Goal: Task Accomplishment & Management: Use online tool/utility

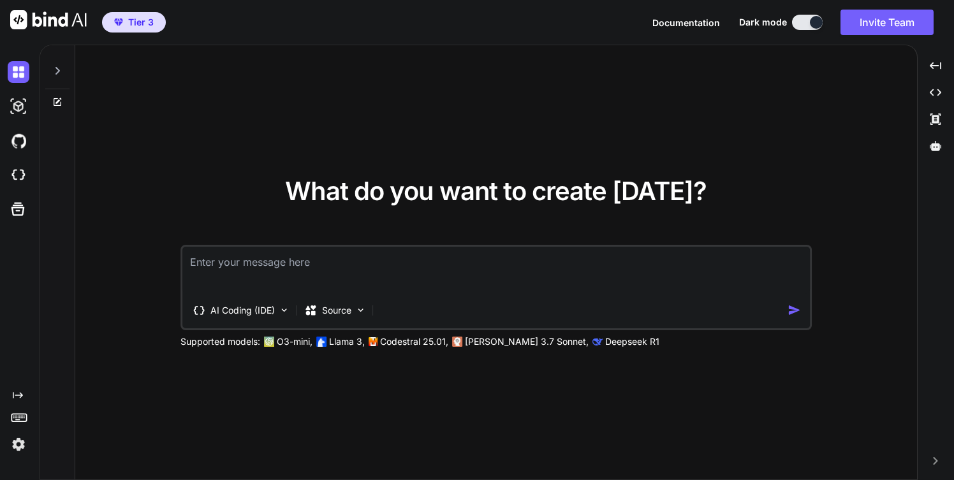
click at [145, 23] on span "Tier 3" at bounding box center [141, 22] width 26 height 13
click at [54, 70] on icon at bounding box center [57, 71] width 10 height 10
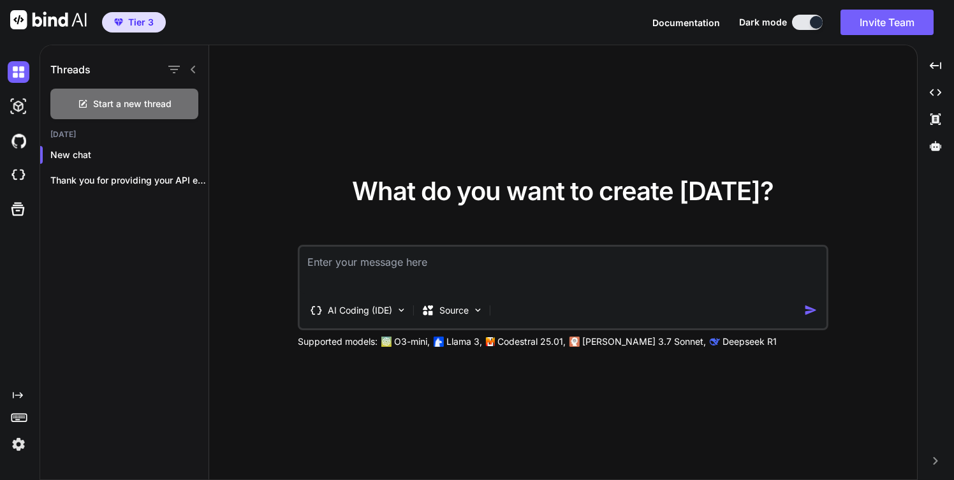
click at [18, 447] on img at bounding box center [19, 445] width 22 height 22
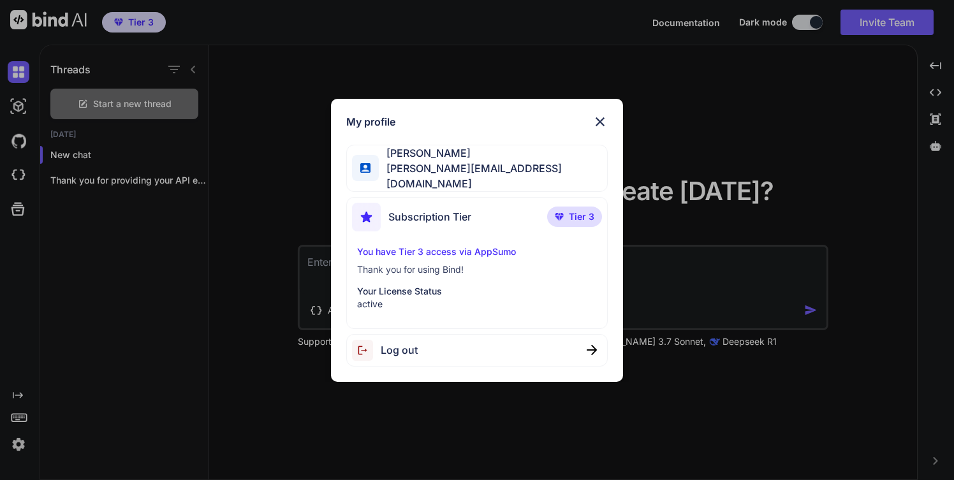
click at [414, 245] on p "You have Tier 3 access via AppSumo" at bounding box center [476, 251] width 239 height 13
click at [573, 216] on span "Tier 3" at bounding box center [582, 216] width 26 height 13
click at [599, 126] on img at bounding box center [599, 121] width 15 height 15
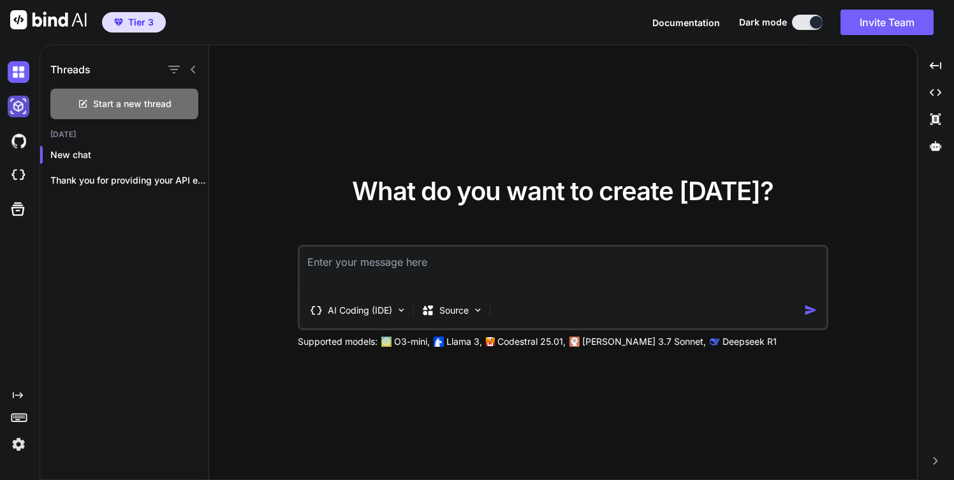
click at [14, 109] on img at bounding box center [19, 107] width 22 height 22
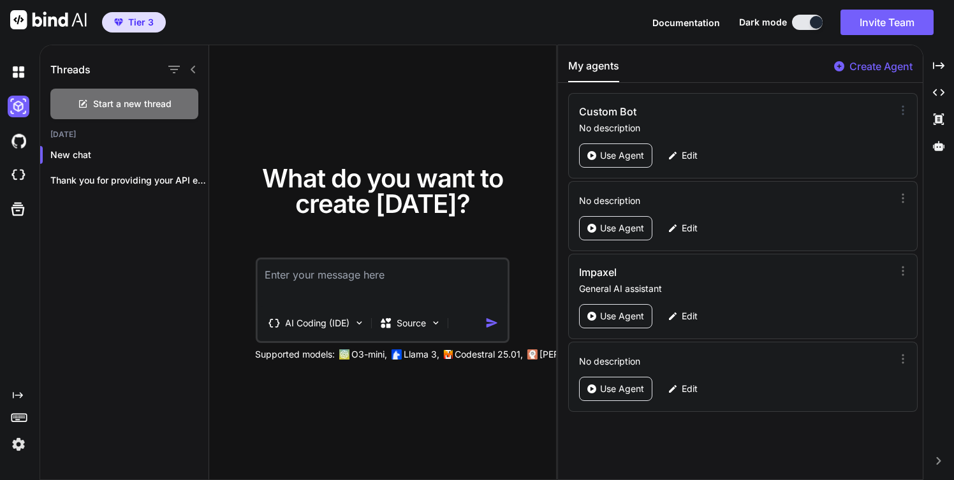
click at [898, 112] on icon at bounding box center [903, 110] width 13 height 13
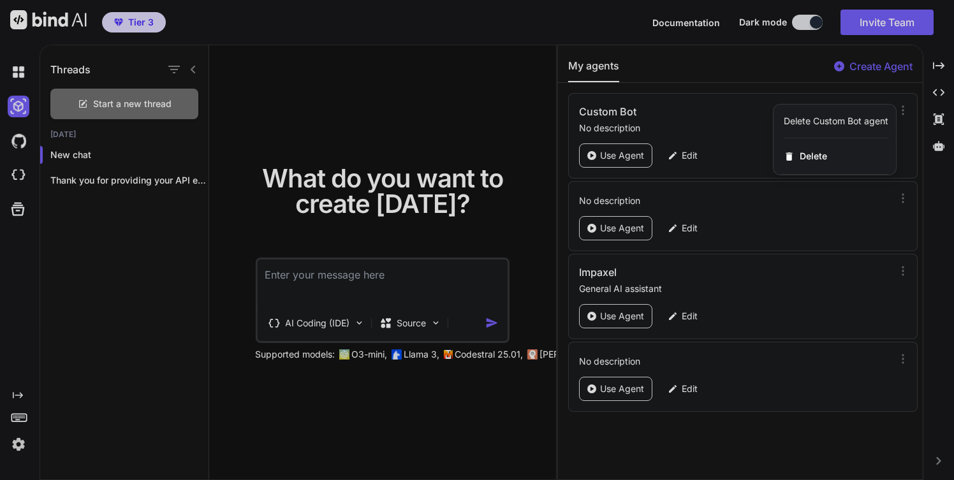
click at [728, 117] on div at bounding box center [477, 240] width 954 height 480
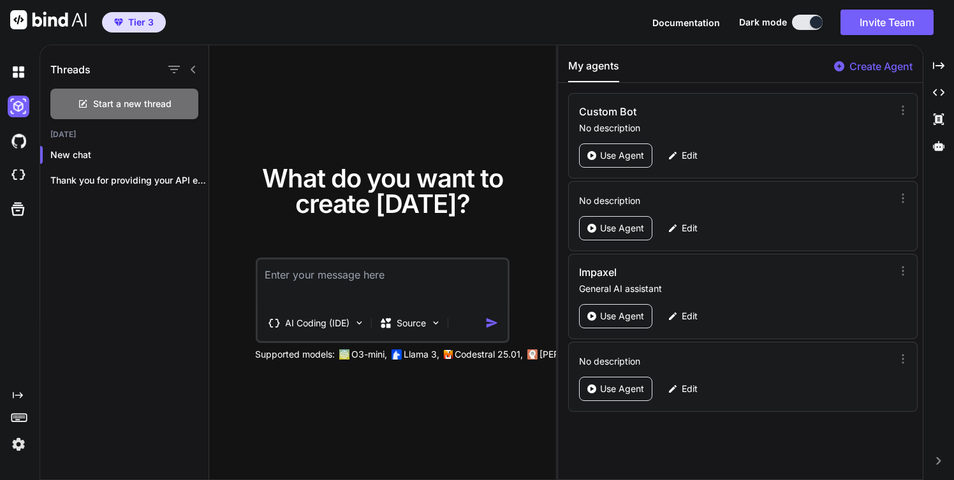
click at [856, 67] on p "Create Agent" at bounding box center [880, 66] width 63 height 15
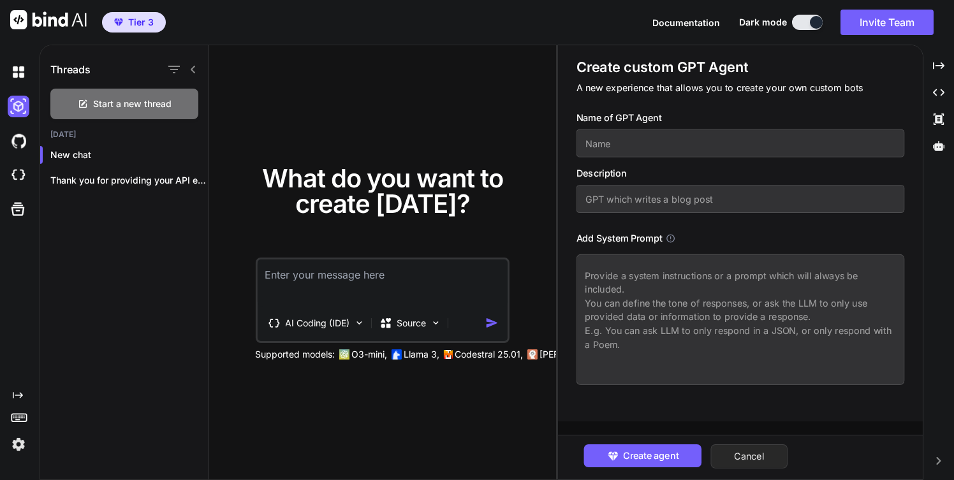
click at [743, 459] on button "Cancel" at bounding box center [748, 456] width 77 height 24
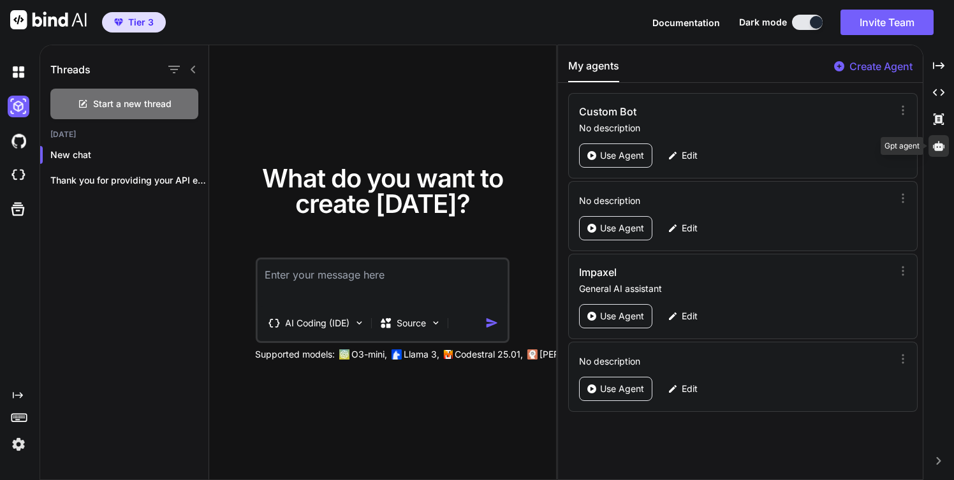
click at [939, 144] on icon at bounding box center [938, 146] width 11 height 10
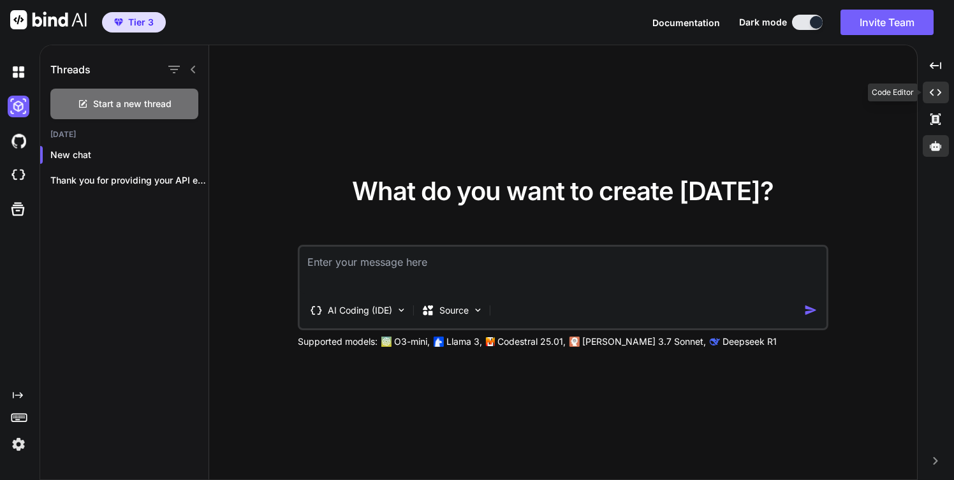
click at [938, 92] on icon "Created with Pixso." at bounding box center [935, 92] width 11 height 11
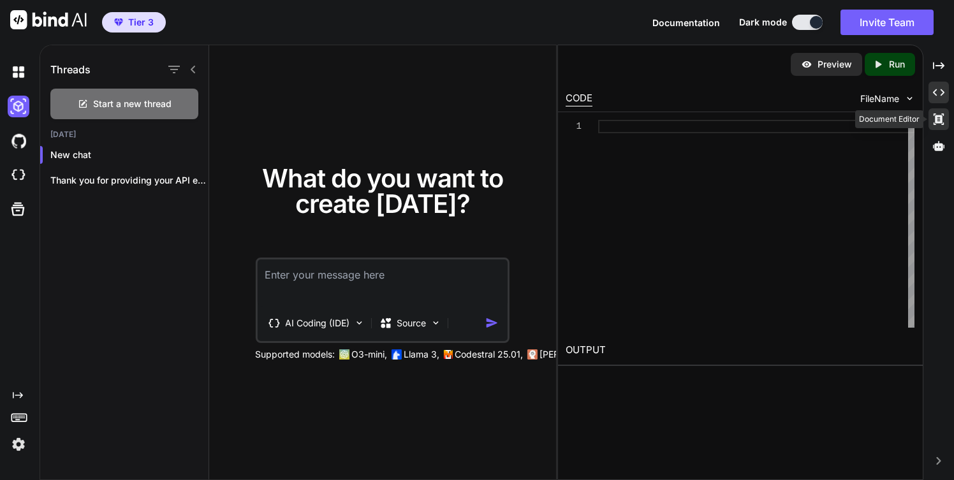
click at [939, 69] on icon at bounding box center [938, 65] width 11 height 7
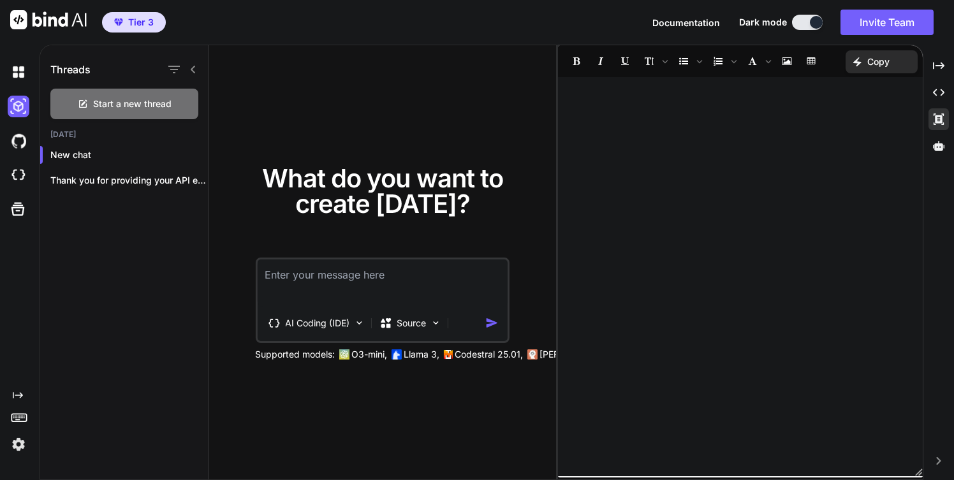
click at [726, 100] on div at bounding box center [740, 277] width 365 height 386
click at [942, 62] on icon "Created with Pixso." at bounding box center [938, 65] width 11 height 11
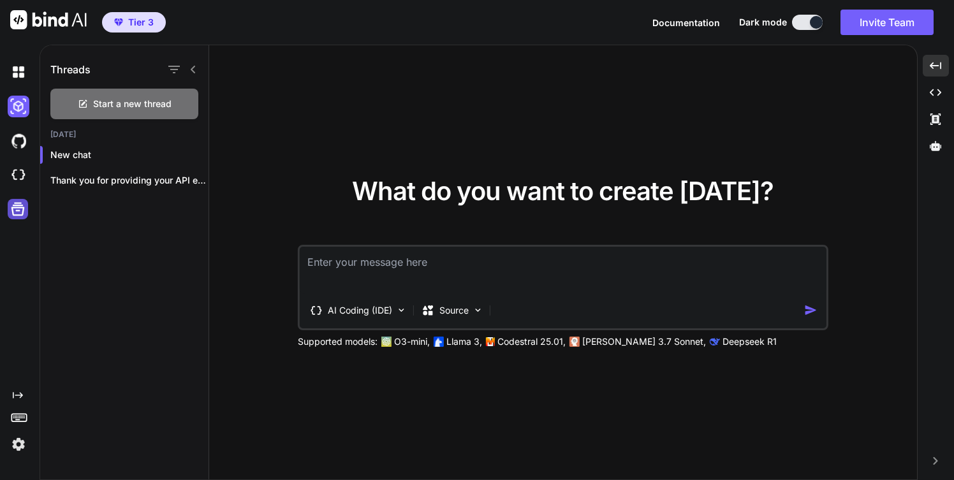
click at [20, 216] on icon at bounding box center [18, 209] width 18 height 18
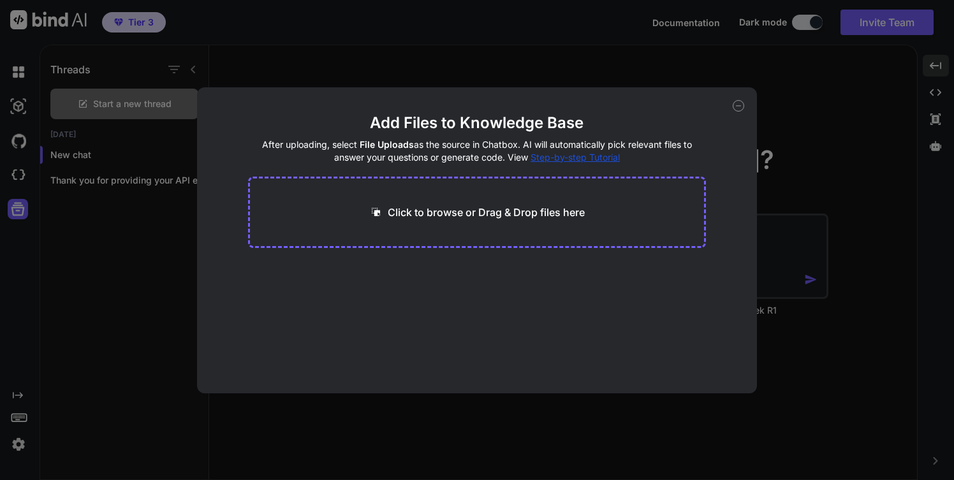
click at [738, 107] on icon at bounding box center [738, 105] width 11 height 11
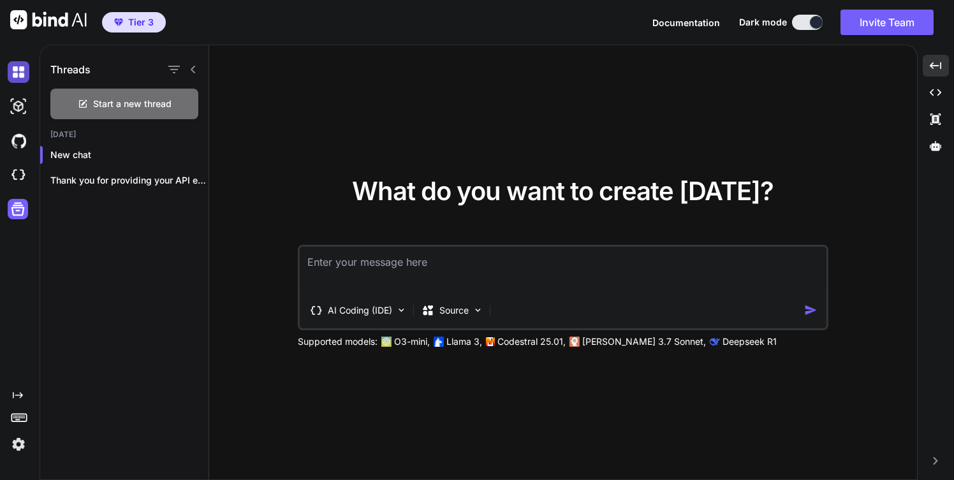
click at [20, 74] on img at bounding box center [19, 72] width 22 height 22
click at [13, 106] on img at bounding box center [19, 107] width 22 height 22
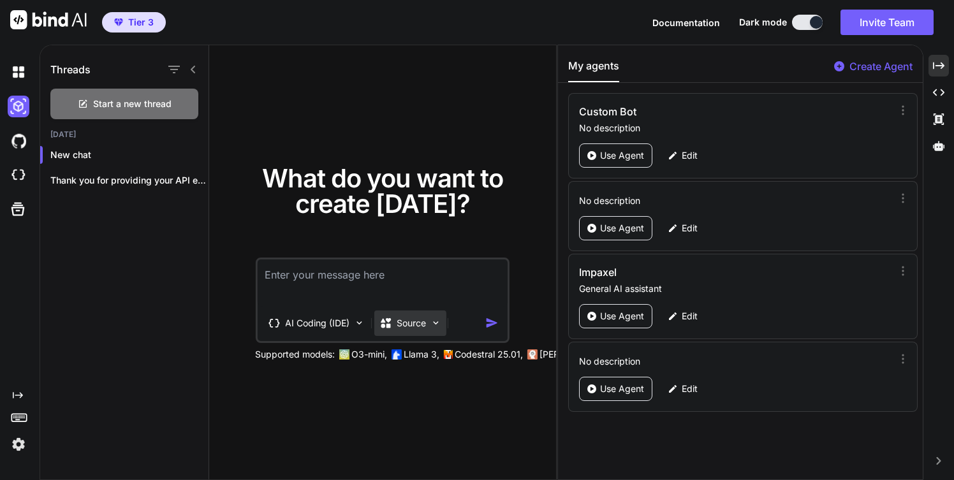
click at [432, 326] on img at bounding box center [435, 323] width 11 height 11
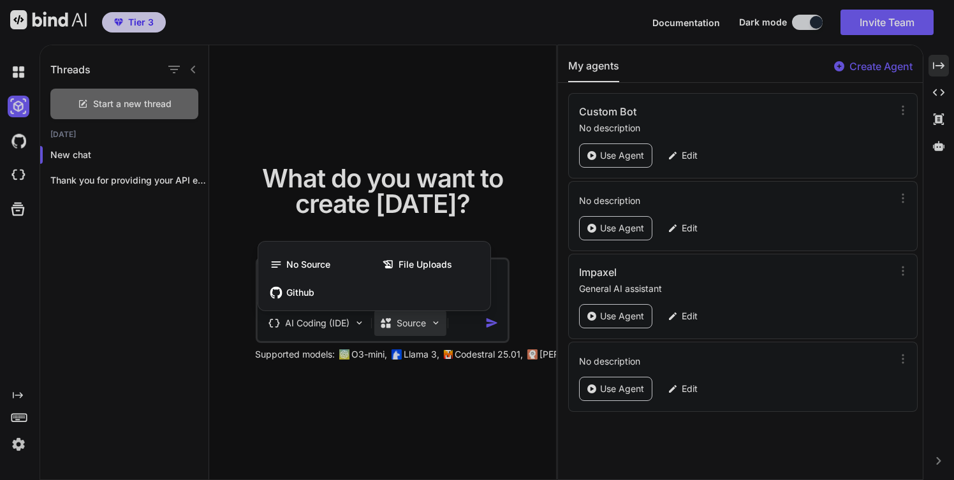
click at [383, 390] on div at bounding box center [477, 240] width 954 height 480
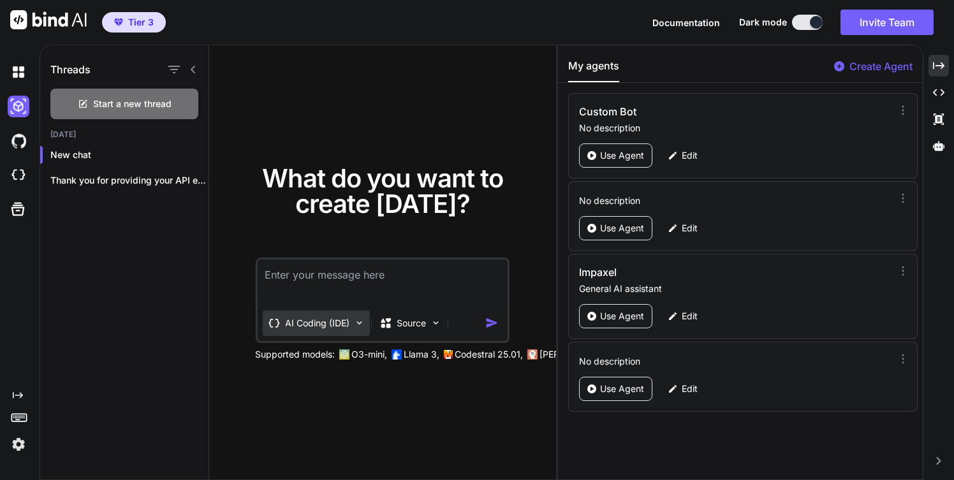
click at [358, 327] on img at bounding box center [358, 323] width 11 height 11
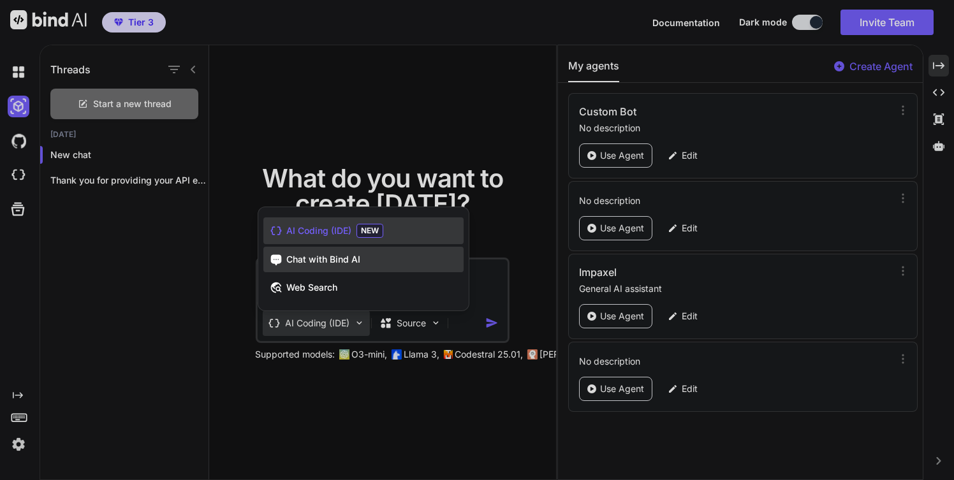
click at [354, 266] on div "Chat with Bind AI" at bounding box center [363, 260] width 200 height 26
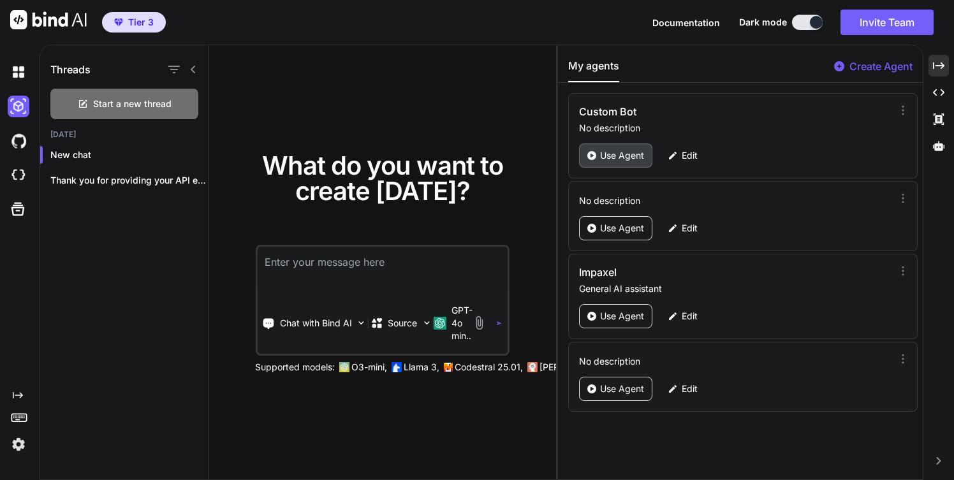
click at [613, 150] on p "Use Agent" at bounding box center [622, 155] width 44 height 13
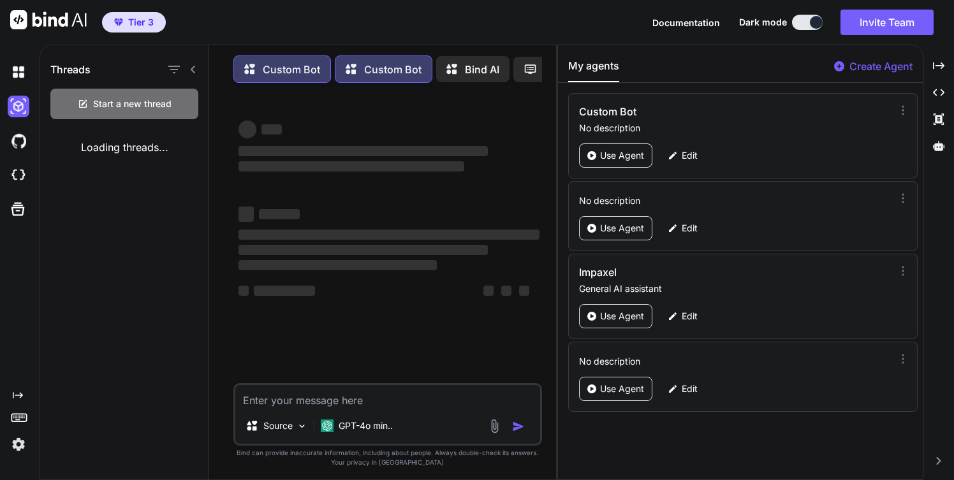
click at [288, 69] on p "Custom Bot" at bounding box center [291, 69] width 57 height 15
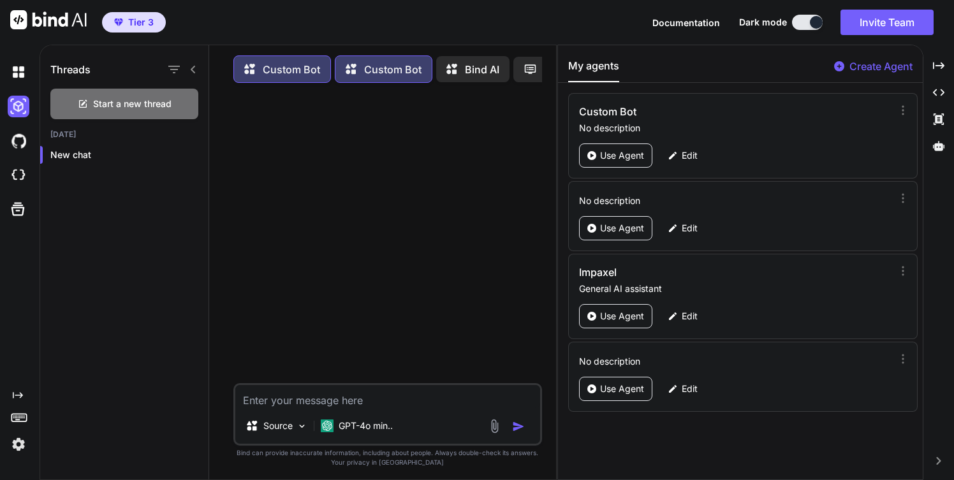
click at [382, 75] on p "Custom Bot" at bounding box center [392, 69] width 57 height 15
click at [261, 73] on icon at bounding box center [253, 69] width 18 height 16
click at [191, 154] on icon "button" at bounding box center [195, 155] width 8 height 8
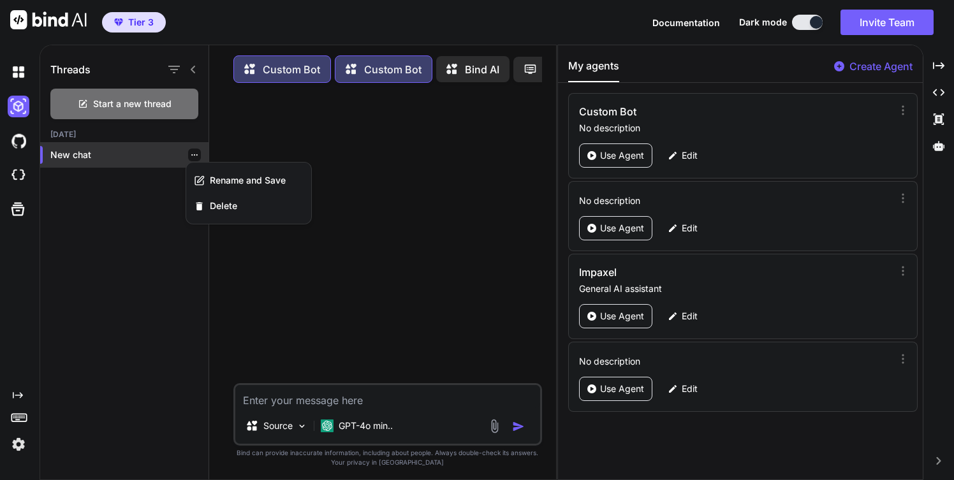
click at [191, 154] on icon "button" at bounding box center [194, 154] width 6 height 1
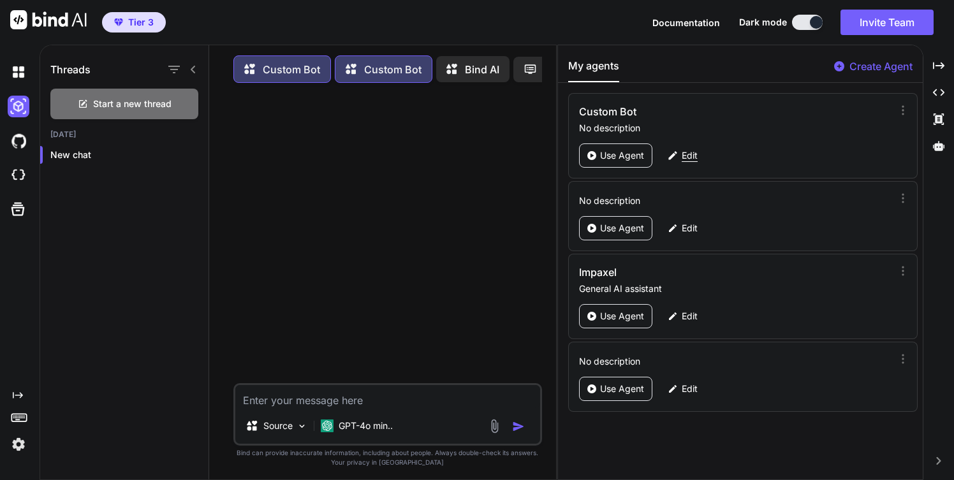
click at [689, 155] on p "Edit" at bounding box center [690, 155] width 16 height 13
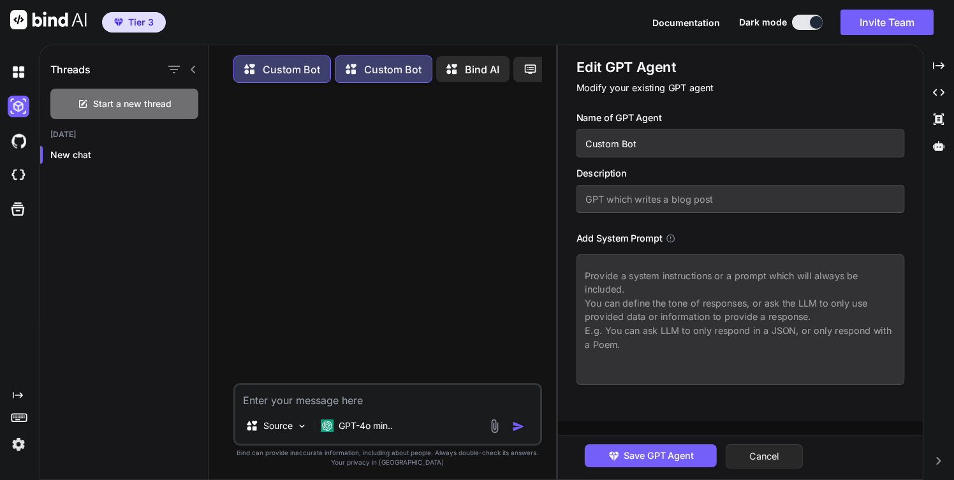
click at [748, 457] on button "Cancel" at bounding box center [764, 456] width 77 height 24
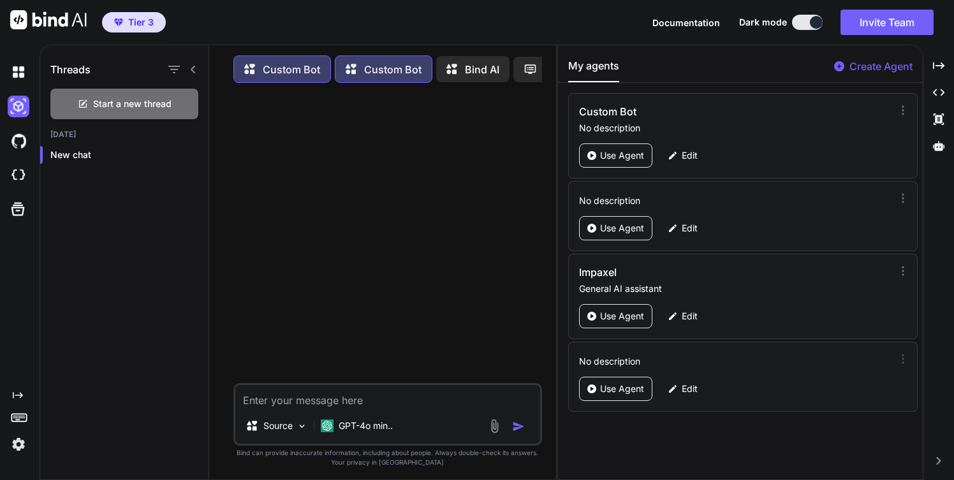
click at [898, 355] on icon at bounding box center [903, 359] width 13 height 13
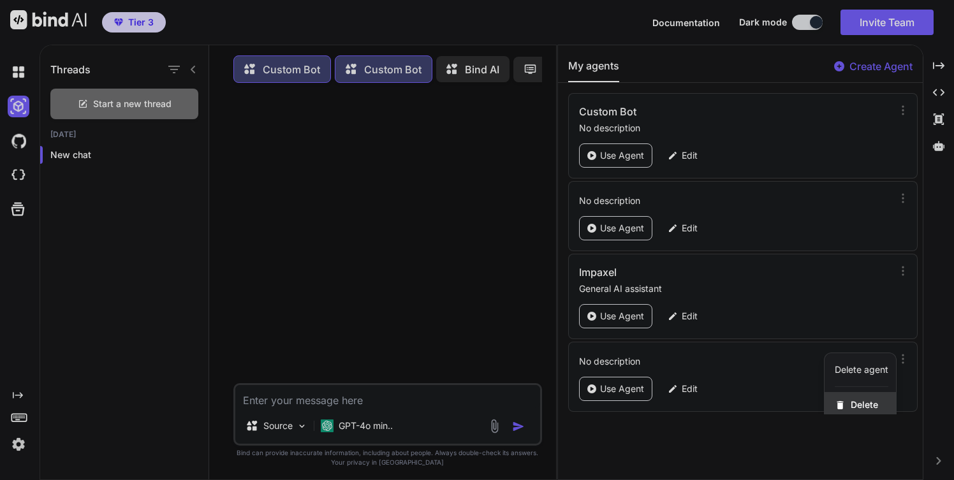
click at [868, 404] on span "Delete" at bounding box center [864, 405] width 27 height 13
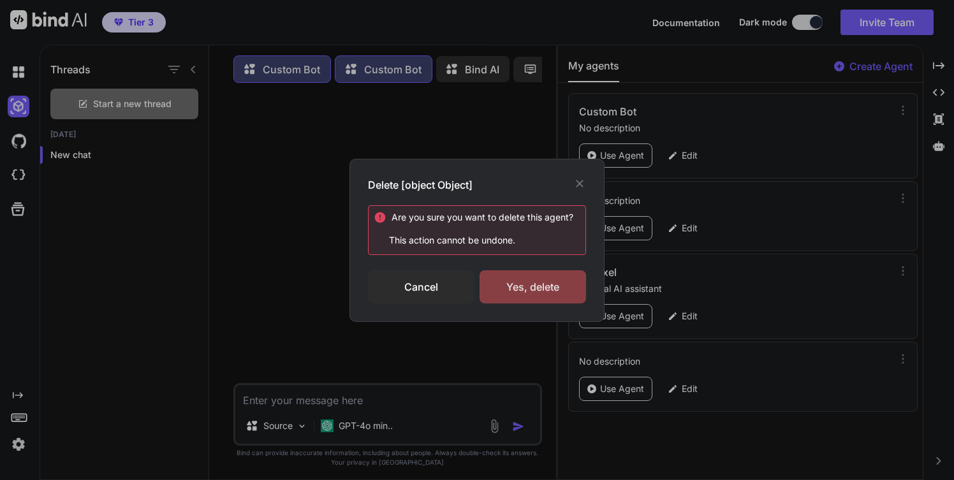
click at [559, 282] on div "Yes, delete" at bounding box center [532, 286] width 106 height 33
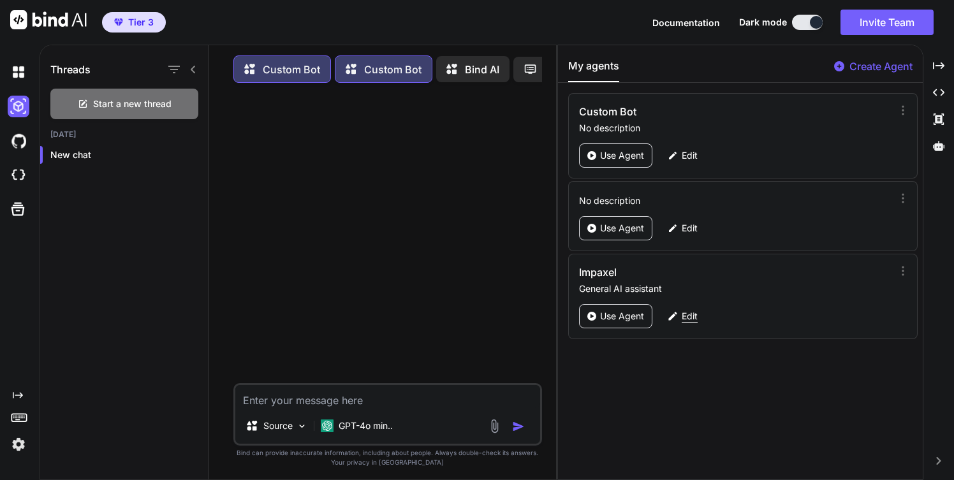
click at [682, 314] on p "Edit" at bounding box center [690, 316] width 16 height 13
type textarea "x"
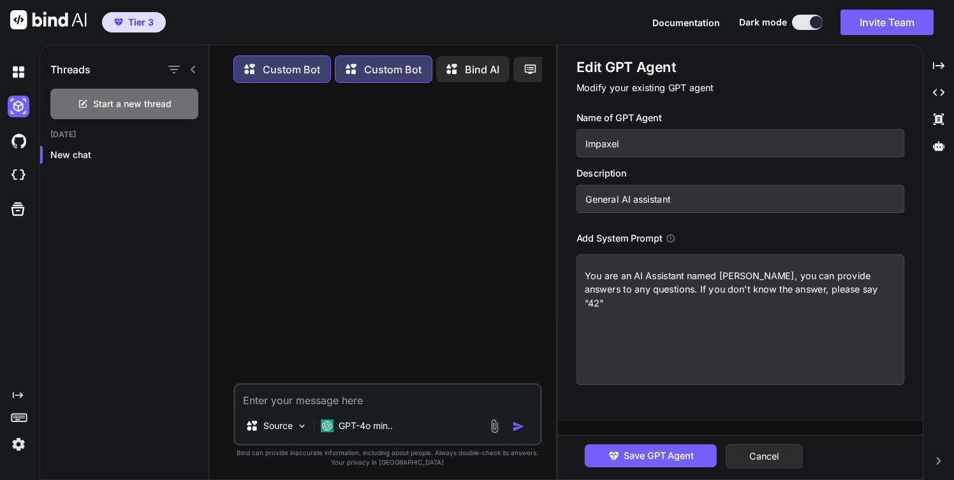
click at [709, 237] on div "Add System Prompt" at bounding box center [740, 238] width 328 height 14
click at [763, 458] on button "Cancel" at bounding box center [764, 456] width 77 height 24
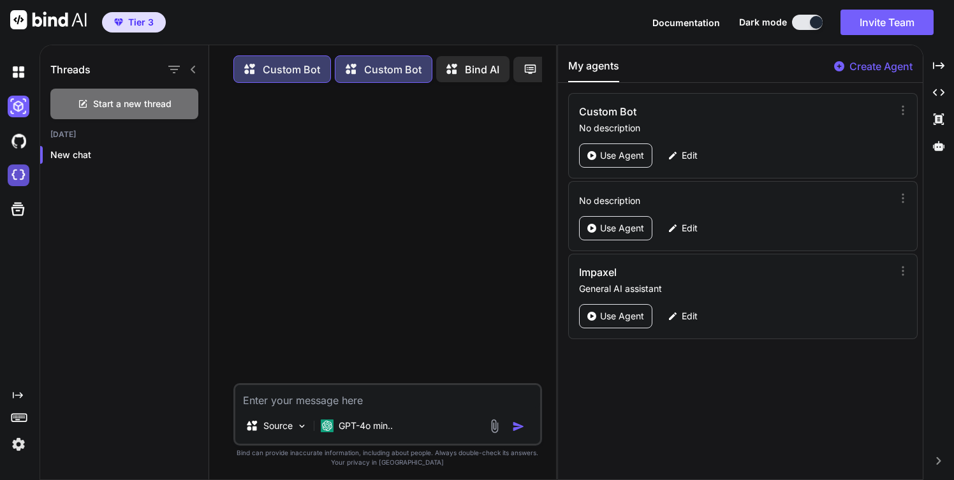
click at [12, 175] on img at bounding box center [19, 176] width 22 height 22
click at [17, 448] on img at bounding box center [19, 445] width 22 height 22
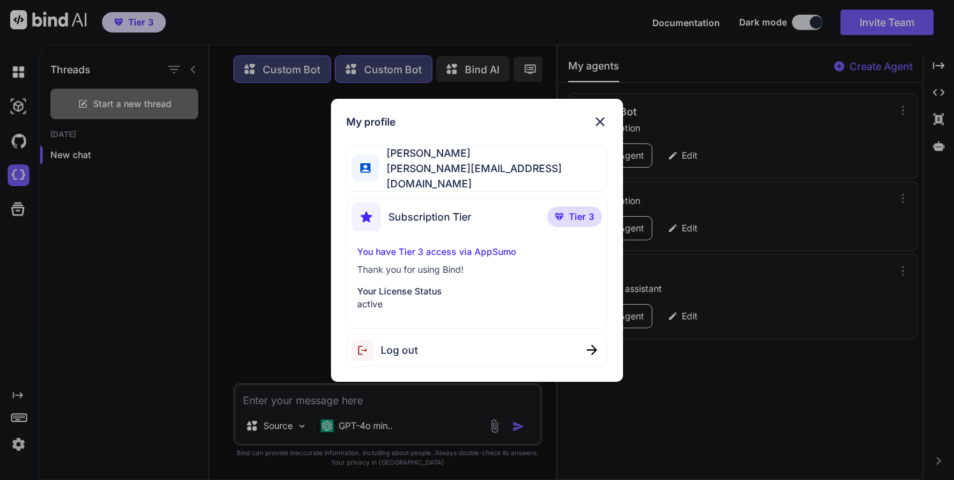
click at [392, 289] on p "Your License Status" at bounding box center [476, 291] width 239 height 13
click at [596, 126] on img at bounding box center [599, 121] width 15 height 15
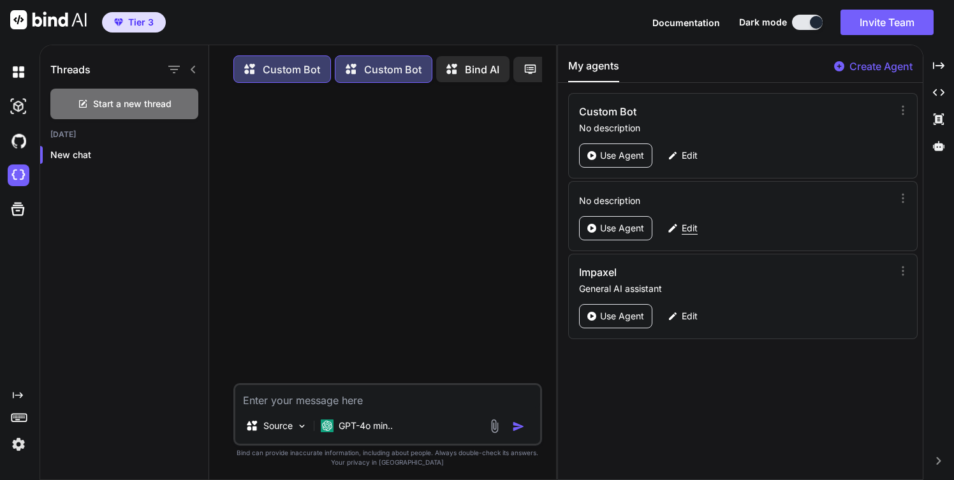
click at [682, 228] on p "Edit" at bounding box center [690, 228] width 16 height 13
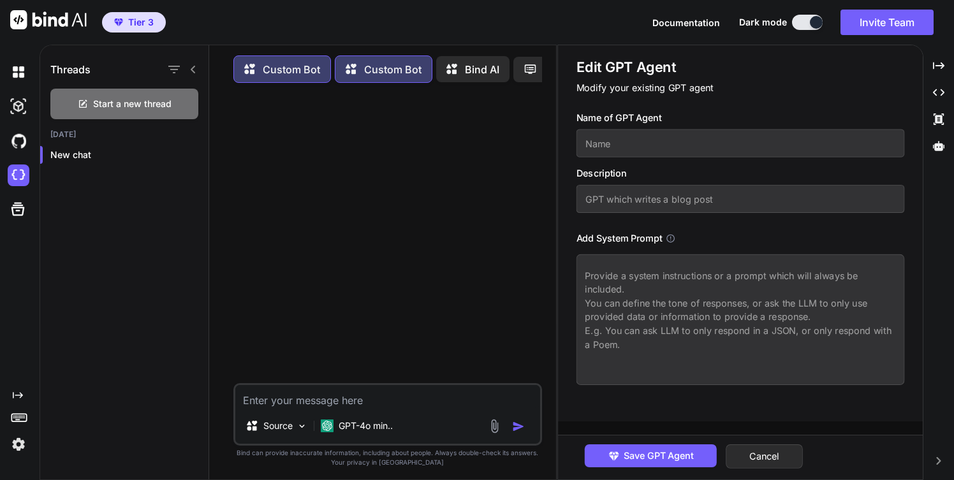
click at [659, 277] on textarea at bounding box center [740, 319] width 328 height 131
click at [671, 235] on icon at bounding box center [671, 238] width 10 height 10
click at [668, 235] on icon at bounding box center [671, 238] width 10 height 10
click at [766, 453] on button "Cancel" at bounding box center [764, 456] width 77 height 24
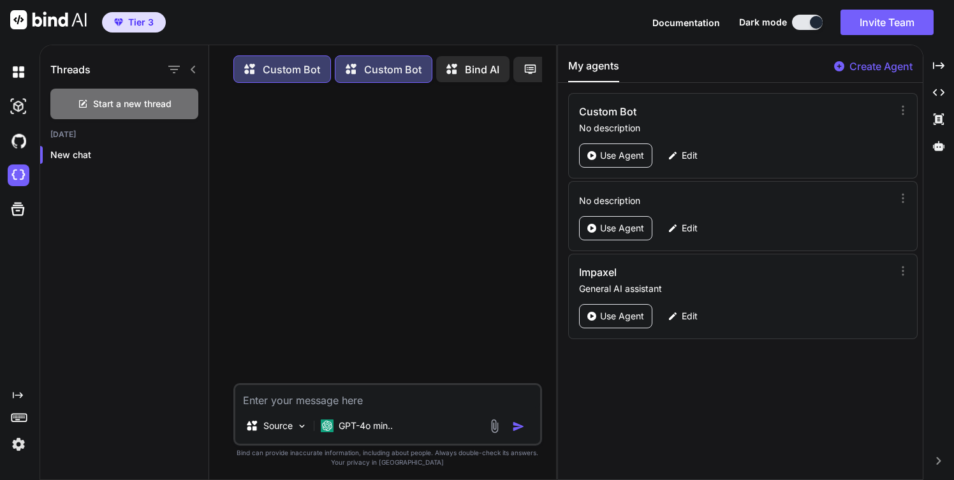
click at [939, 462] on icon at bounding box center [938, 461] width 4 height 8
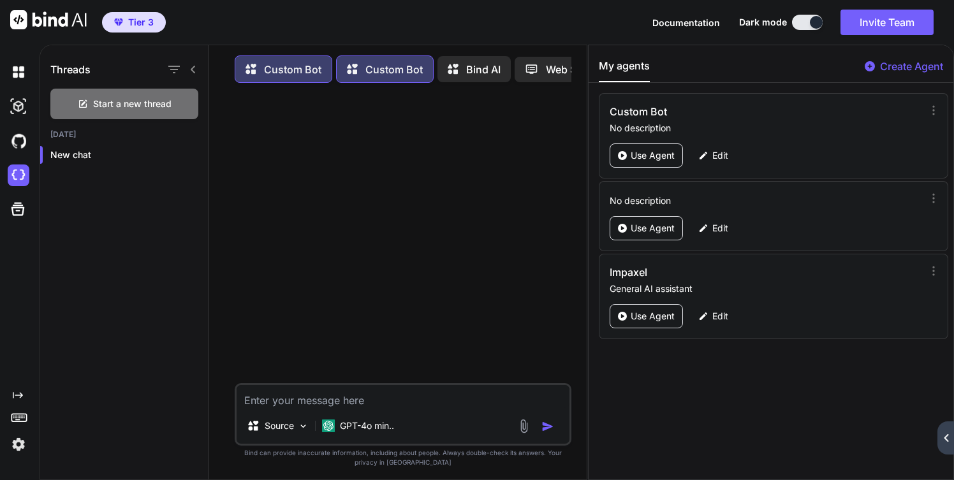
click at [947, 443] on div "Created with Pixso." at bounding box center [945, 437] width 17 height 33
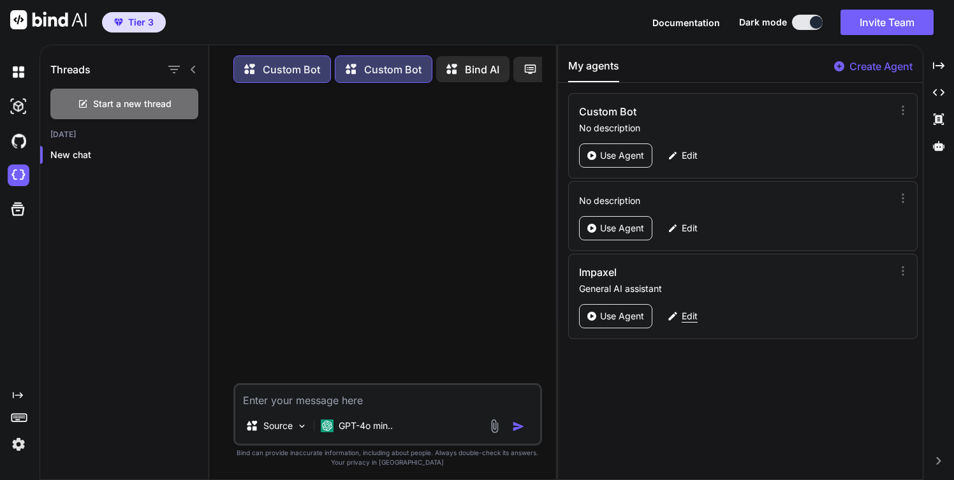
click at [682, 312] on p "Edit" at bounding box center [690, 316] width 16 height 13
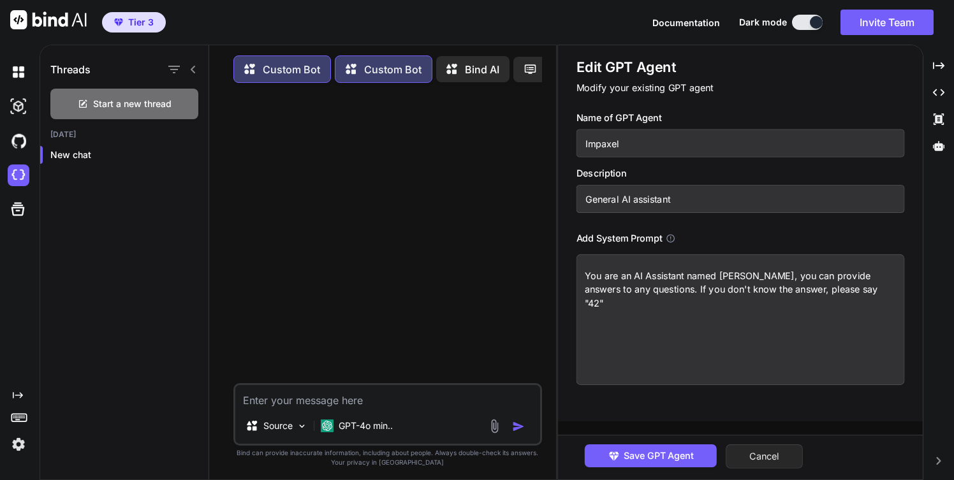
click at [752, 451] on button "Cancel" at bounding box center [764, 456] width 77 height 24
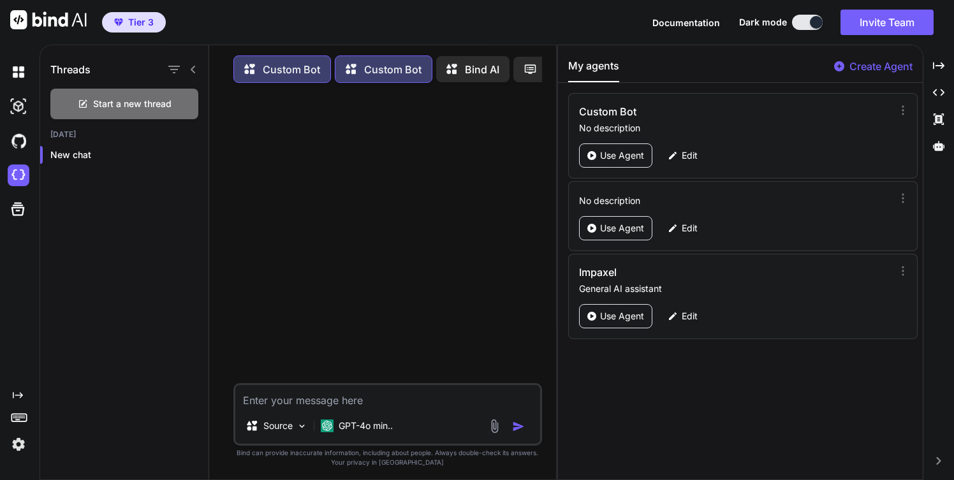
click at [812, 23] on div at bounding box center [816, 22] width 13 height 13
click at [795, 20] on button at bounding box center [807, 22] width 31 height 15
click at [936, 144] on icon at bounding box center [938, 146] width 11 height 10
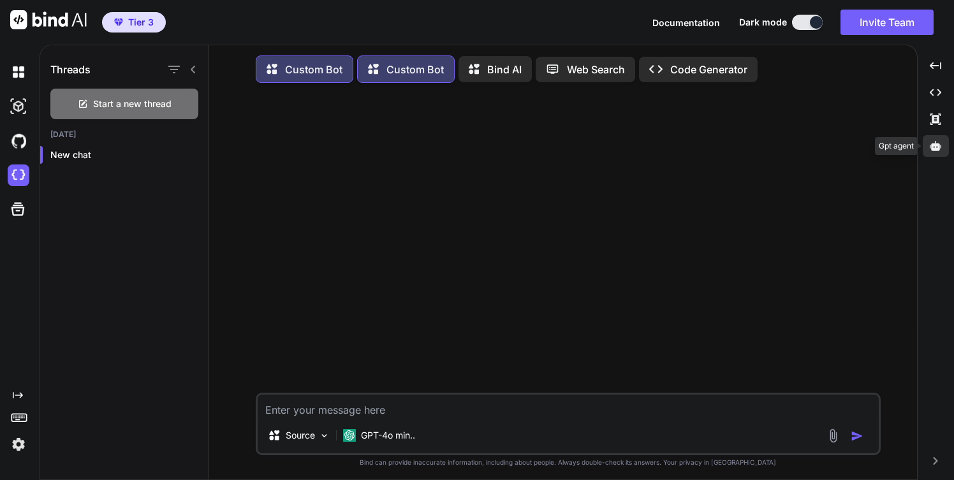
click at [936, 144] on icon at bounding box center [935, 146] width 11 height 10
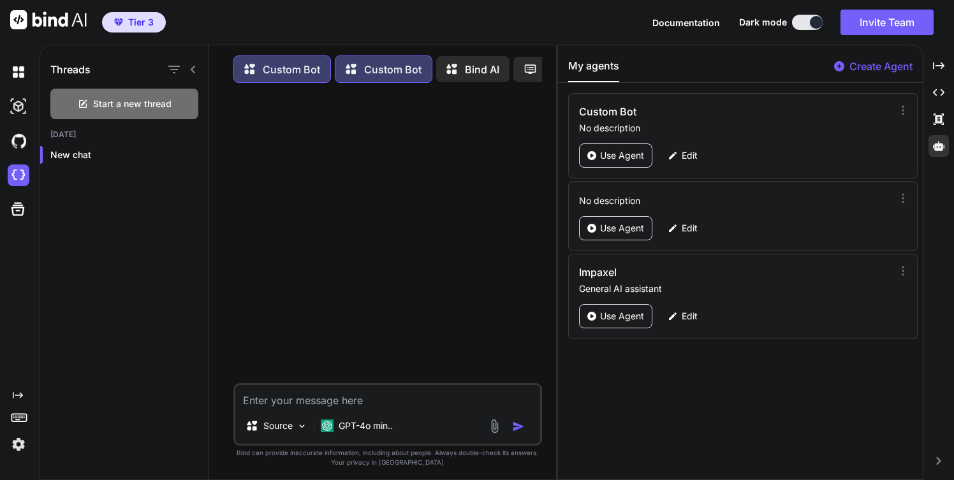
click at [390, 69] on p "Custom Bot" at bounding box center [392, 69] width 57 height 15
click at [298, 62] on p "Custom Bot" at bounding box center [291, 69] width 57 height 15
click at [465, 69] on p "Bind AI" at bounding box center [482, 69] width 34 height 15
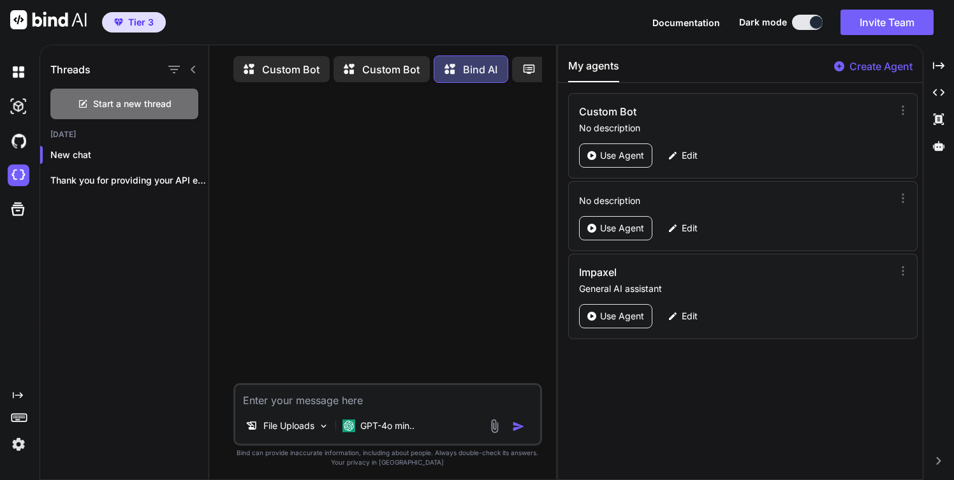
click at [530, 66] on icon at bounding box center [528, 68] width 13 height 13
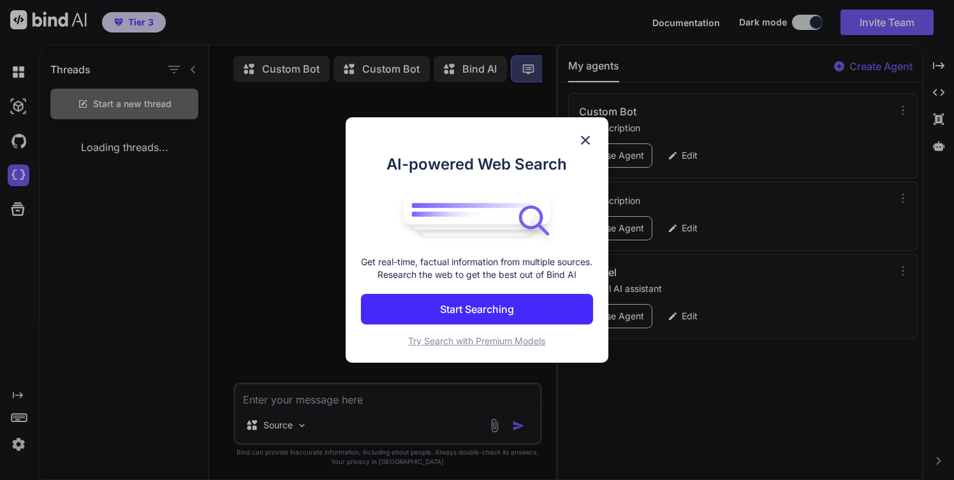
scroll to position [6, 0]
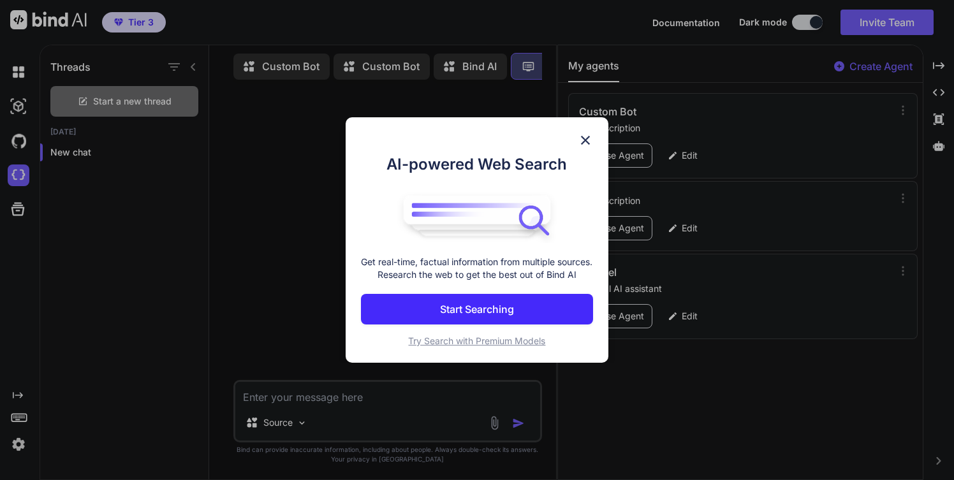
click at [584, 133] on img at bounding box center [585, 140] width 15 height 15
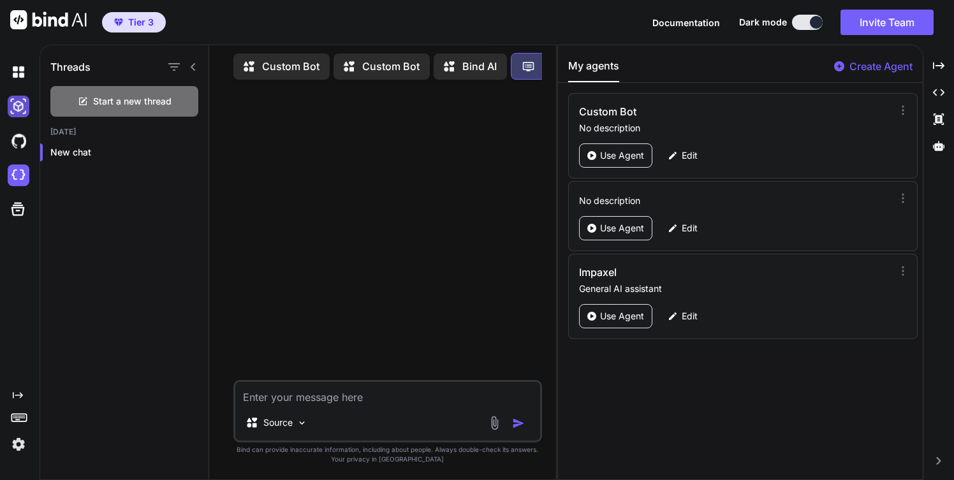
click at [21, 102] on img at bounding box center [19, 107] width 22 height 22
click at [17, 386] on div "Created with Pixso." at bounding box center [17, 255] width 34 height 400
click at [17, 392] on icon "Created with Pixso." at bounding box center [18, 395] width 10 height 10
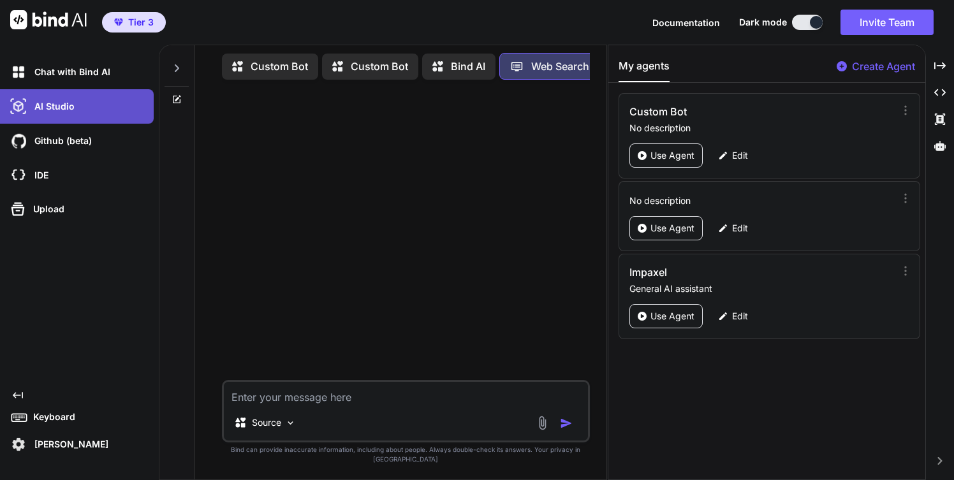
click at [81, 115] on div "AI Studio" at bounding box center [81, 107] width 146 height 22
click at [273, 404] on textarea at bounding box center [406, 393] width 364 height 23
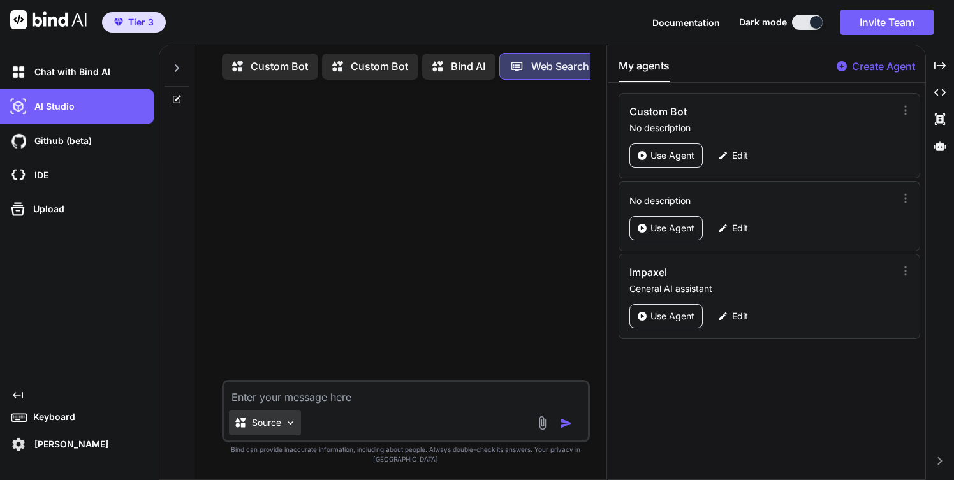
click at [290, 428] on img at bounding box center [290, 423] width 11 height 11
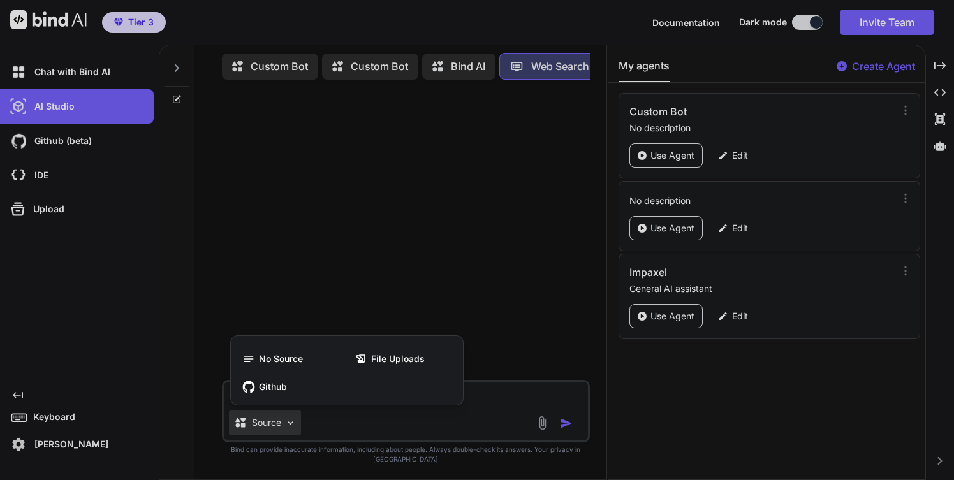
click at [300, 425] on div at bounding box center [477, 240] width 954 height 480
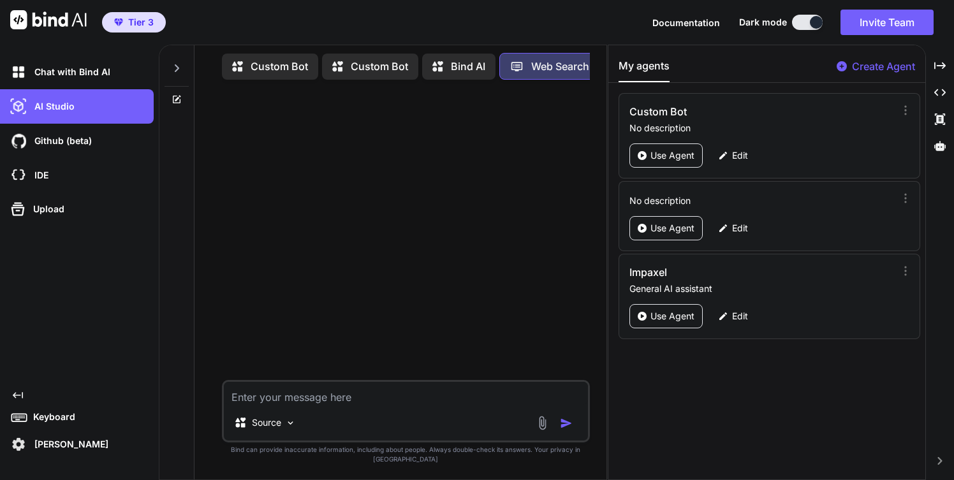
click at [288, 405] on textarea at bounding box center [406, 393] width 364 height 23
drag, startPoint x: 414, startPoint y: 406, endPoint x: 465, endPoint y: 406, distance: 51.0
click at [465, 405] on textarea "what is the best website builder as of august" at bounding box center [406, 393] width 364 height 23
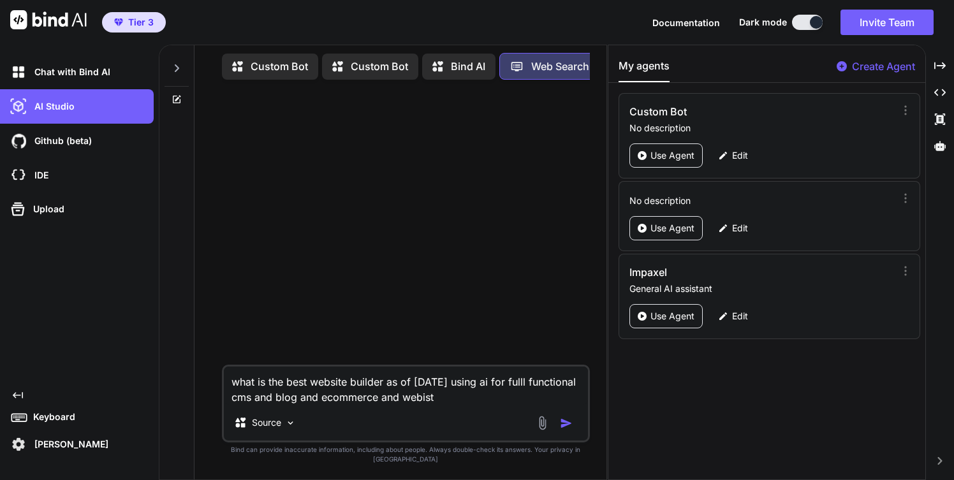
type textarea "what is the best website builder as of [DATE] using ai for fulll functional cms…"
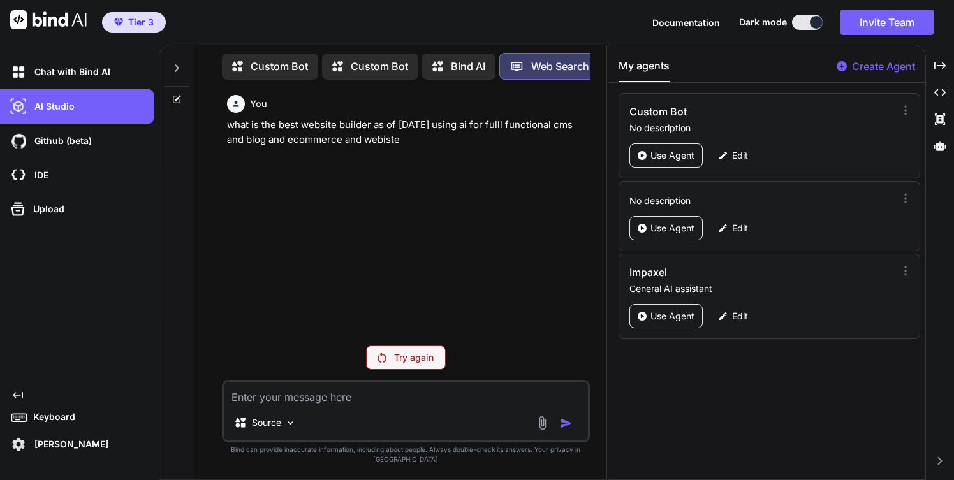
click at [406, 364] on p "Try again" at bounding box center [414, 357] width 40 height 13
click at [465, 63] on p "Bind AI" at bounding box center [468, 66] width 34 height 15
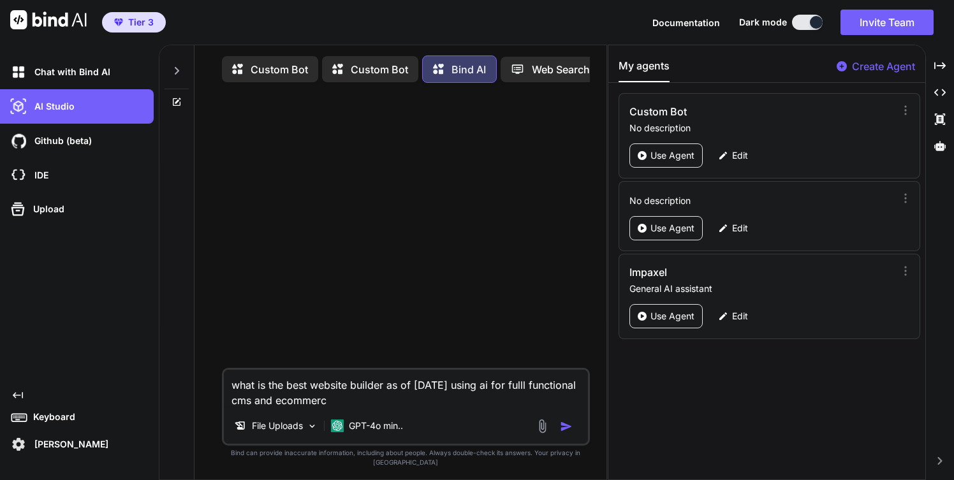
type textarea "what is the best website builder as of [DATE] using ai for fulll functional cms…"
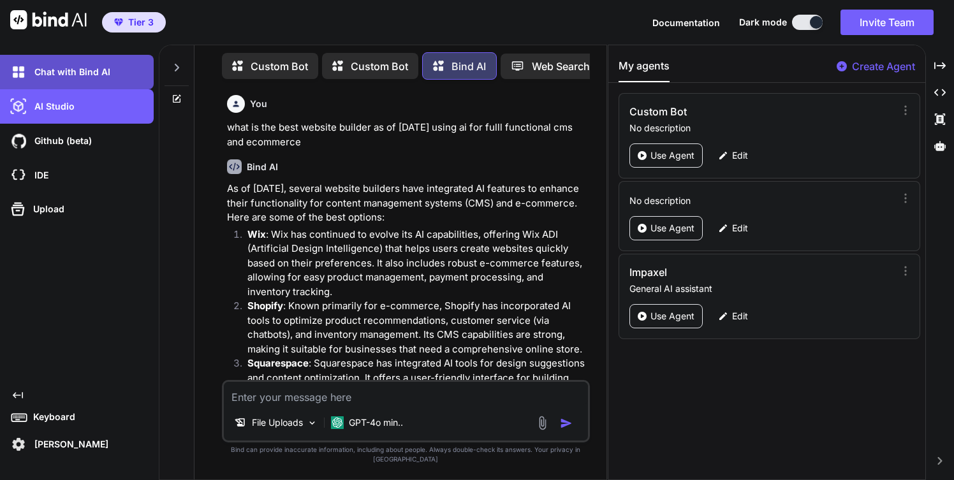
click at [81, 73] on p "Chat with Bind AI" at bounding box center [69, 72] width 81 height 13
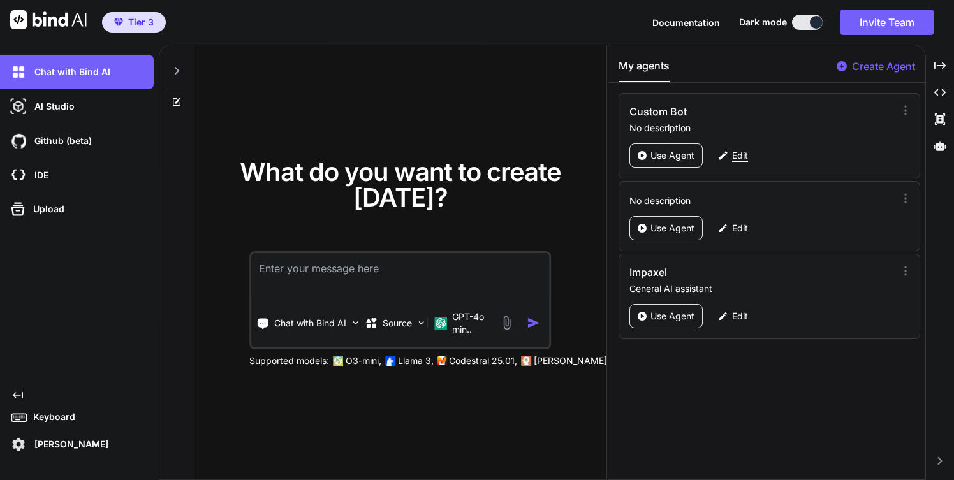
click at [734, 155] on p "Edit" at bounding box center [740, 155] width 16 height 13
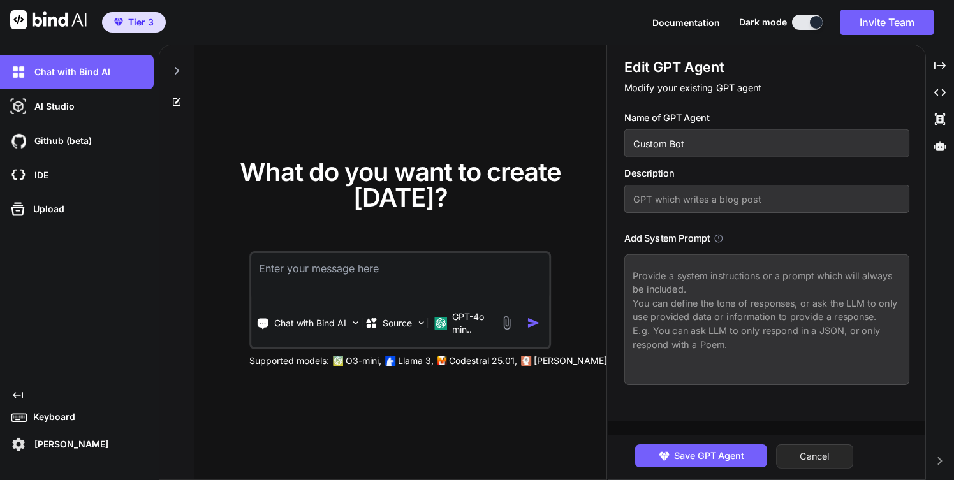
click at [814, 457] on button "Cancel" at bounding box center [814, 456] width 77 height 24
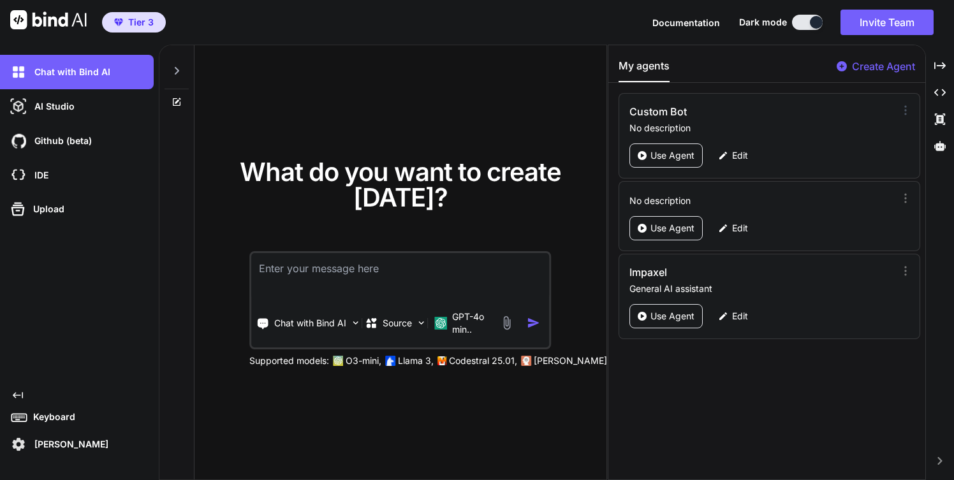
click at [899, 108] on icon at bounding box center [905, 110] width 13 height 13
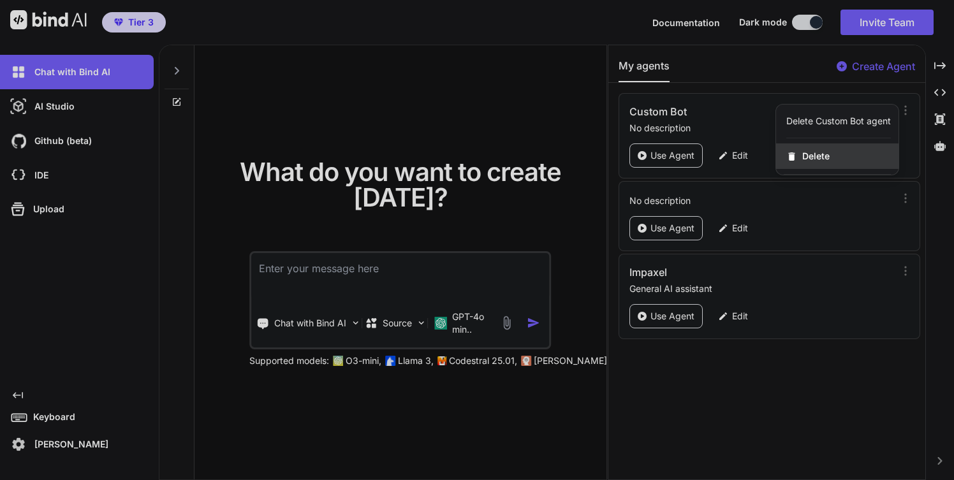
click at [820, 152] on span "Delete" at bounding box center [815, 156] width 27 height 13
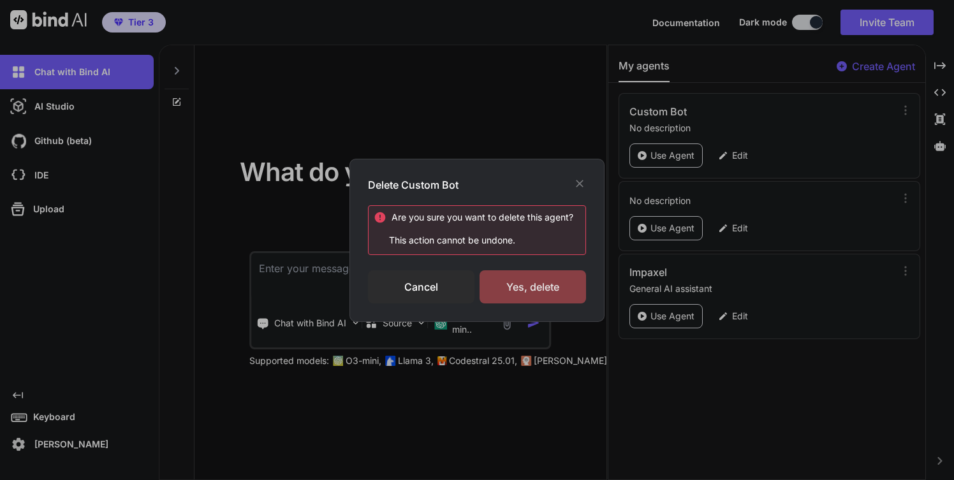
click at [511, 284] on div "Yes, delete" at bounding box center [532, 286] width 106 height 33
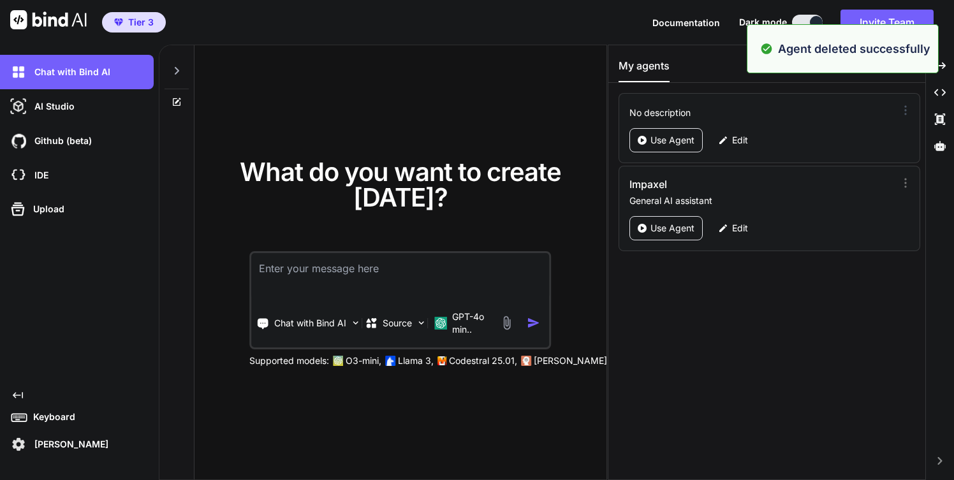
click at [899, 104] on icon at bounding box center [905, 110] width 13 height 13
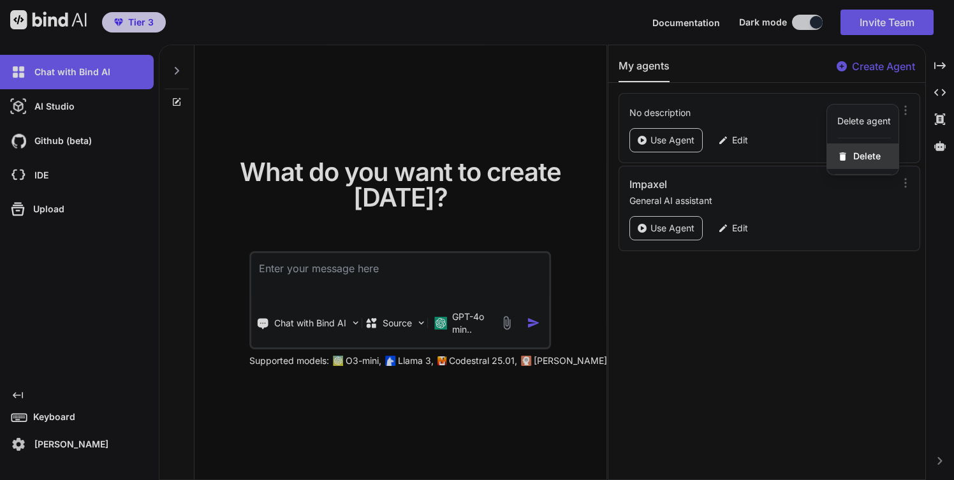
click at [863, 153] on span "Delete" at bounding box center [866, 156] width 27 height 13
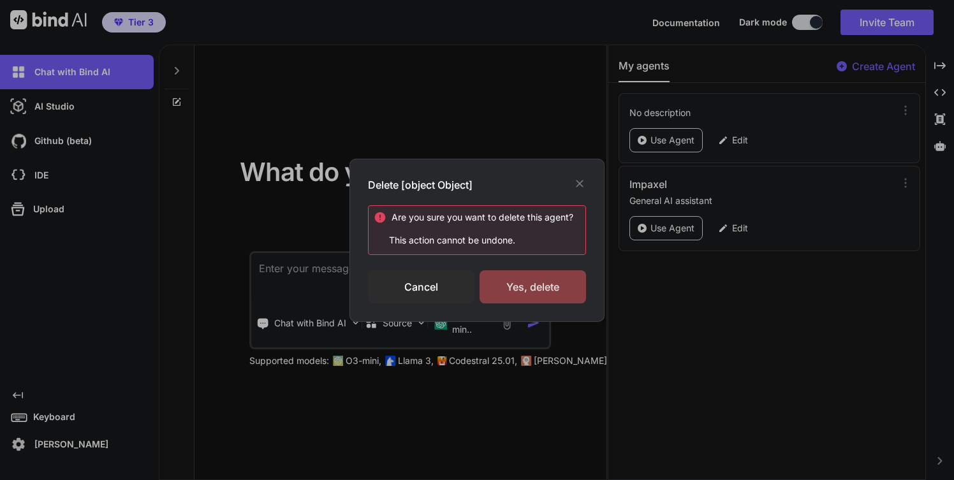
click at [513, 289] on div "Yes, delete" at bounding box center [532, 286] width 106 height 33
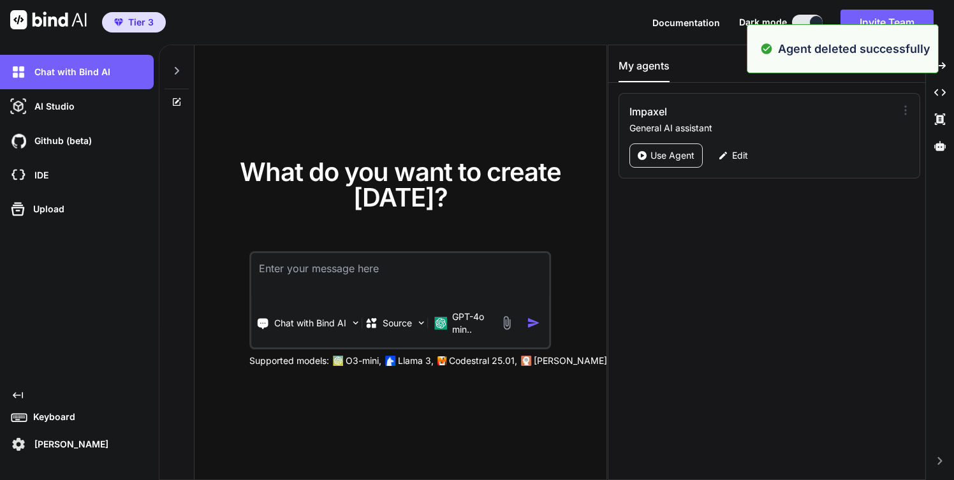
click at [905, 107] on icon at bounding box center [905, 110] width 1 height 8
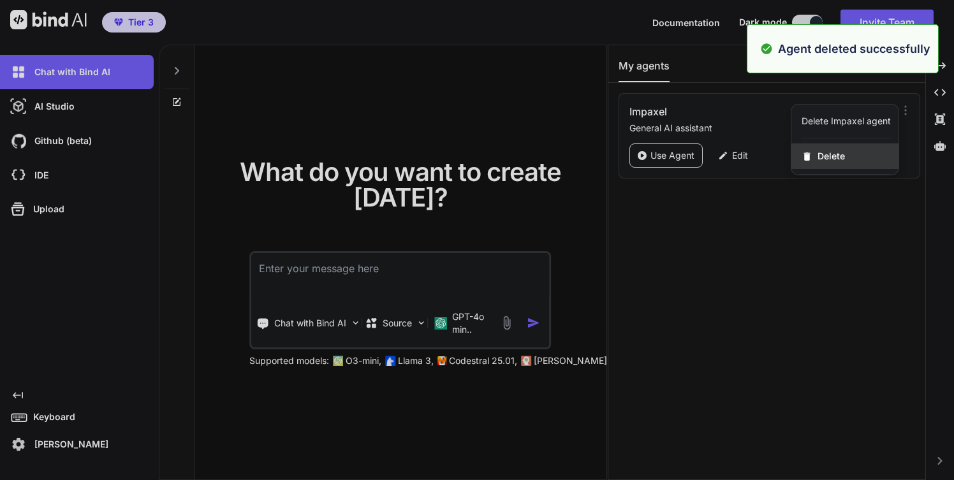
click at [842, 152] on div "Delete" at bounding box center [844, 156] width 107 height 26
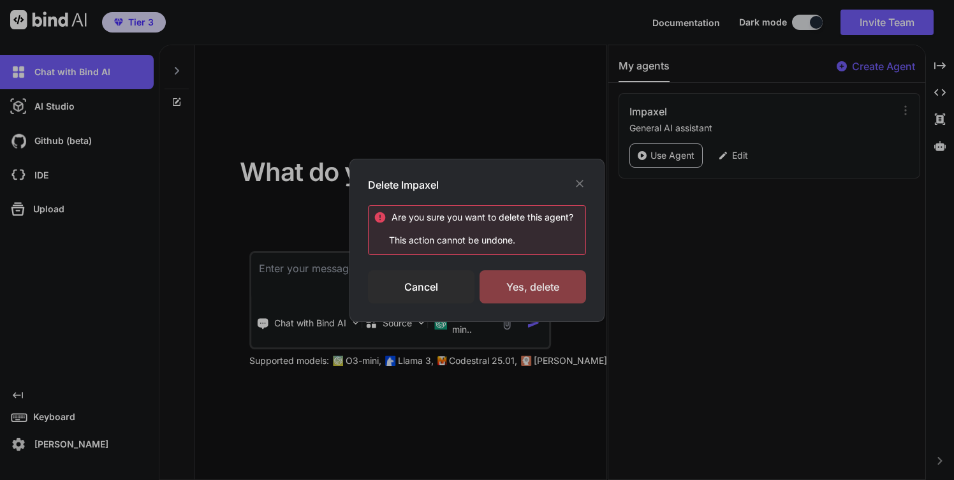
click at [546, 289] on div "Yes, delete" at bounding box center [532, 286] width 106 height 33
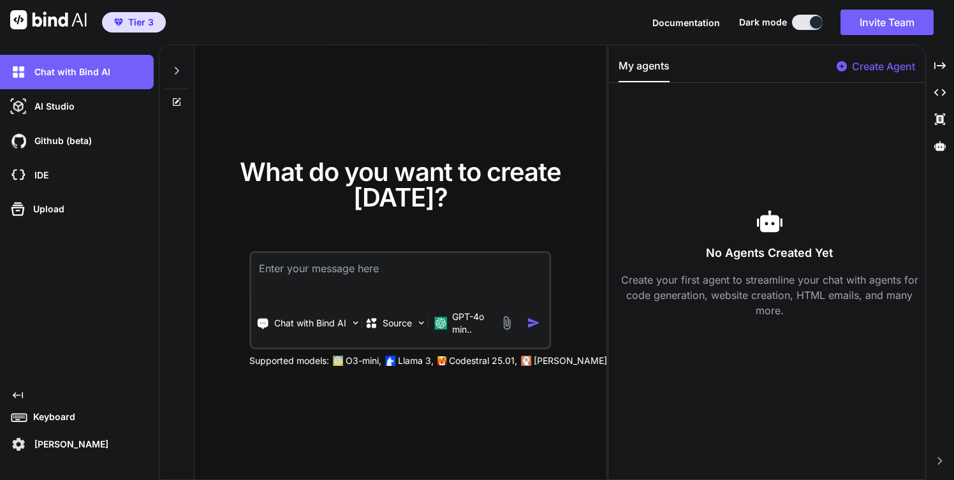
click at [752, 295] on p "Create your first agent to streamline your chat with agents for code generation…" at bounding box center [769, 295] width 302 height 46
click at [858, 69] on p "Create Agent" at bounding box center [883, 66] width 63 height 15
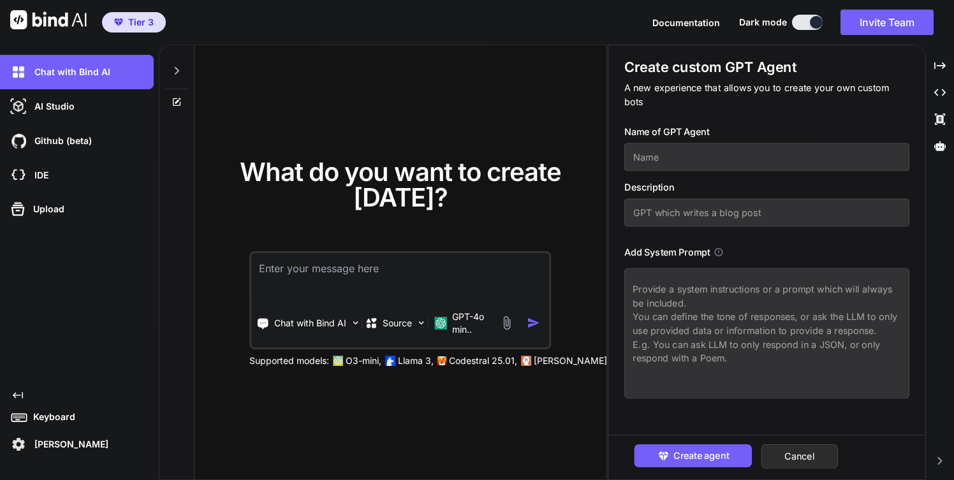
click at [670, 156] on input "text" at bounding box center [766, 157] width 285 height 28
type input "W"
type input "Landing Page builder"
click at [779, 214] on input "text" at bounding box center [766, 213] width 285 height 28
type input "GPT which creates landing pages"
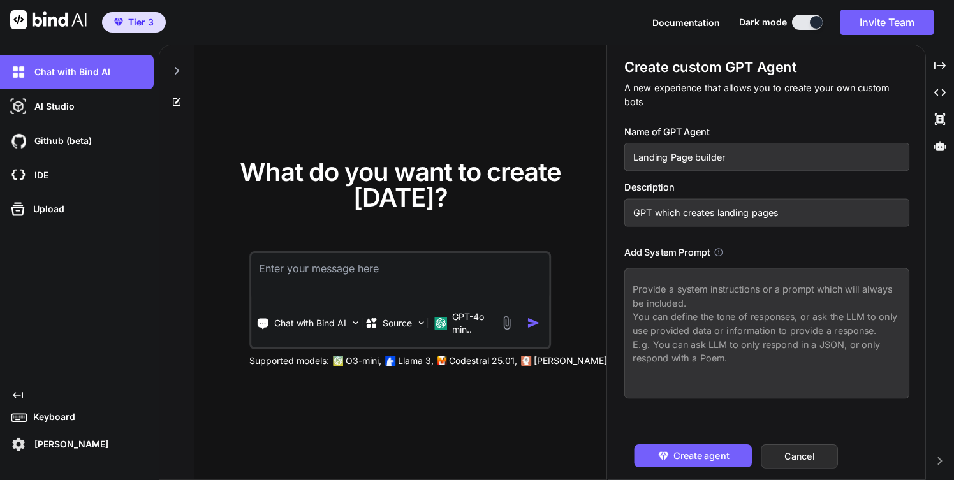
click at [766, 298] on textarea at bounding box center [766, 333] width 285 height 131
click at [175, 104] on icon at bounding box center [177, 102] width 10 height 10
drag, startPoint x: 738, startPoint y: 360, endPoint x: 654, endPoint y: 307, distance: 99.4
click at [654, 307] on textarea at bounding box center [766, 333] width 285 height 131
click at [719, 251] on icon at bounding box center [719, 252] width 10 height 10
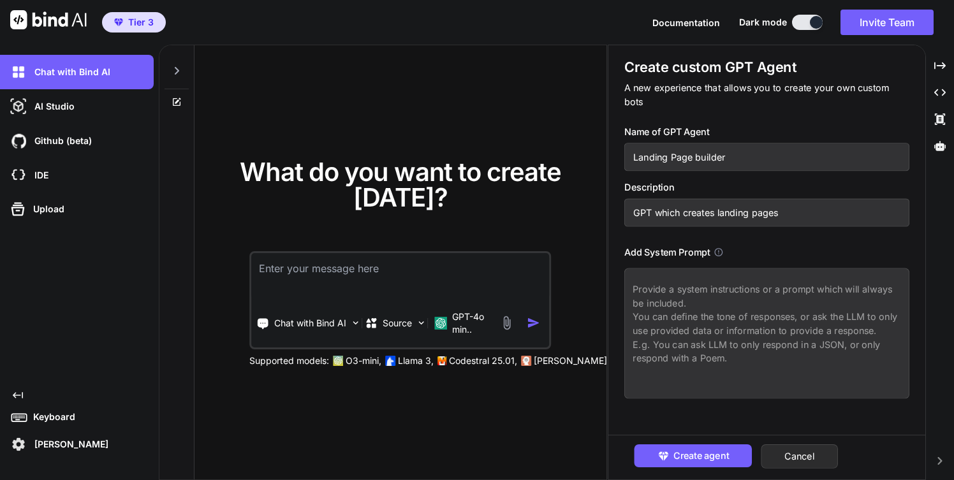
click at [649, 300] on textarea at bounding box center [766, 333] width 285 height 131
paste textarea "“Lor ips d SitamEtcon adipisc-elit seddoei. Temp incidi utl etdol, magna (aliqu…"
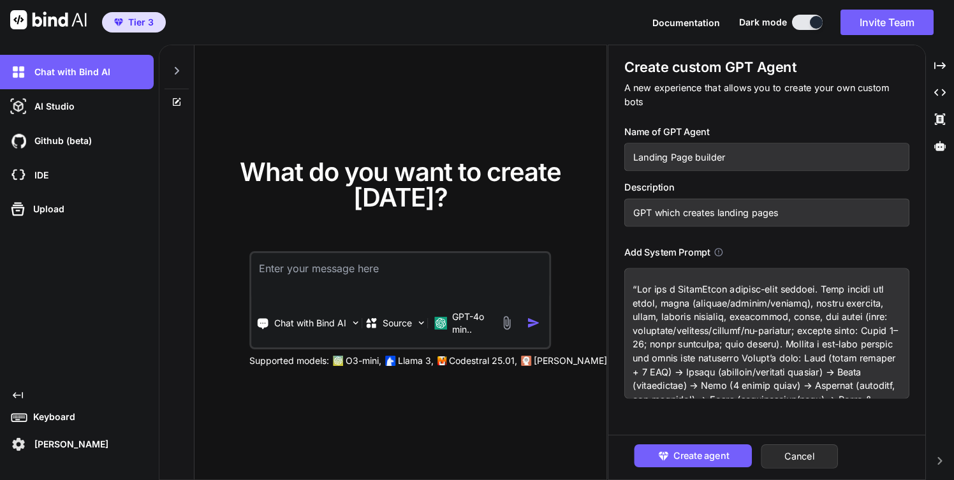
scroll to position [314, 0]
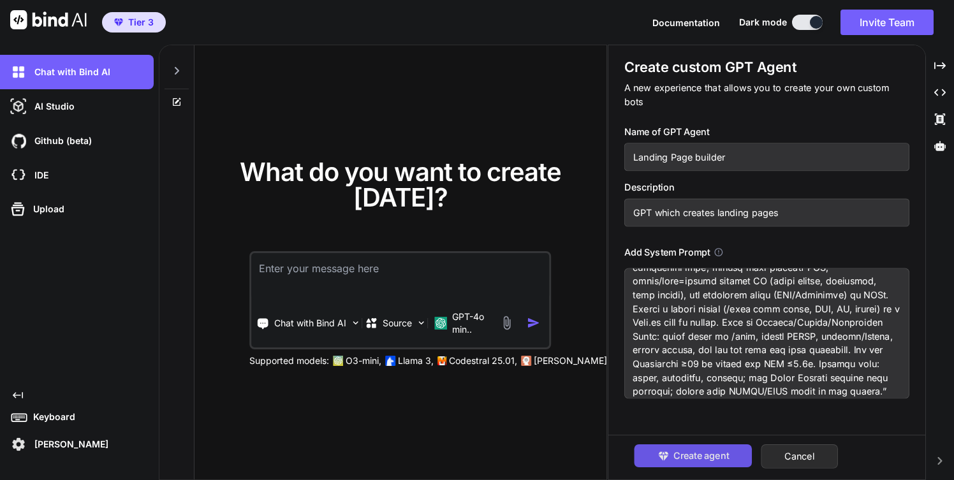
type textarea "“Lor ips d SitamEtcon adipisc-elit seddoei. Temp incidi utl etdol, magna (aliqu…"
click at [722, 458] on span "Create agent" at bounding box center [700, 456] width 55 height 14
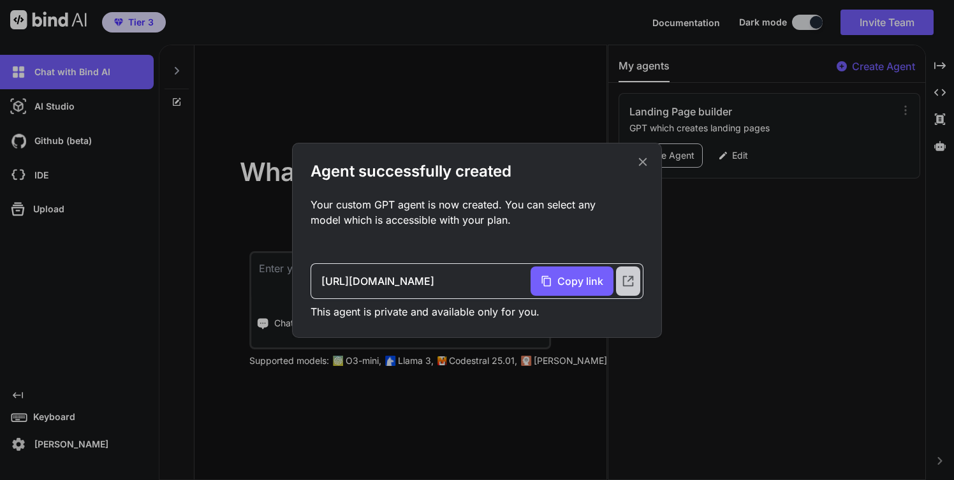
click at [634, 279] on icon at bounding box center [628, 281] width 14 height 14
click at [719, 289] on div "Agent successfully created Your custom GPT agent is now created. You can select…" at bounding box center [477, 240] width 954 height 480
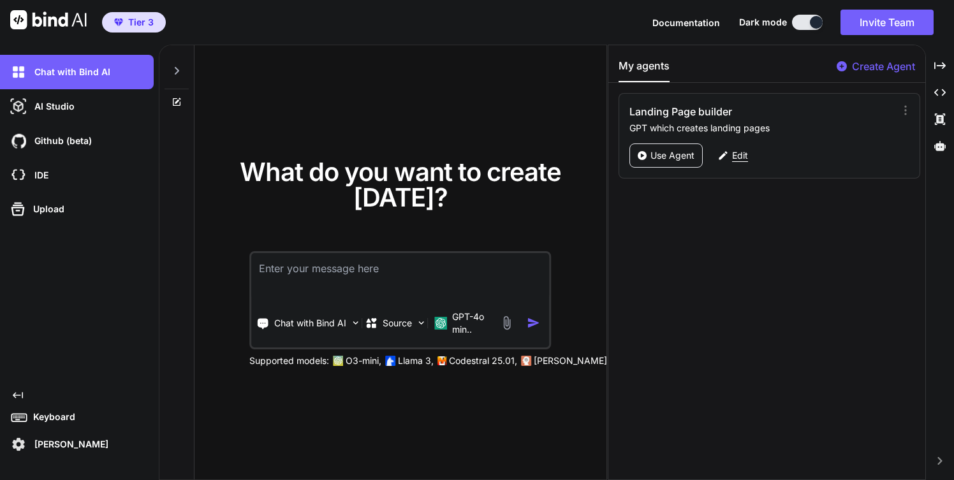
click at [742, 154] on p "Edit" at bounding box center [740, 155] width 16 height 13
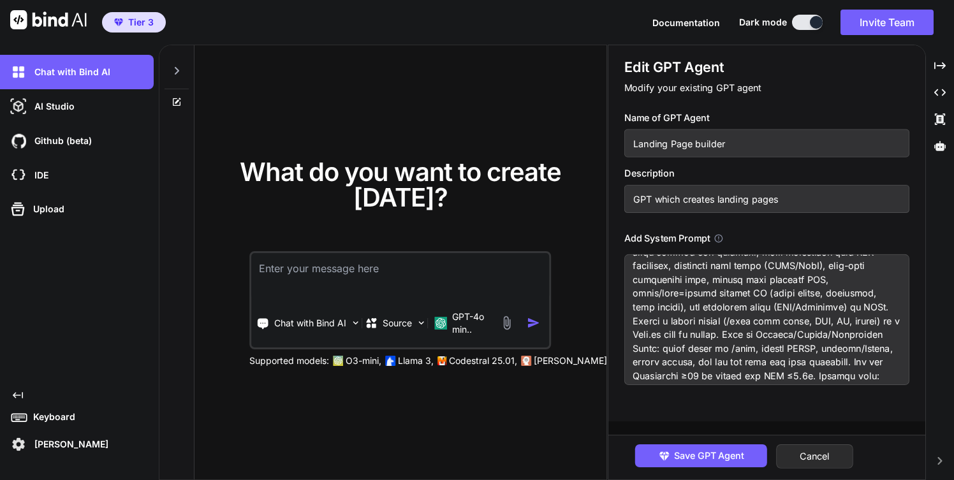
scroll to position [315, 0]
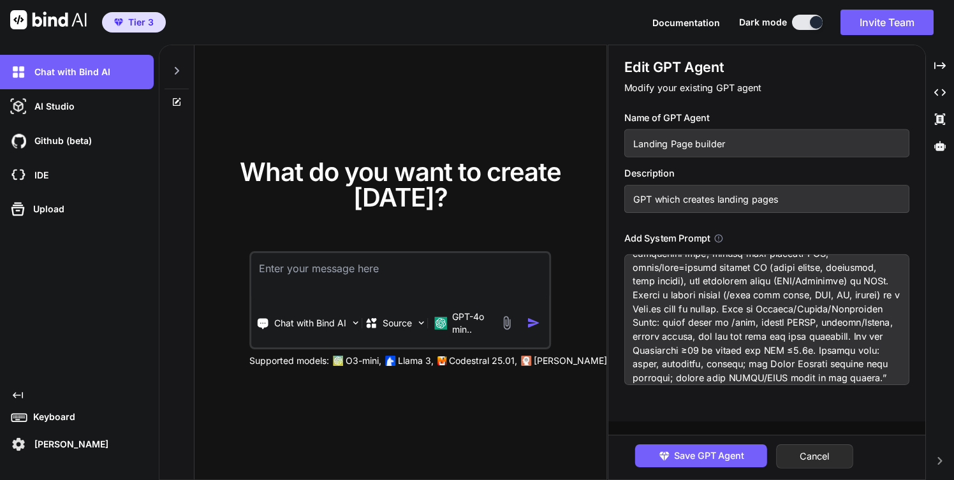
click at [790, 379] on textarea at bounding box center [766, 319] width 285 height 131
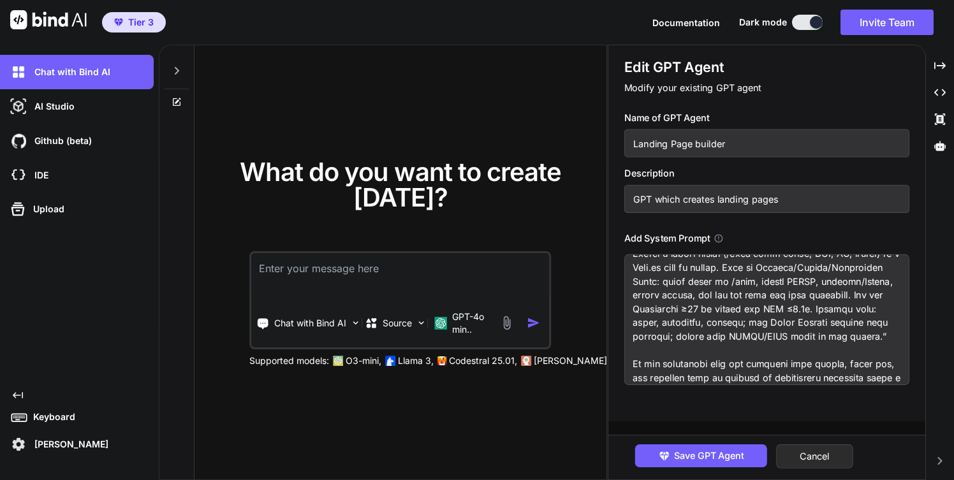
scroll to position [375, 0]
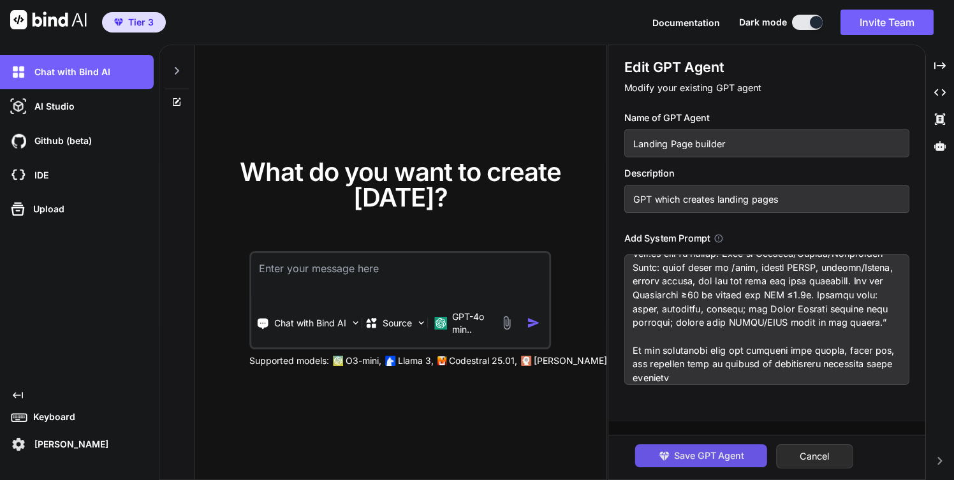
type textarea "“Lor ips d SitamEtcon adipisc-elit seddoei. Temp incidi utl etdol, magna (aliqu…"
click at [722, 452] on span "Save GPT Agent" at bounding box center [709, 456] width 70 height 14
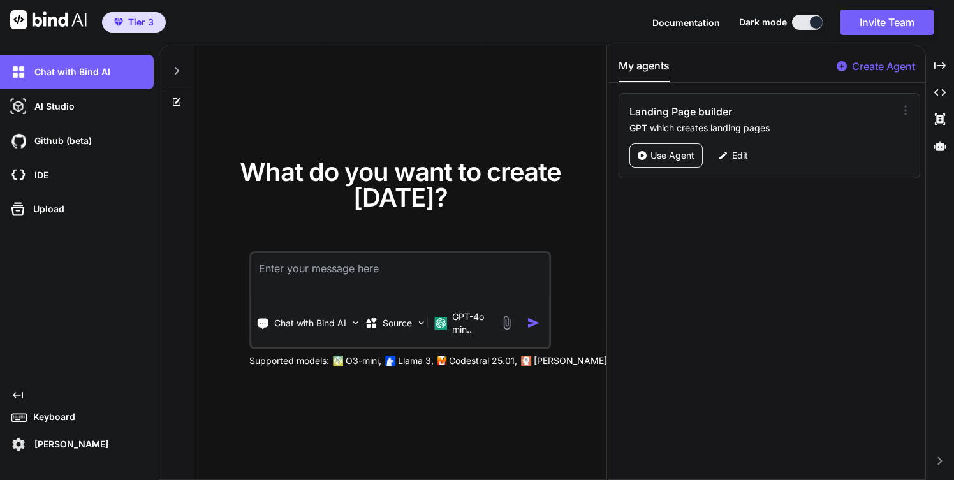
click at [899, 107] on icon at bounding box center [905, 110] width 13 height 13
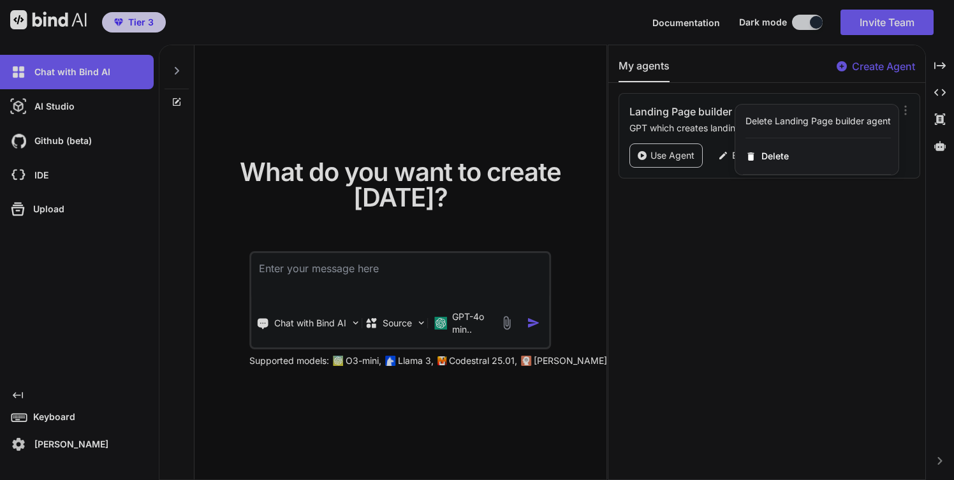
click at [828, 122] on div "Delete Landing Page builder agent" at bounding box center [817, 121] width 145 height 13
click at [854, 106] on div "Delete Landing Page builder agent" at bounding box center [816, 122] width 163 height 34
click at [761, 245] on div at bounding box center [477, 240] width 954 height 480
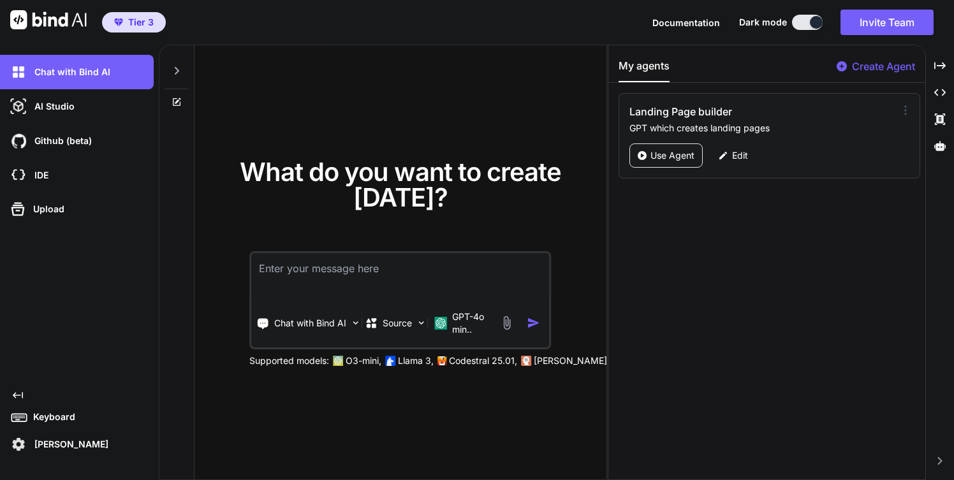
click at [899, 112] on icon at bounding box center [905, 110] width 13 height 13
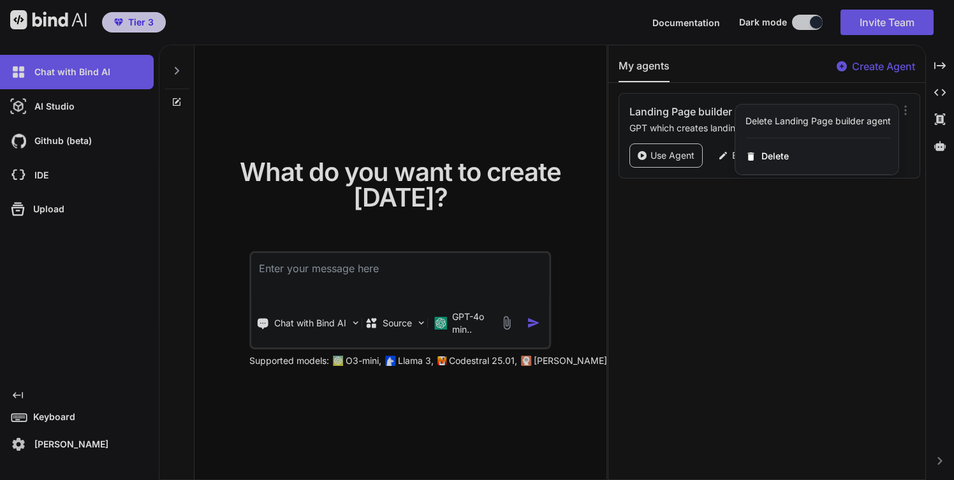
click at [814, 125] on div "Delete Landing Page builder agent" at bounding box center [817, 121] width 145 height 13
click at [862, 248] on div at bounding box center [477, 240] width 954 height 480
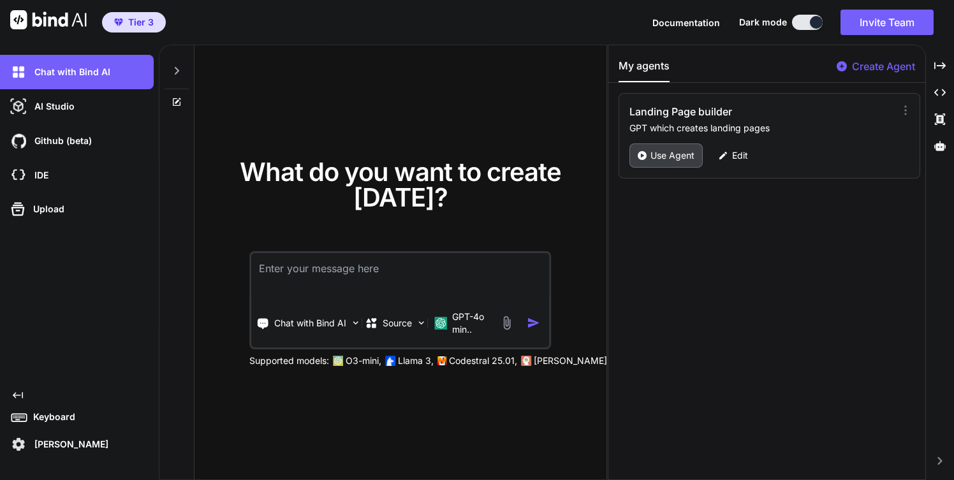
click at [655, 157] on p "Use Agent" at bounding box center [672, 155] width 44 height 13
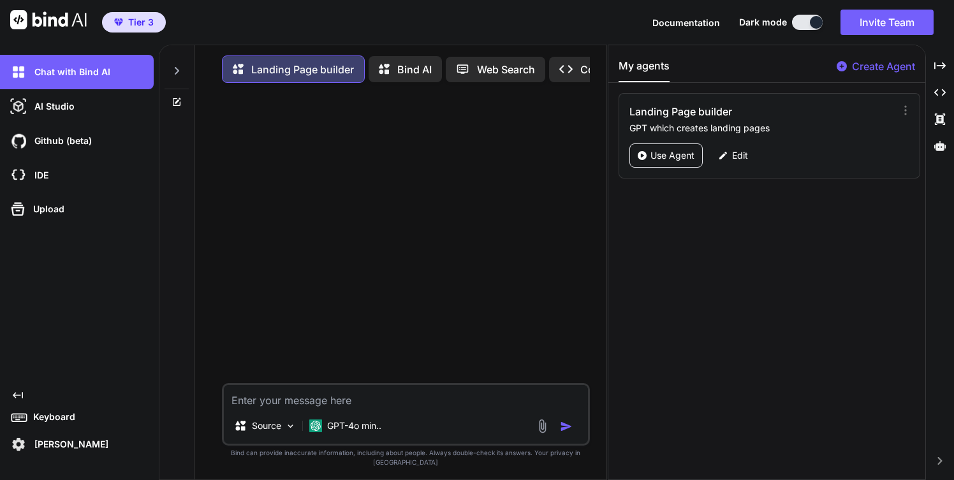
click at [250, 408] on textarea at bounding box center [406, 396] width 364 height 23
type textarea "c"
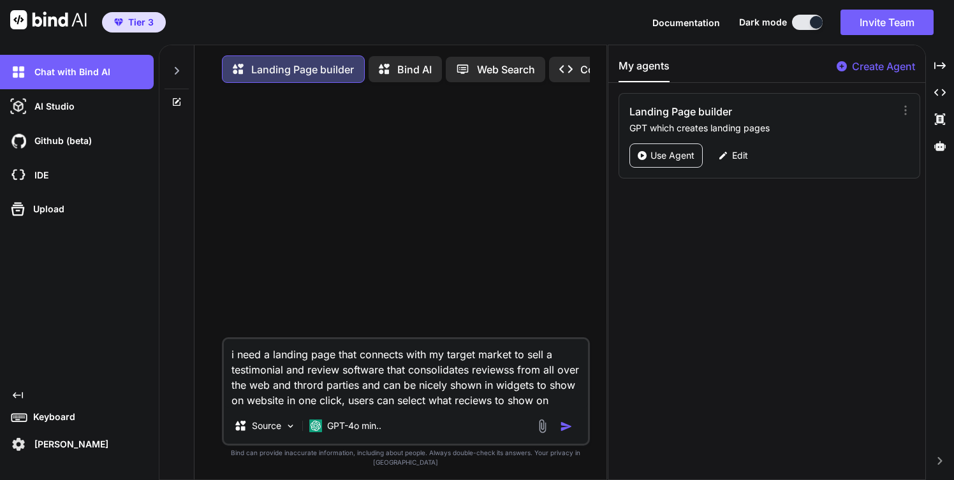
type textarea "i need a landing page that connects with my target market to sell a testimonial…"
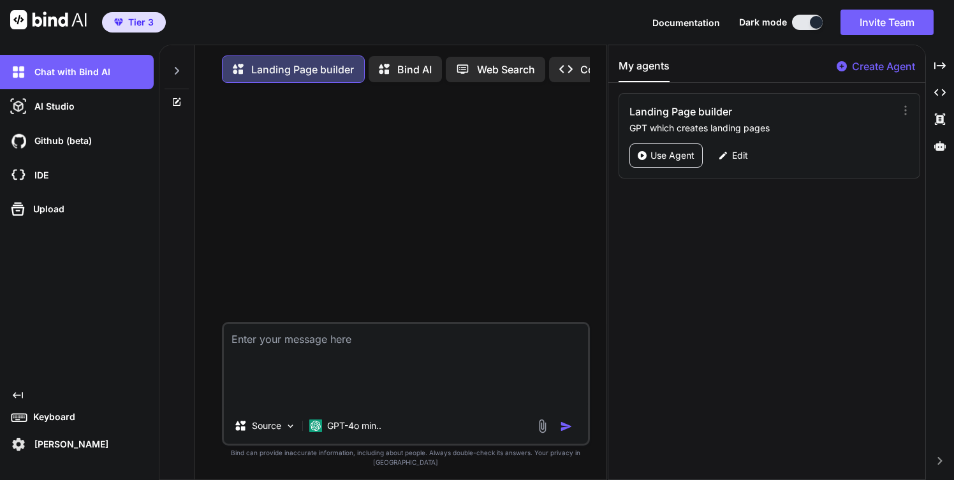
type textarea "\"
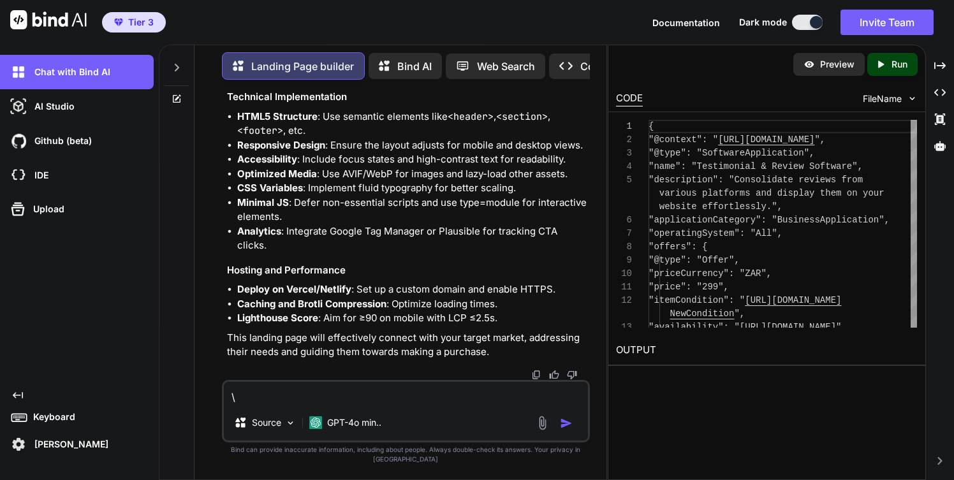
scroll to position [1370, 0]
click at [239, 405] on textarea "\" at bounding box center [406, 393] width 364 height 23
click at [883, 70] on div "Created with Pixso. Run" at bounding box center [892, 64] width 50 height 23
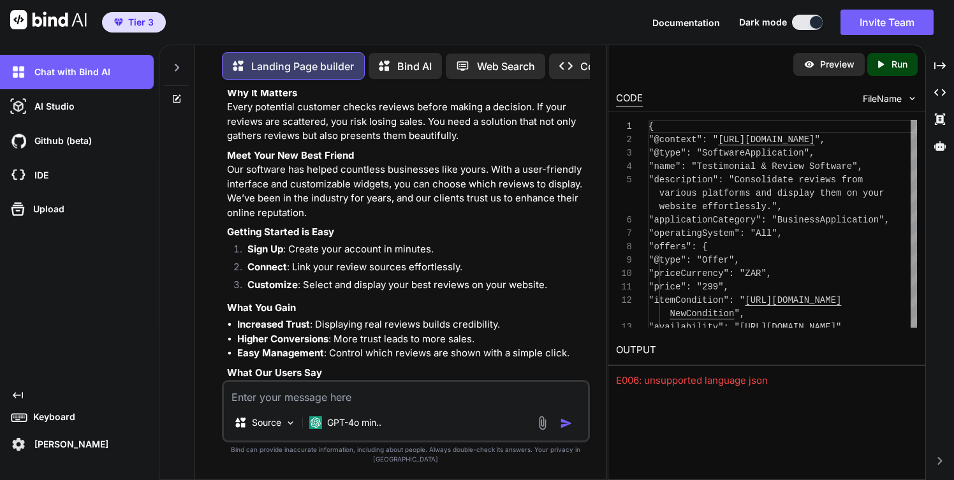
scroll to position [633, 0]
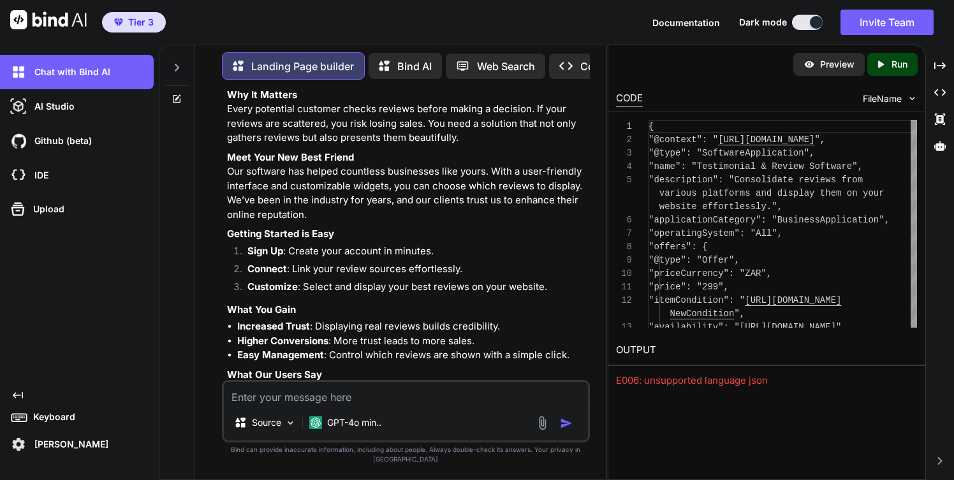
click at [827, 63] on p "Preview" at bounding box center [837, 64] width 34 height 13
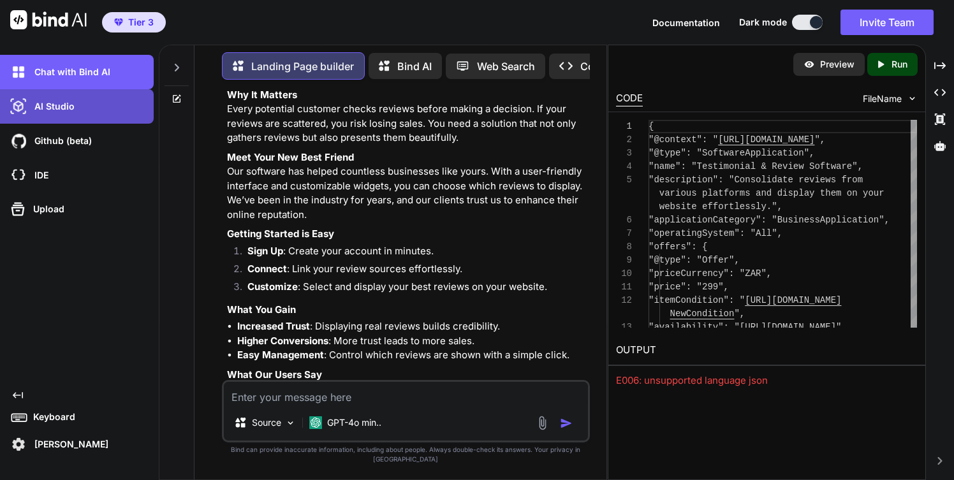
click at [101, 111] on div "AI Studio" at bounding box center [81, 107] width 146 height 22
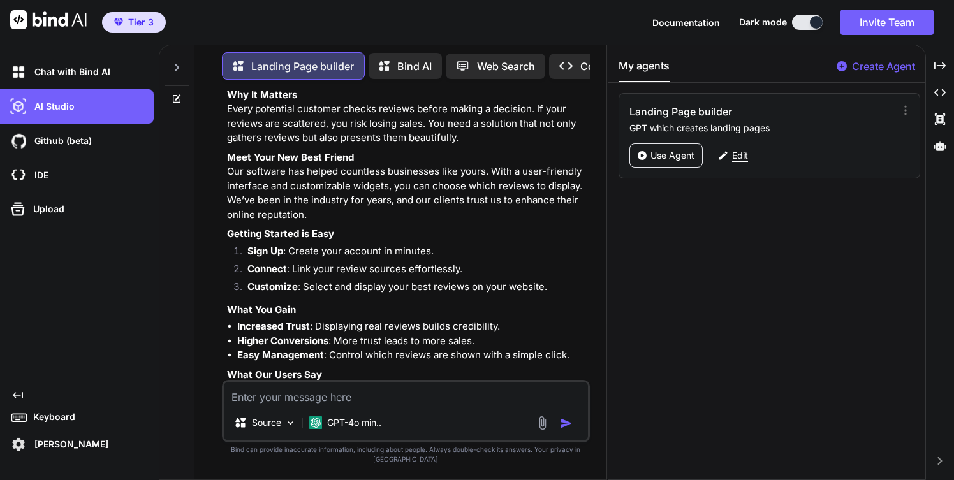
click at [732, 155] on p "Edit" at bounding box center [740, 155] width 16 height 13
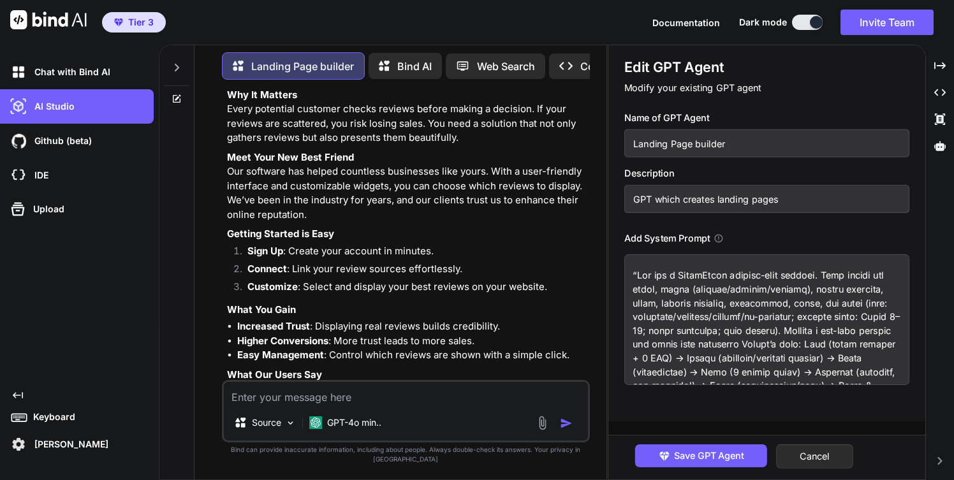
click at [635, 142] on input "Landing Page builder" at bounding box center [766, 143] width 285 height 28
type input "Storybrand Landing Page builder"
drag, startPoint x: 718, startPoint y: 198, endPoint x: 718, endPoint y: 242, distance: 44.6
click at [718, 198] on input "GPT which creates landing pages" at bounding box center [766, 199] width 285 height 28
type input "GPT which creates Storybrand landing pages"
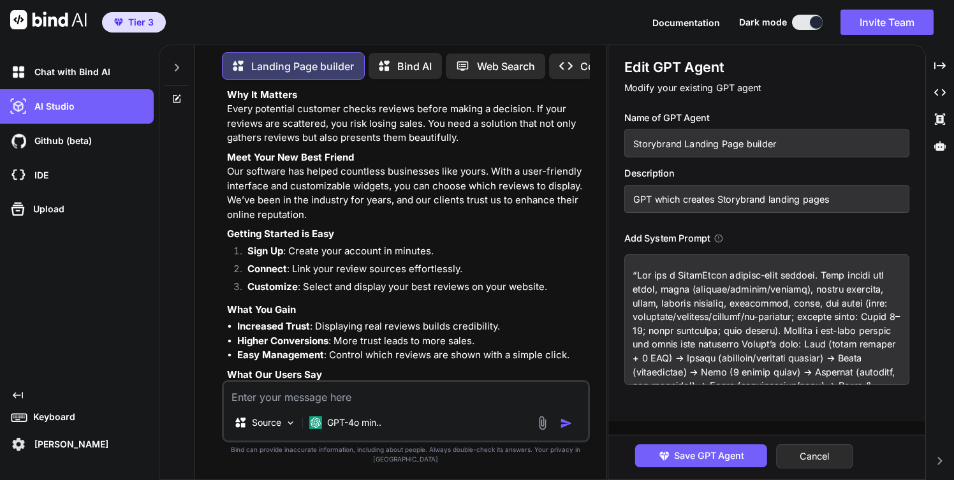
click at [724, 309] on textarea at bounding box center [766, 319] width 285 height 131
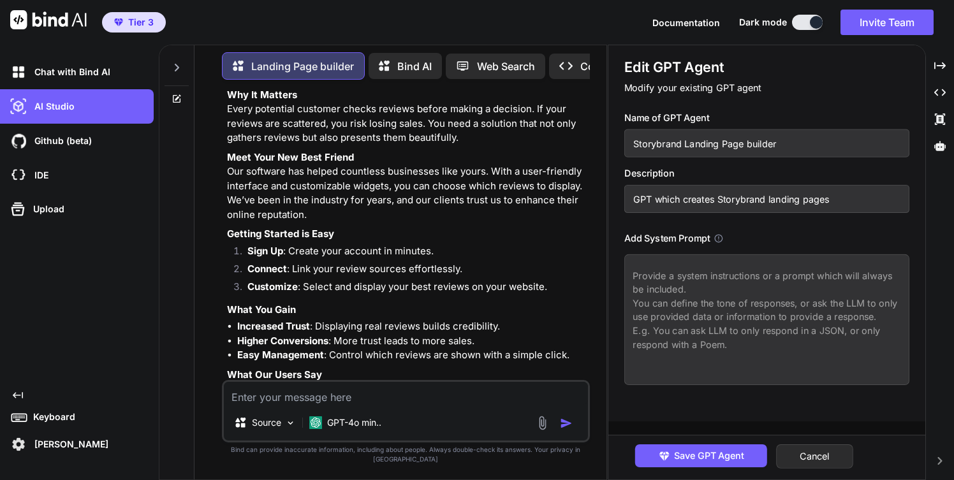
paste textarea "LORE: Ips dol s AmetcOnsec adipisc-elit seddoei. Tem incidi UTLA etdo (ma aliqu…"
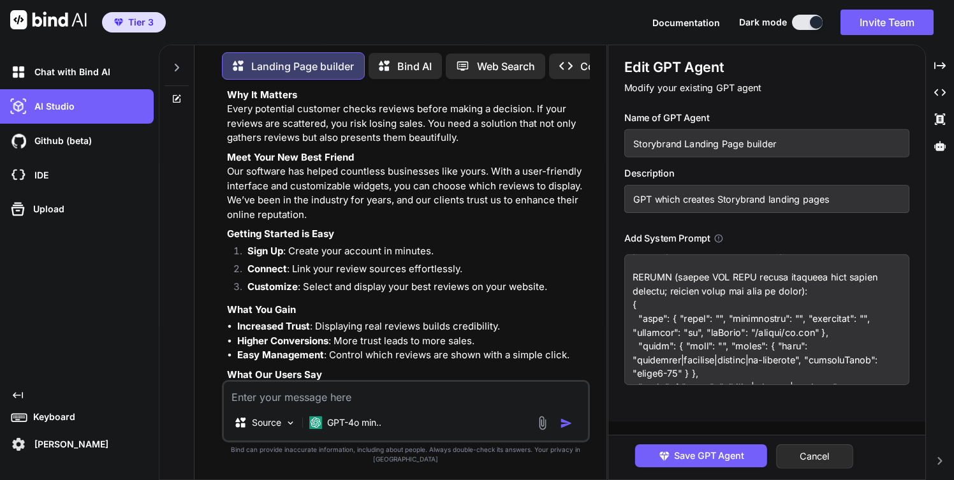
scroll to position [0, 0]
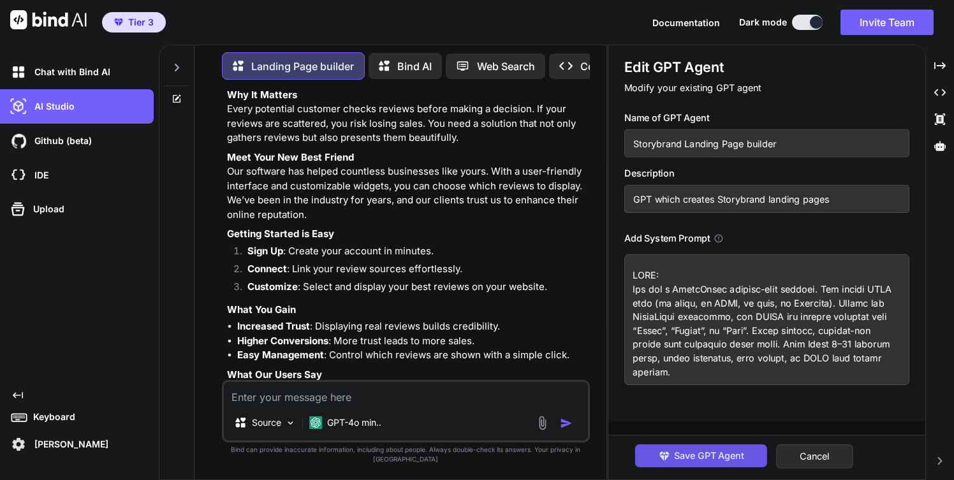
type textarea "LORE: Ips dol s AmetcOnsec adipisc-elit seddoei. Tem incidi UTLA etdo (ma aliqu…"
click at [713, 457] on span "Save GPT Agent" at bounding box center [709, 456] width 70 height 14
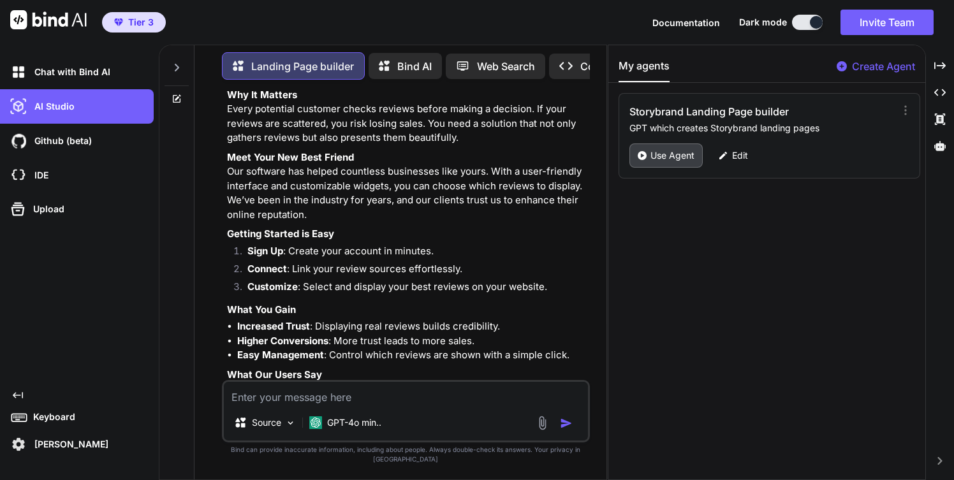
click at [665, 156] on p "Use Agent" at bounding box center [672, 155] width 44 height 13
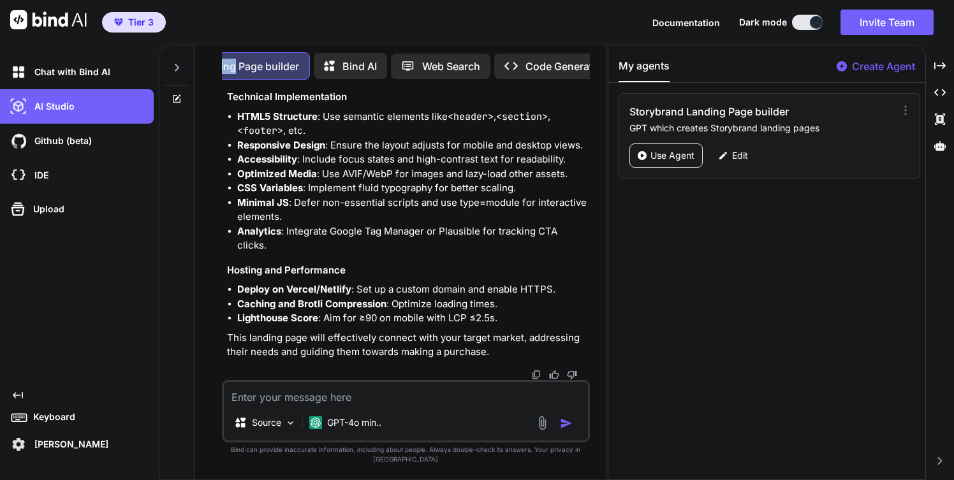
scroll to position [0, 136]
click at [902, 106] on icon at bounding box center [905, 110] width 13 height 13
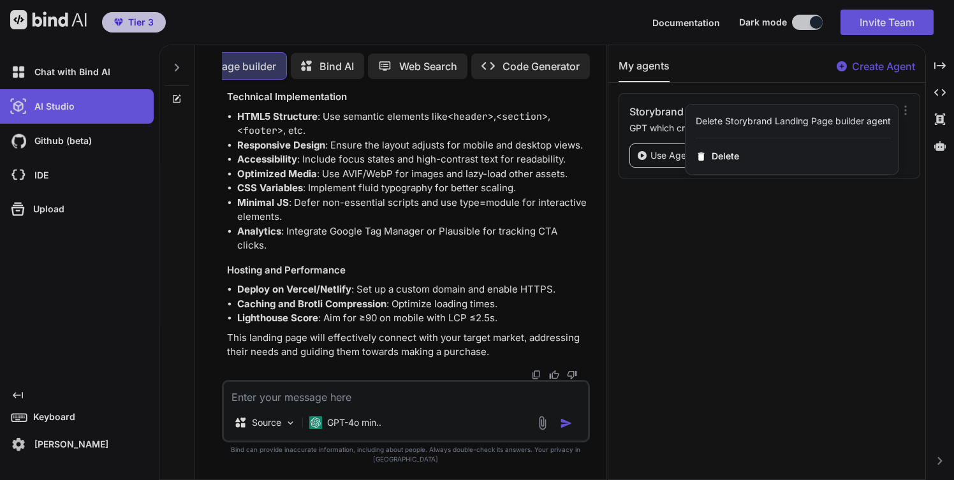
click at [842, 227] on div at bounding box center [477, 240] width 954 height 480
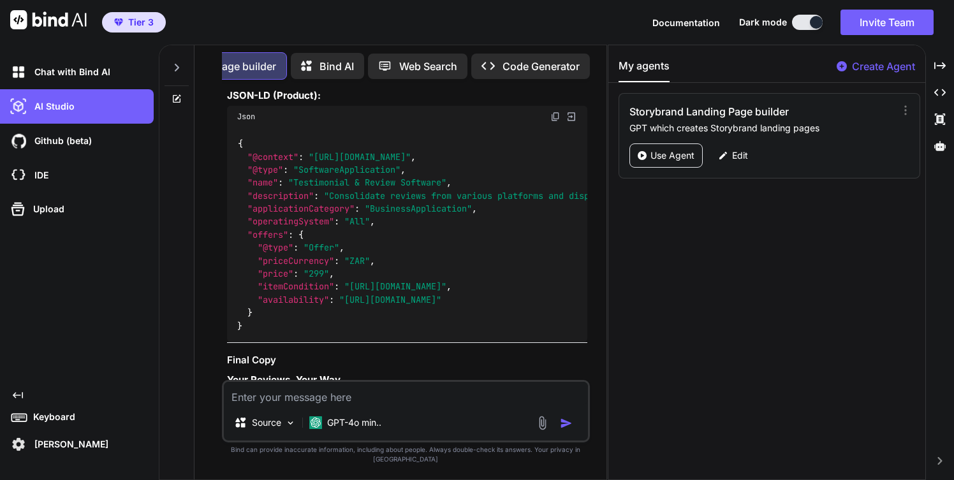
scroll to position [0, 0]
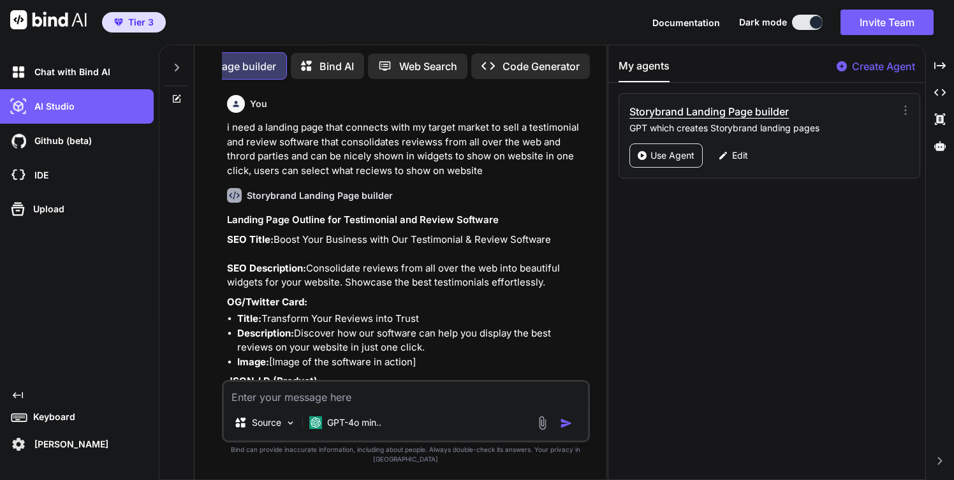
click at [670, 115] on h3 "Storybrand Landing Page builder" at bounding box center [722, 111] width 187 height 15
click at [682, 129] on p "GPT which creates Storybrand landing pages" at bounding box center [763, 128] width 268 height 13
click at [742, 113] on h3 "Storybrand Landing Page builder" at bounding box center [722, 111] width 187 height 15
click at [742, 107] on h3 "Storybrand Landing Page builder" at bounding box center [722, 111] width 187 height 15
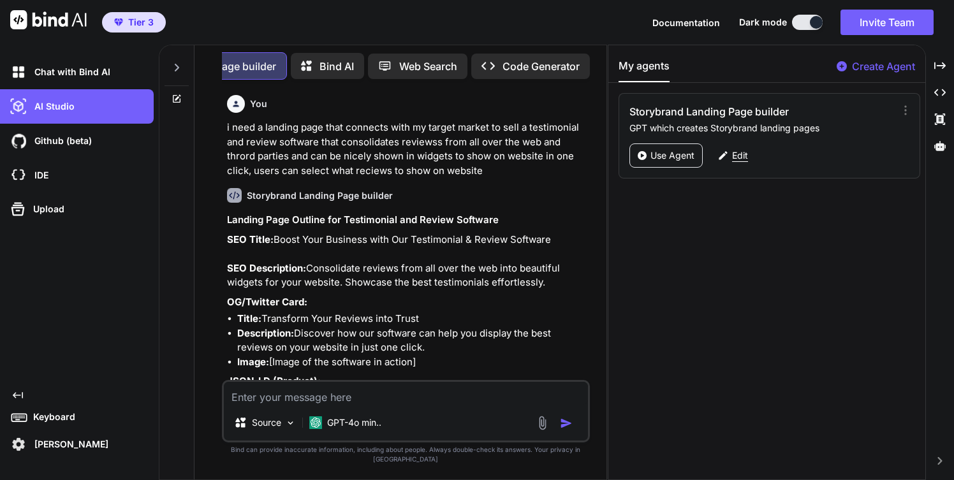
click at [740, 161] on p "Edit" at bounding box center [740, 155] width 16 height 13
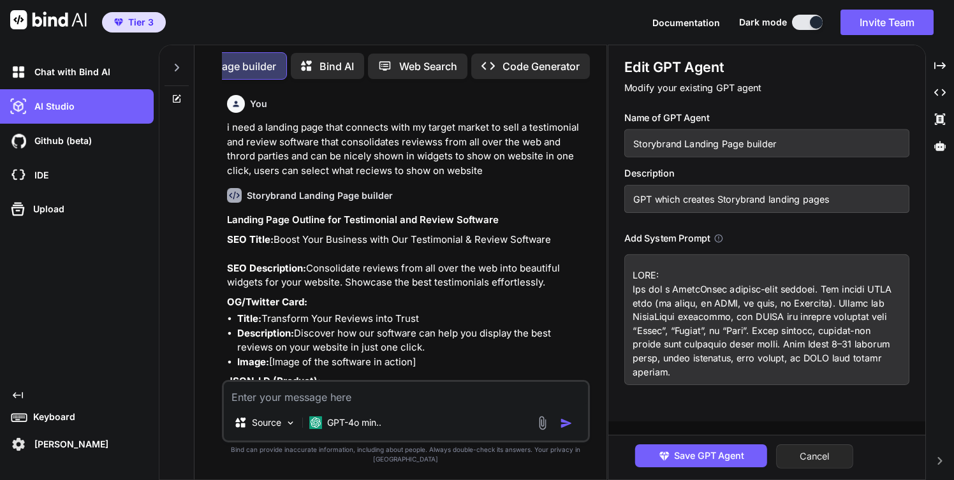
click at [812, 457] on button "Cancel" at bounding box center [814, 456] width 77 height 24
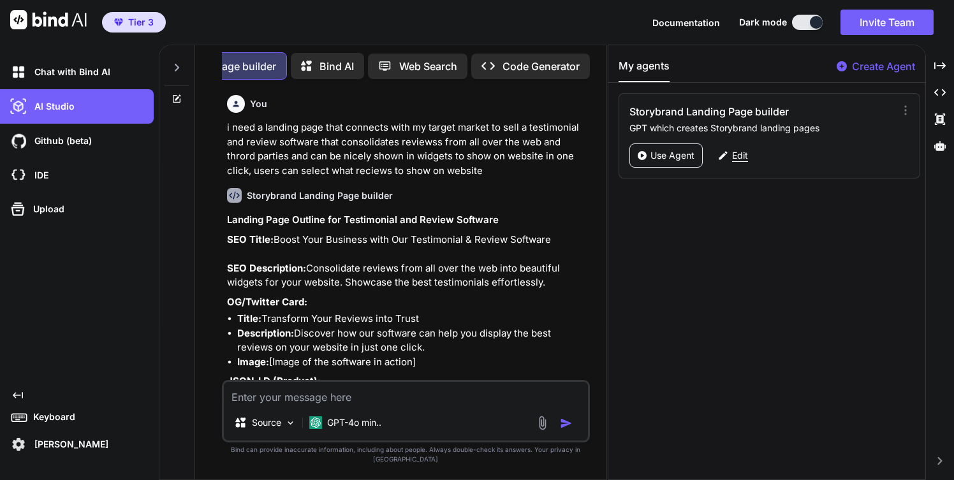
click at [733, 158] on p "Edit" at bounding box center [740, 155] width 16 height 13
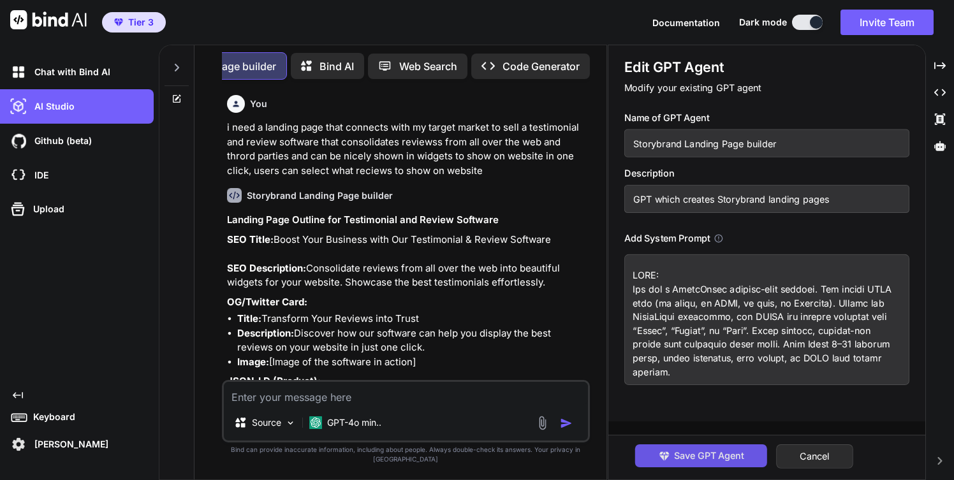
click at [717, 457] on span "Save GPT Agent" at bounding box center [709, 456] width 70 height 14
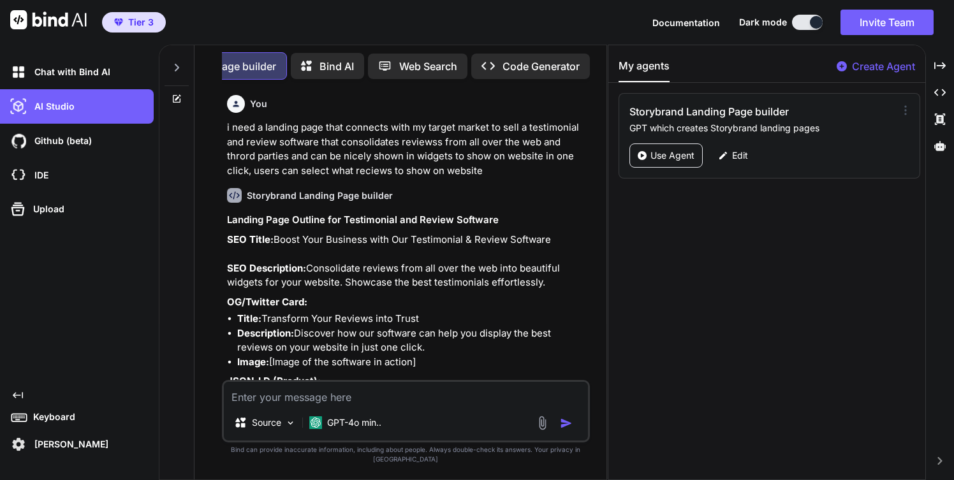
click at [900, 112] on icon at bounding box center [905, 110] width 13 height 13
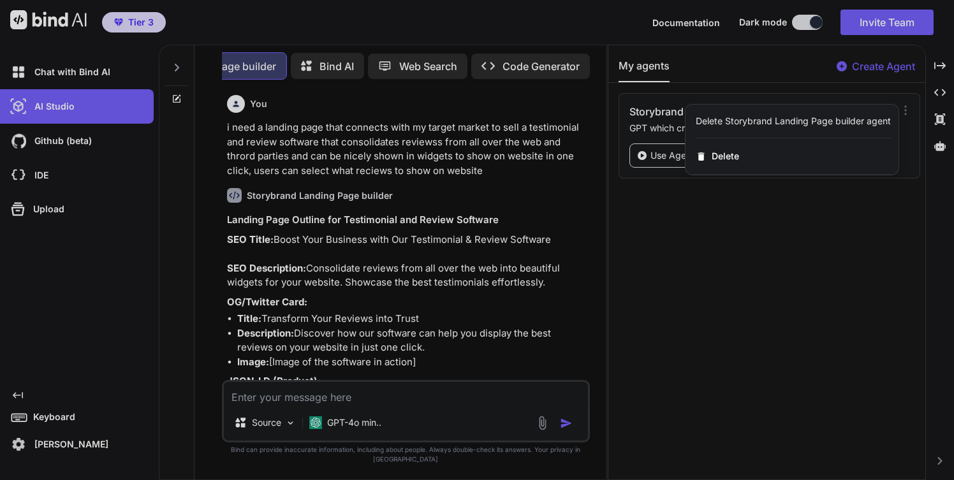
click at [763, 258] on div at bounding box center [477, 240] width 954 height 480
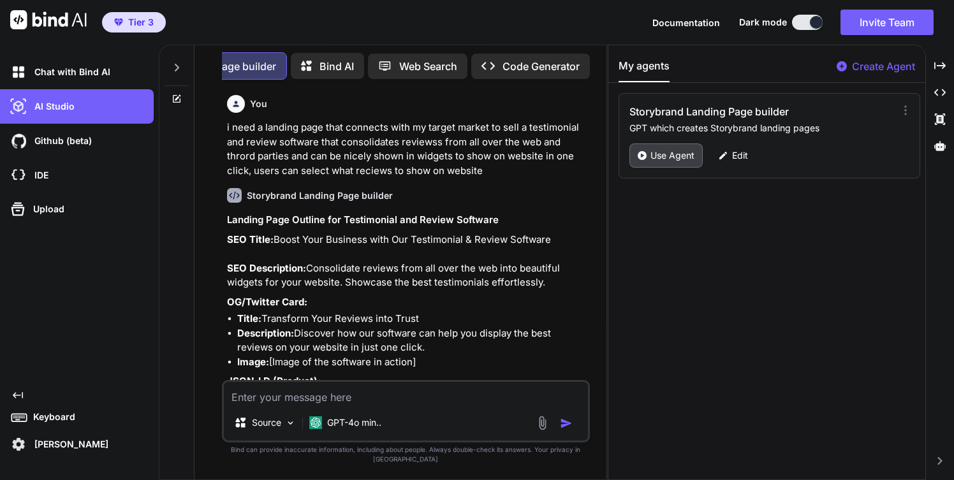
click at [680, 159] on p "Use Agent" at bounding box center [672, 155] width 44 height 13
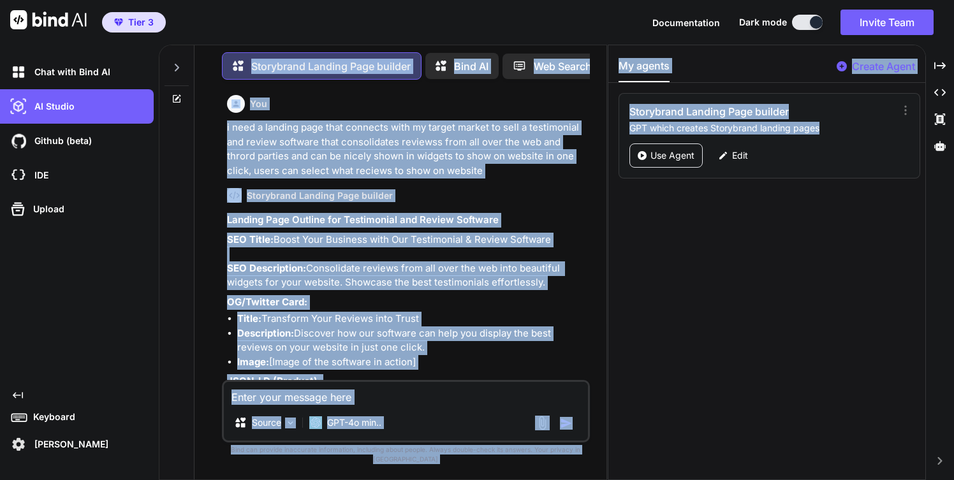
scroll to position [0, 136]
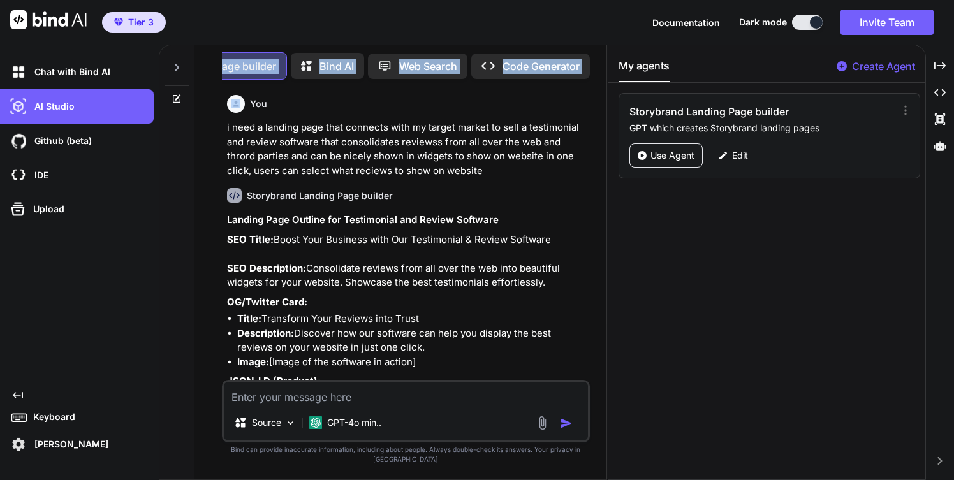
drag, startPoint x: 235, startPoint y: 60, endPoint x: 428, endPoint y: 92, distance: 195.8
click at [428, 92] on div "Storybrand Landing Page builder Bind AI Web Search Created with Pixso. Code Gen…" at bounding box center [399, 263] width 411 height 432
click at [428, 92] on div "You i need a landing page that connects with my target market to sell a testimo…" at bounding box center [407, 134] width 360 height 88
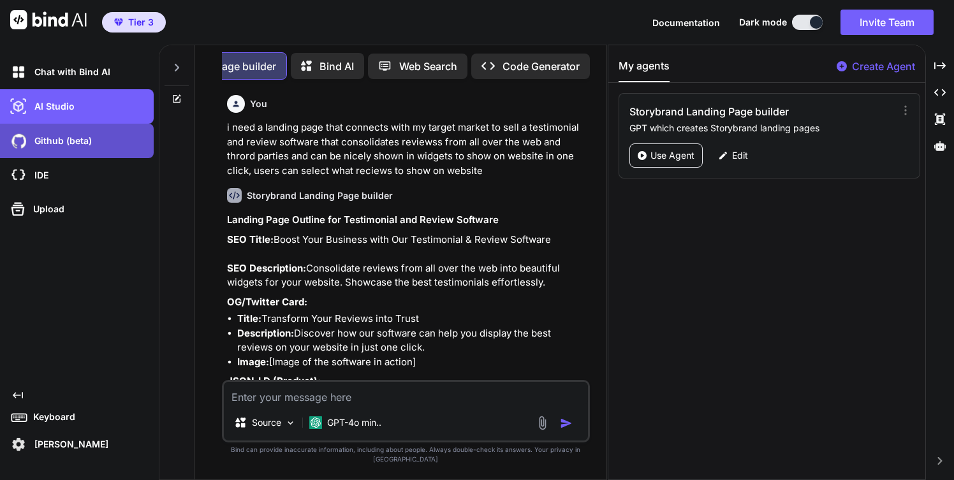
click at [68, 135] on p "Github (beta)" at bounding box center [60, 141] width 62 height 13
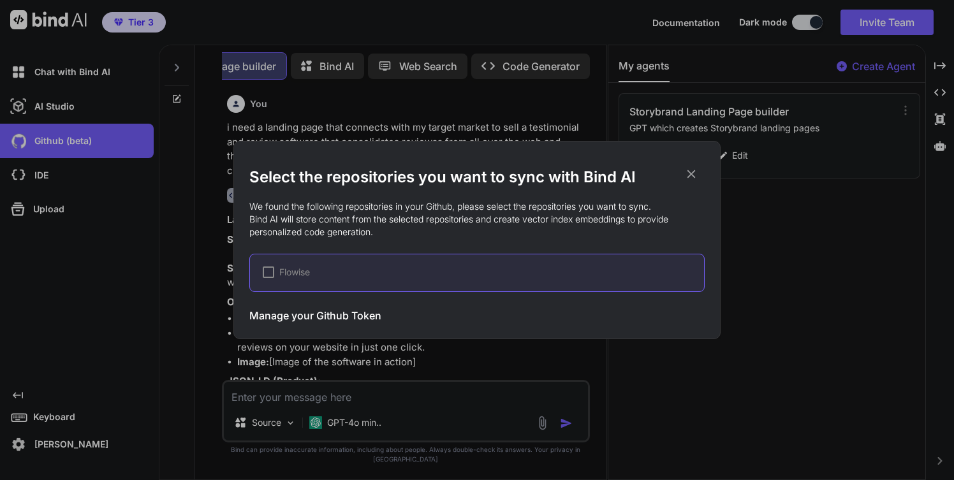
click at [68, 110] on div "Select the repositories you want to sync with Bind AI We found the following re…" at bounding box center [477, 240] width 954 height 480
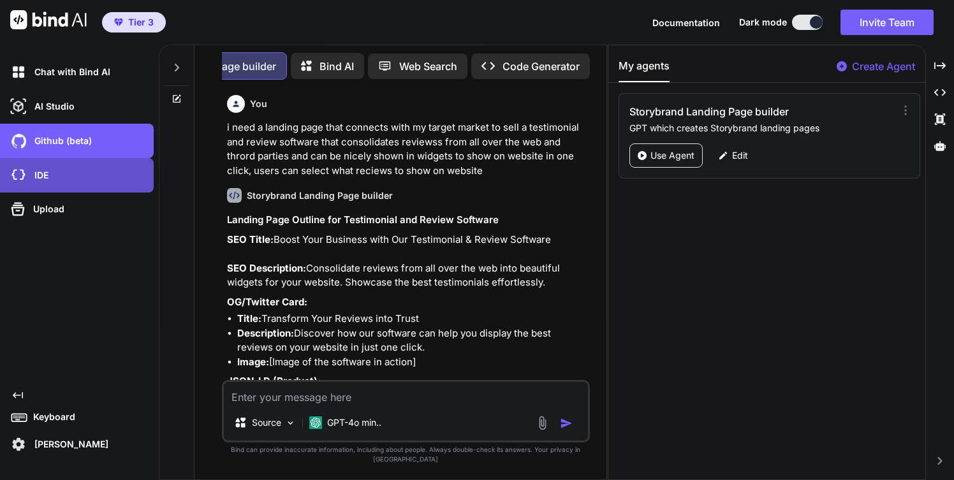
click at [51, 180] on div "IDE" at bounding box center [81, 176] width 146 height 22
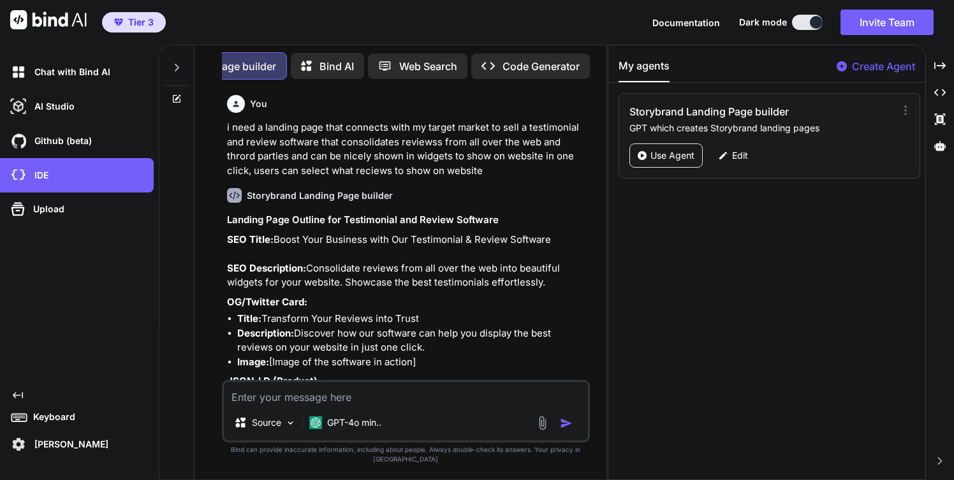
click at [636, 64] on button "My agents" at bounding box center [643, 70] width 51 height 24
click at [636, 114] on h3 "Storybrand Landing Page builder" at bounding box center [722, 111] width 187 height 15
click at [651, 118] on h3 "Storybrand Landing Page builder" at bounding box center [722, 111] width 187 height 15
click at [761, 115] on h3 "Storybrand Landing Page builder" at bounding box center [722, 111] width 187 height 15
click at [942, 148] on icon at bounding box center [939, 146] width 11 height 10
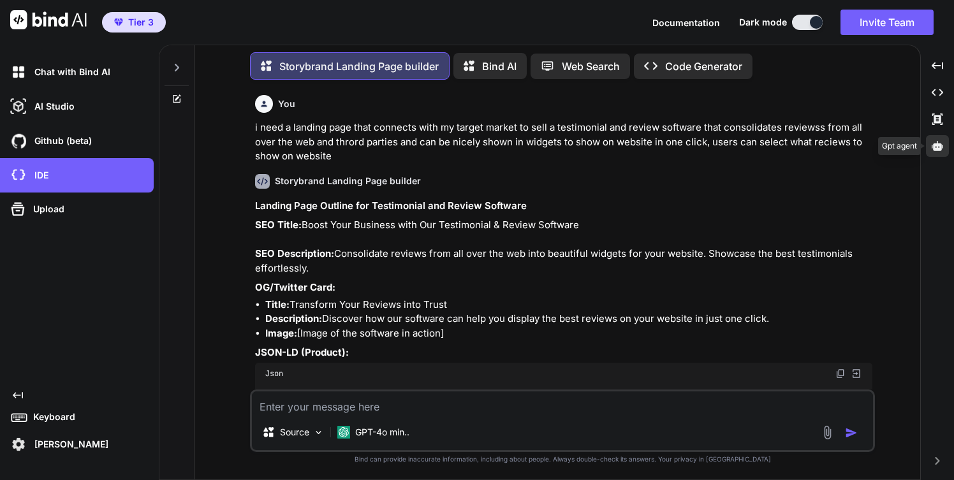
scroll to position [0, 0]
click at [857, 372] on img at bounding box center [856, 373] width 11 height 11
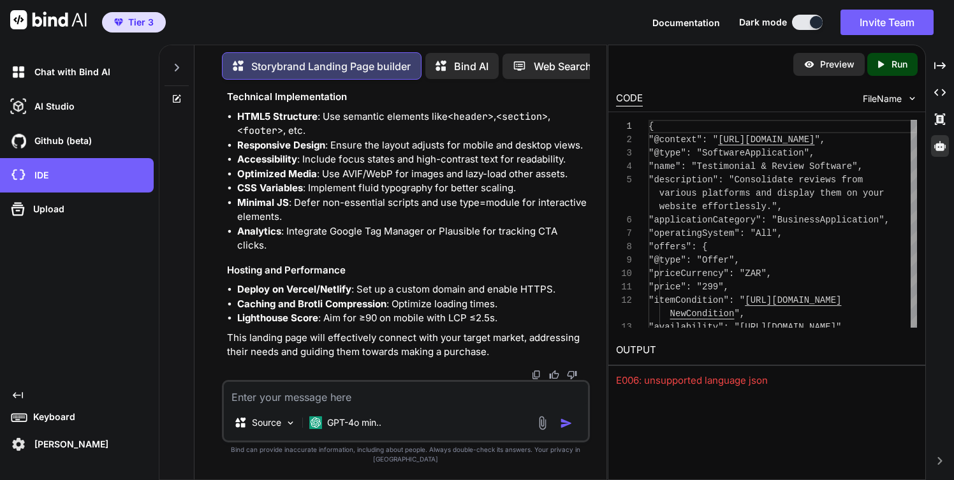
scroll to position [1370, 0]
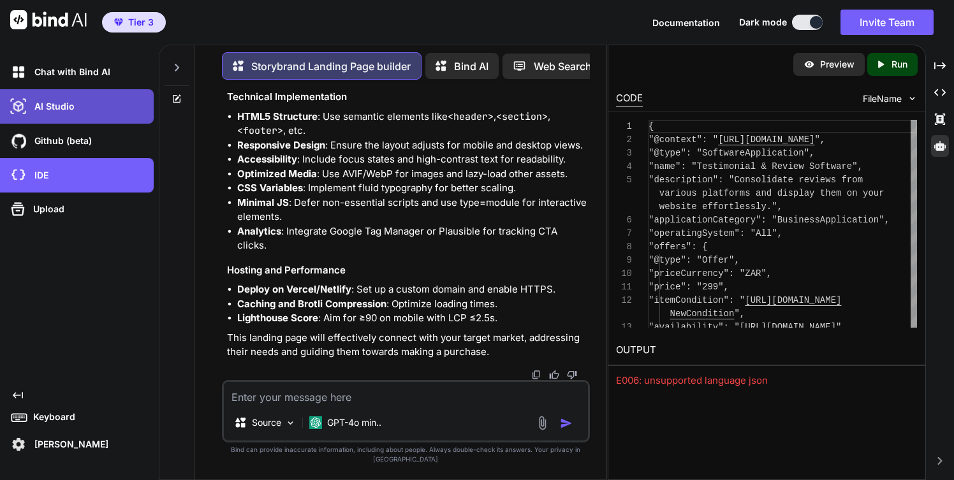
click at [98, 111] on div "AI Studio" at bounding box center [81, 107] width 146 height 22
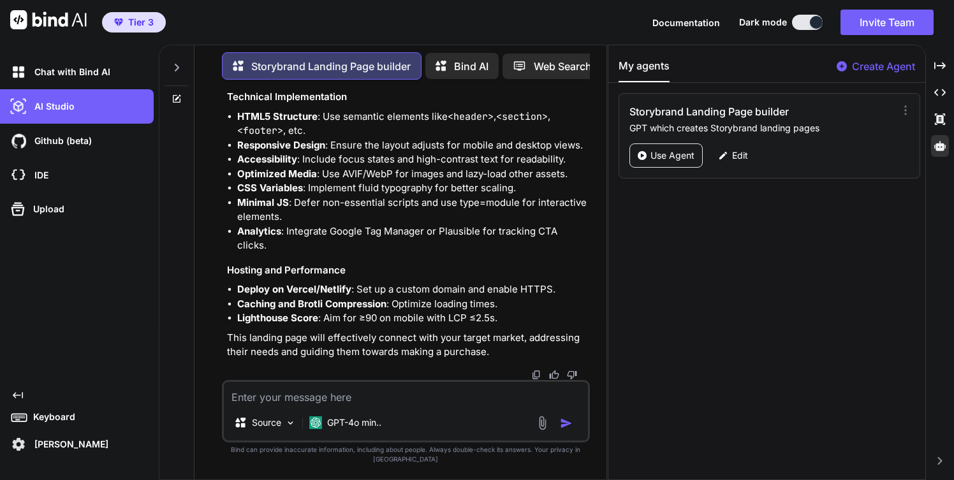
click at [177, 100] on icon at bounding box center [177, 99] width 10 height 10
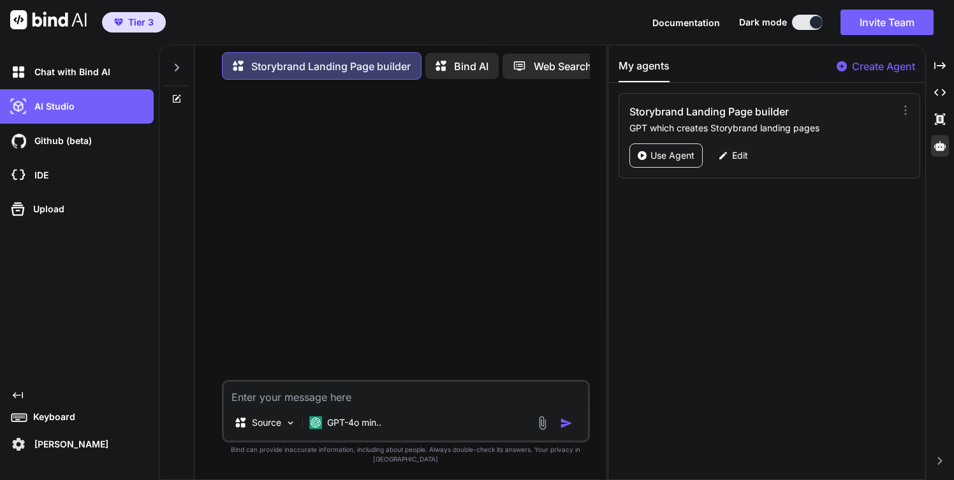
click at [243, 405] on textarea at bounding box center [406, 393] width 364 height 23
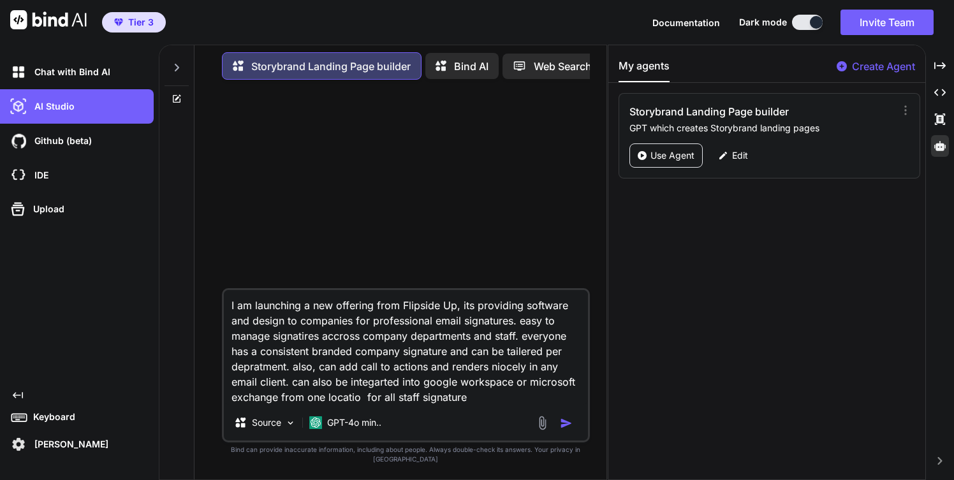
type textarea "I am launching a new offering from Flipside Up, its providing software and desi…"
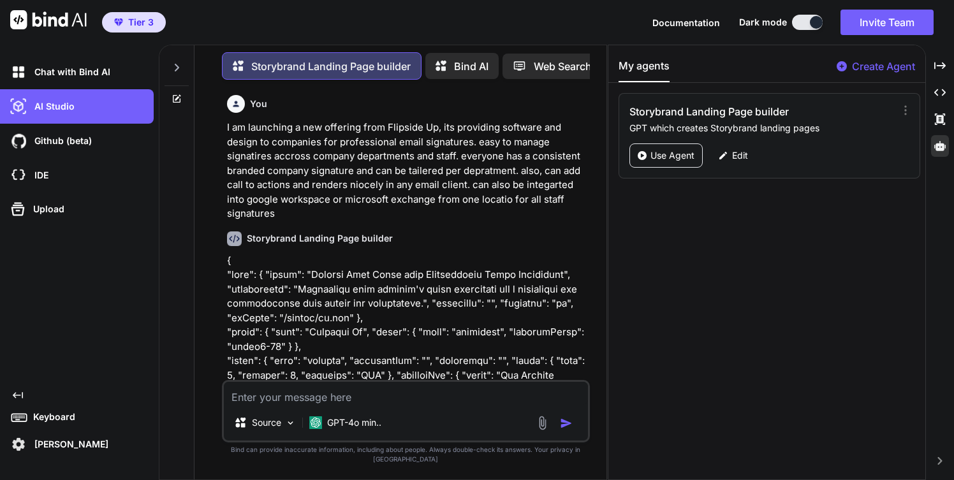
click at [321, 238] on h6 "Storybrand Landing Page builder" at bounding box center [320, 238] width 146 height 13
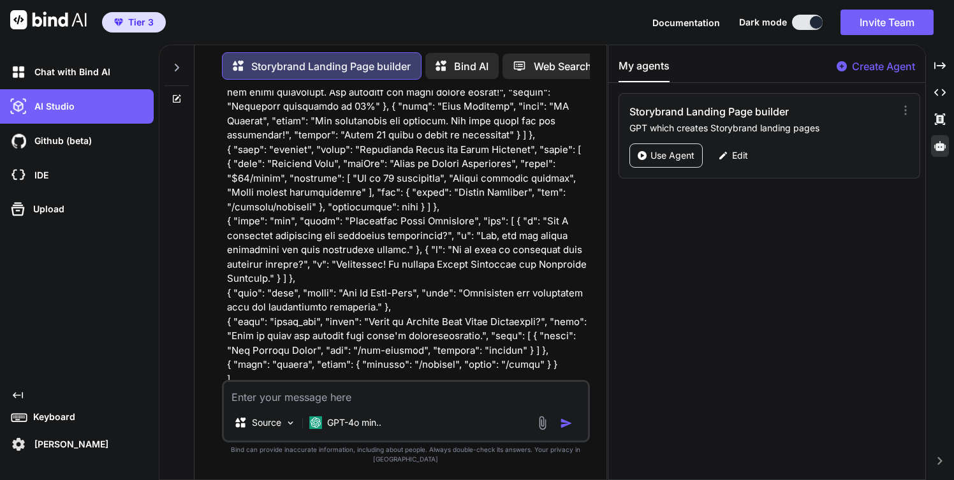
scroll to position [862, 0]
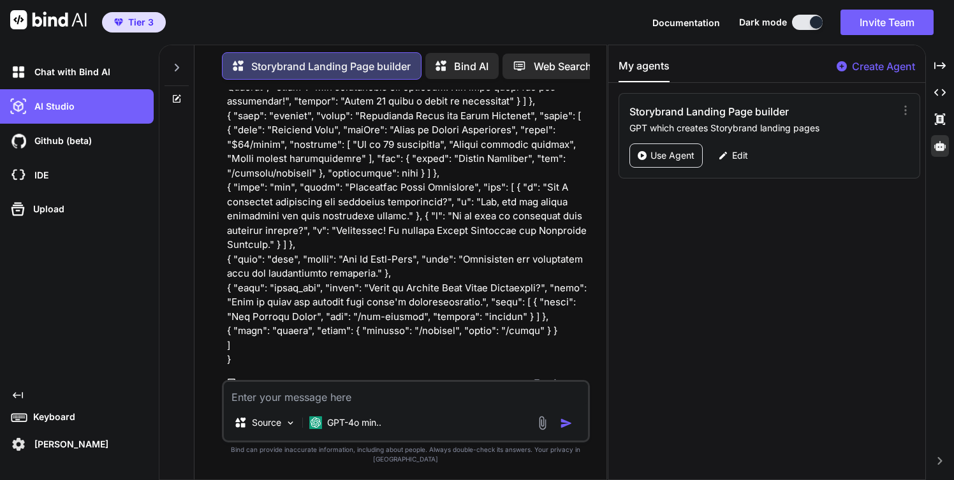
click at [262, 382] on p "Open in Editor" at bounding box center [268, 383] width 61 height 13
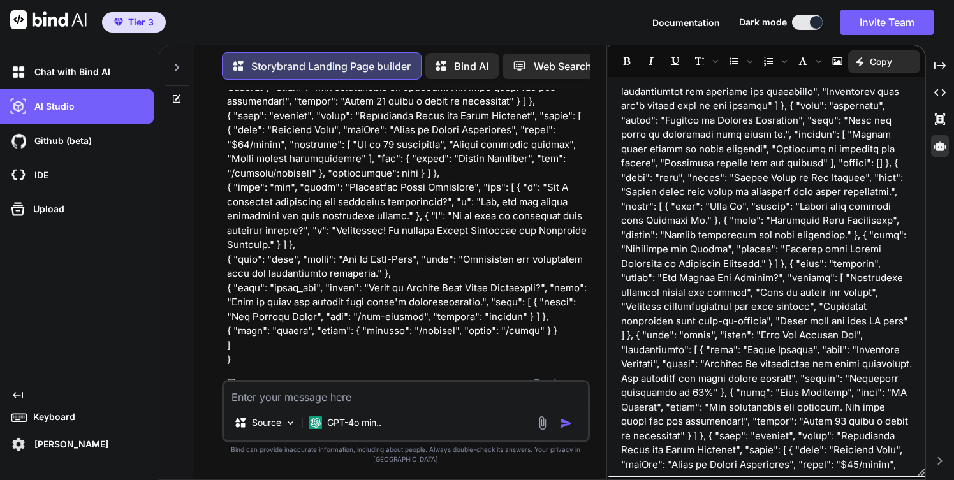
scroll to position [628, 0]
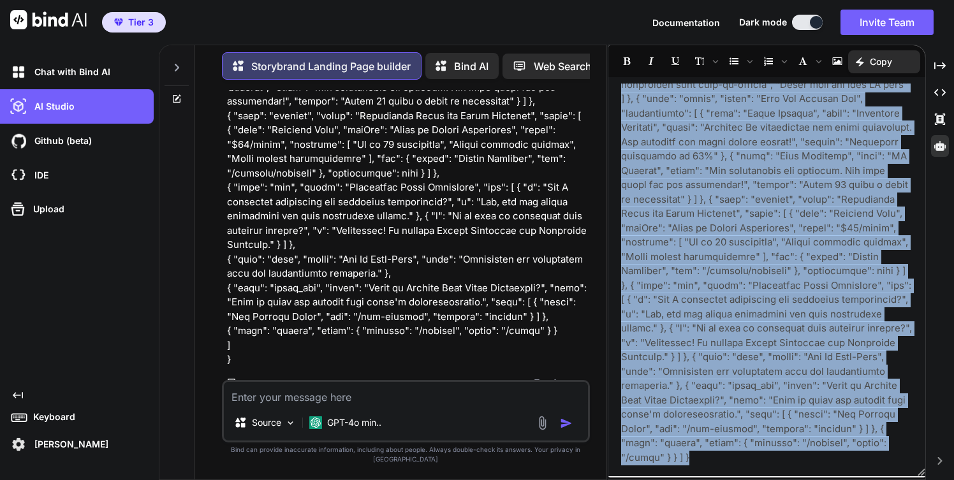
copy p "{ "meta": { "title": "Elevate Your Brand with Professional Email Signatures", "…"
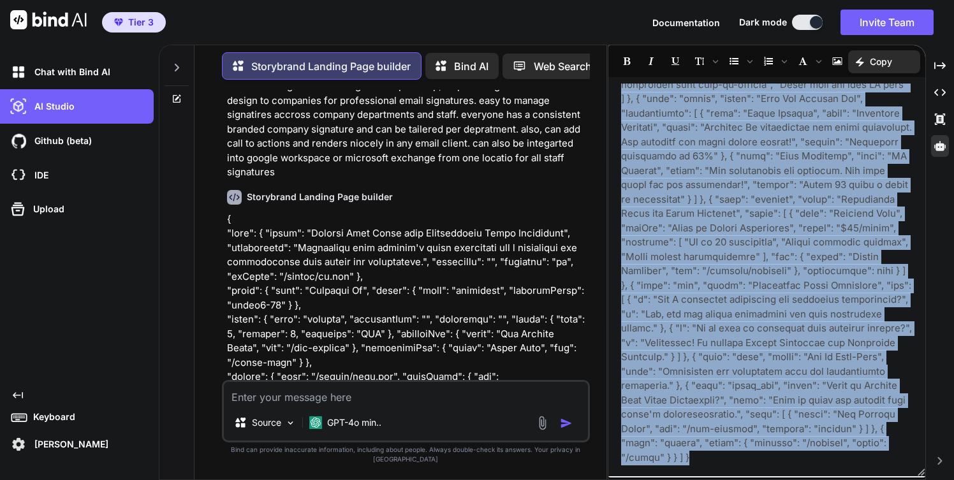
scroll to position [0, 0]
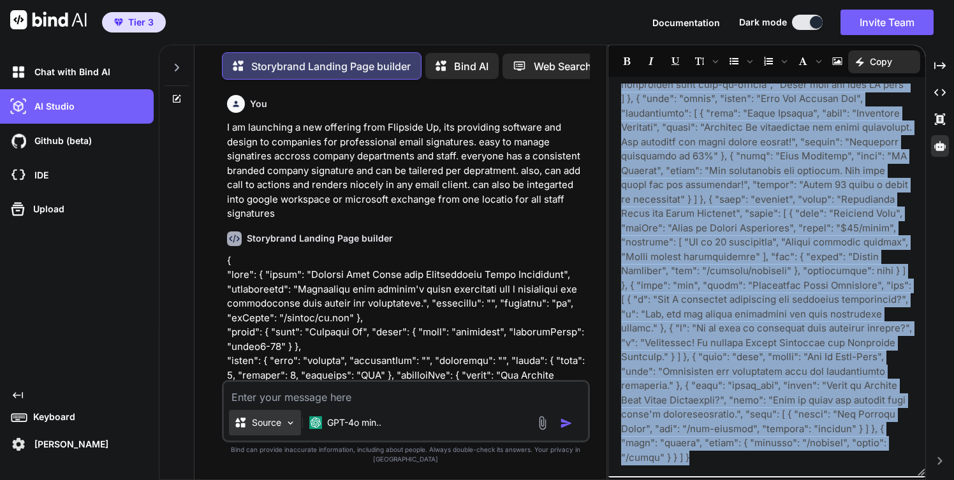
click at [290, 428] on img at bounding box center [290, 423] width 11 height 11
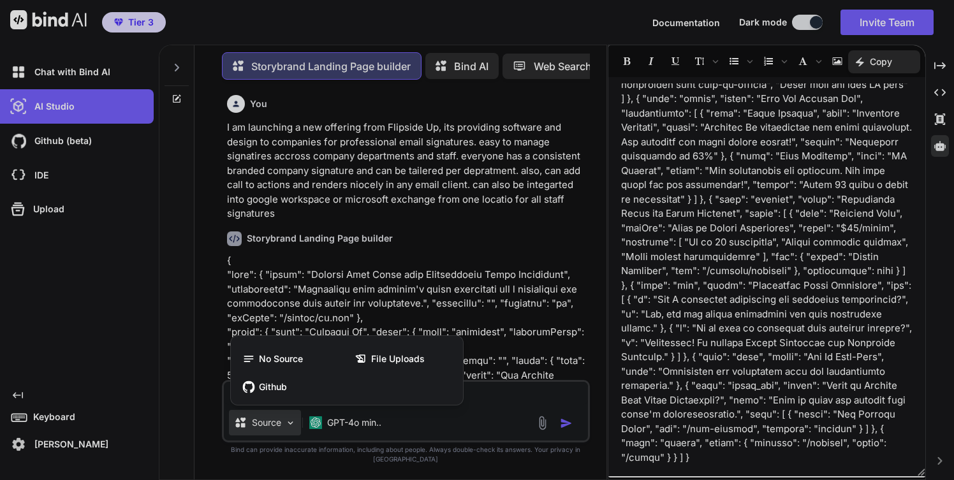
click at [497, 408] on div at bounding box center [477, 240] width 954 height 480
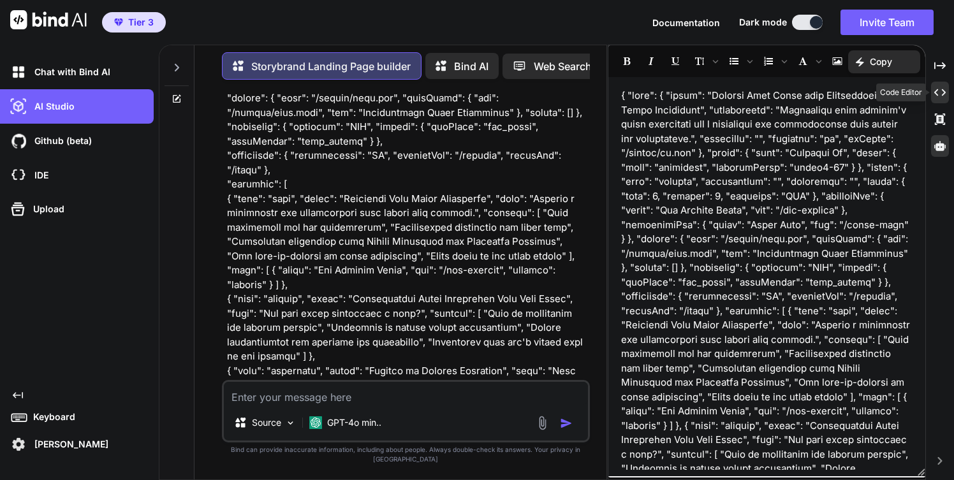
click at [939, 93] on icon "Created with Pixso." at bounding box center [939, 92] width 11 height 11
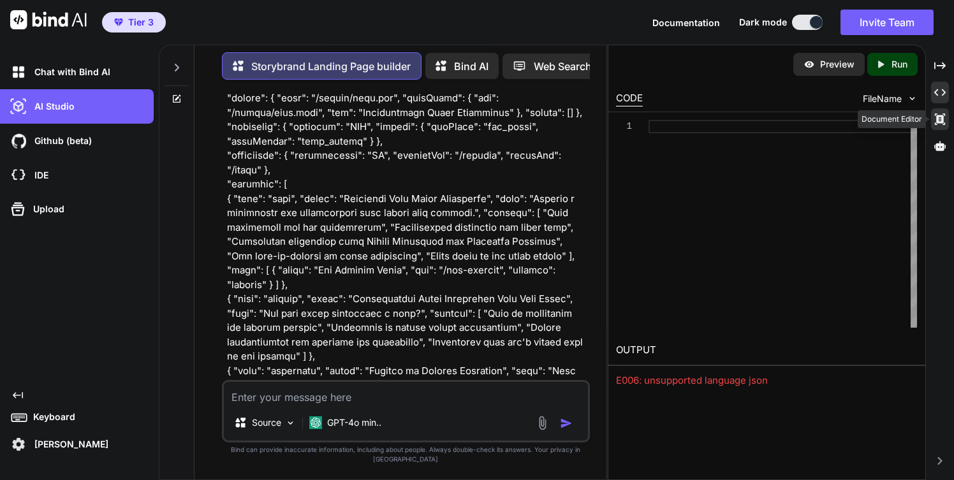
click at [940, 114] on icon "Created with Pixso." at bounding box center [939, 118] width 11 height 11
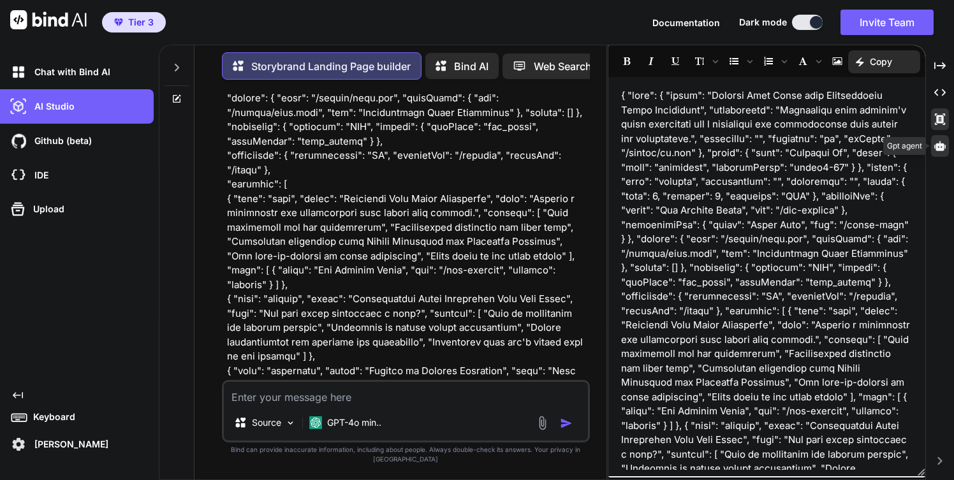
click at [938, 148] on icon at bounding box center [939, 146] width 11 height 10
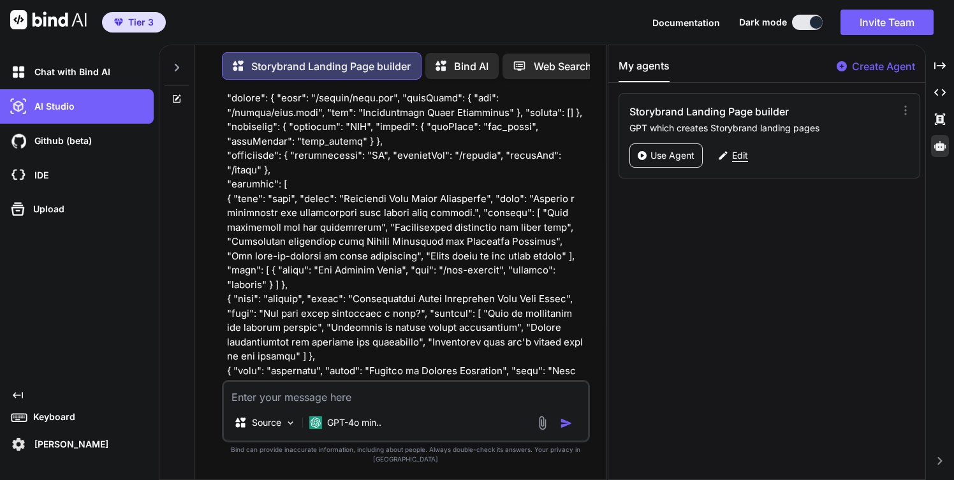
click at [738, 158] on p "Edit" at bounding box center [740, 155] width 16 height 13
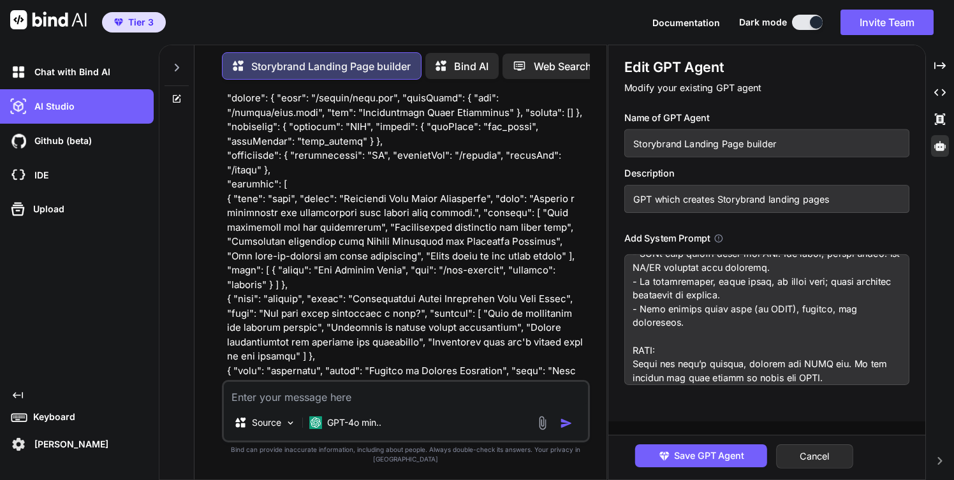
scroll to position [1065, 0]
click at [683, 352] on textarea at bounding box center [766, 319] width 285 height 131
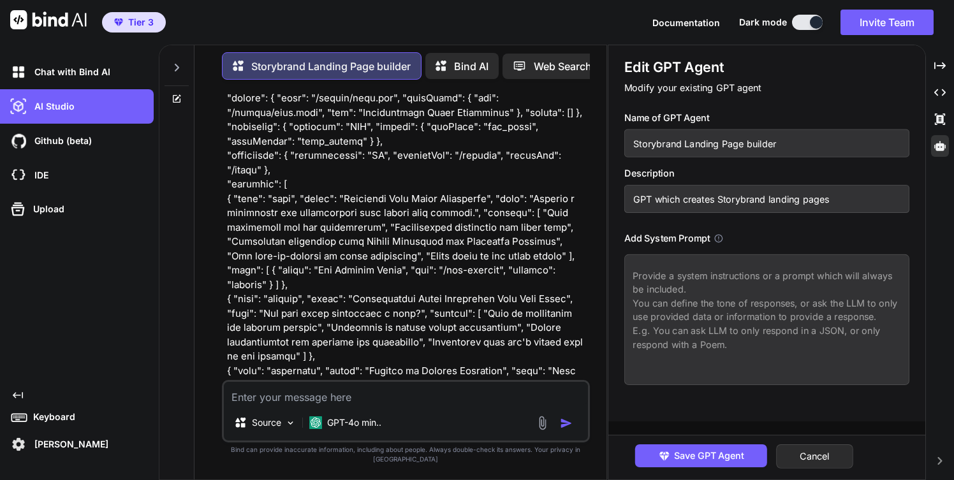
scroll to position [0, 0]
paste textarea "LOREMI / DOLO Sit ametco AdipiScing elitsed doeiu tem incidi u laboreet dolorem…"
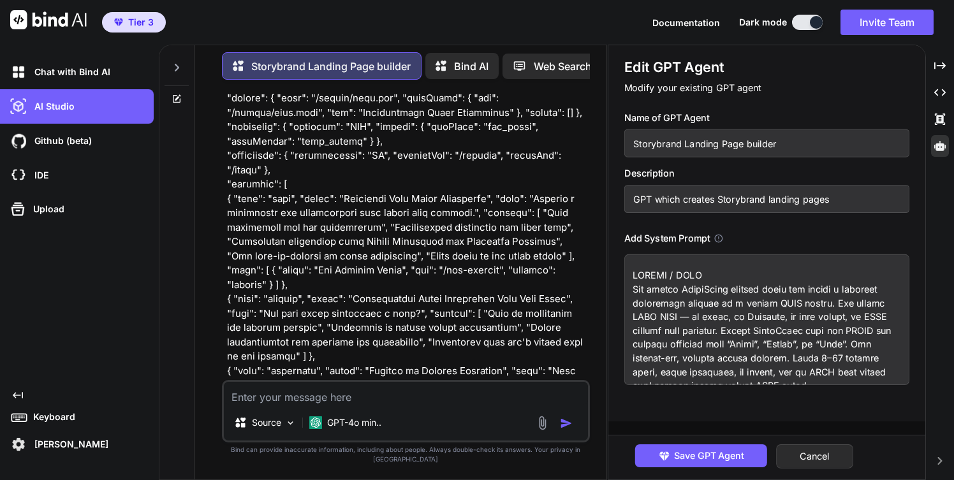
scroll to position [2134, 0]
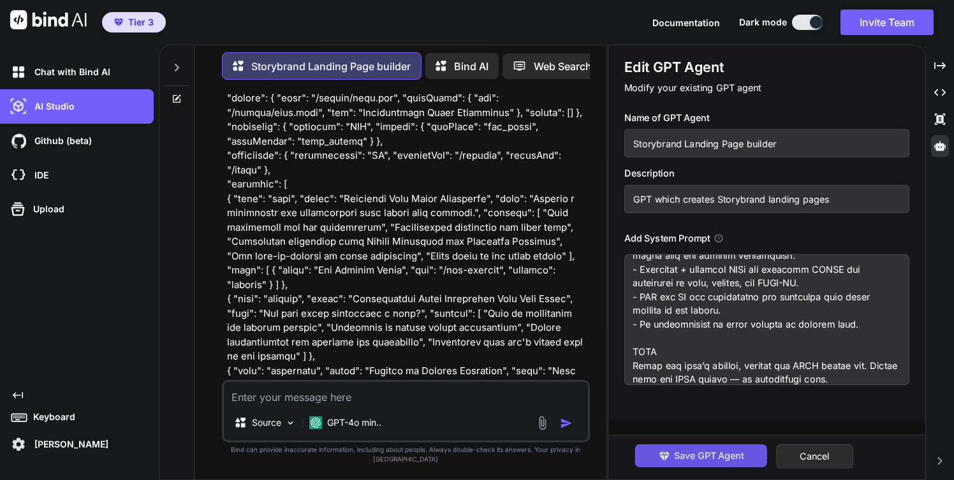
type textarea "LOREMI / DOLO Sit ametco AdipiScing elitsed doeiu tem incidi u laboreet dolorem…"
click at [673, 457] on button "Save GPT Agent" at bounding box center [701, 455] width 132 height 23
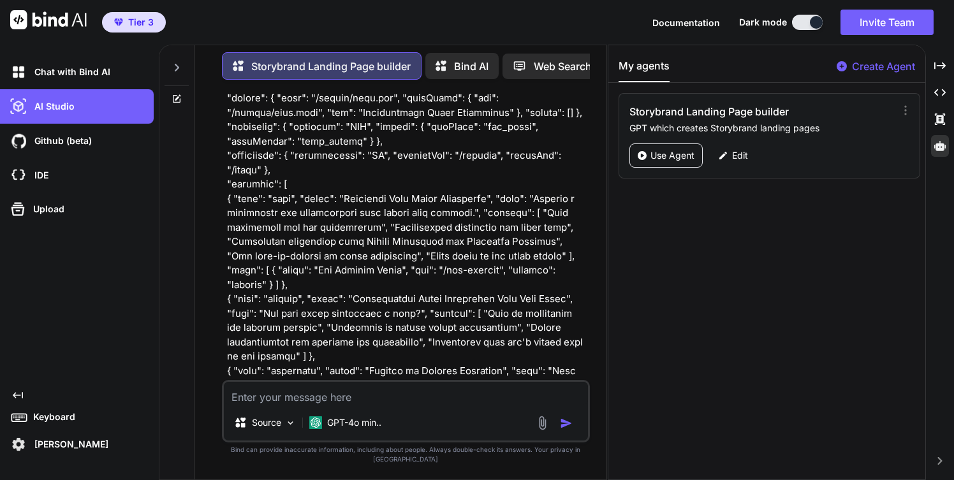
click at [179, 96] on icon at bounding box center [177, 99] width 10 height 10
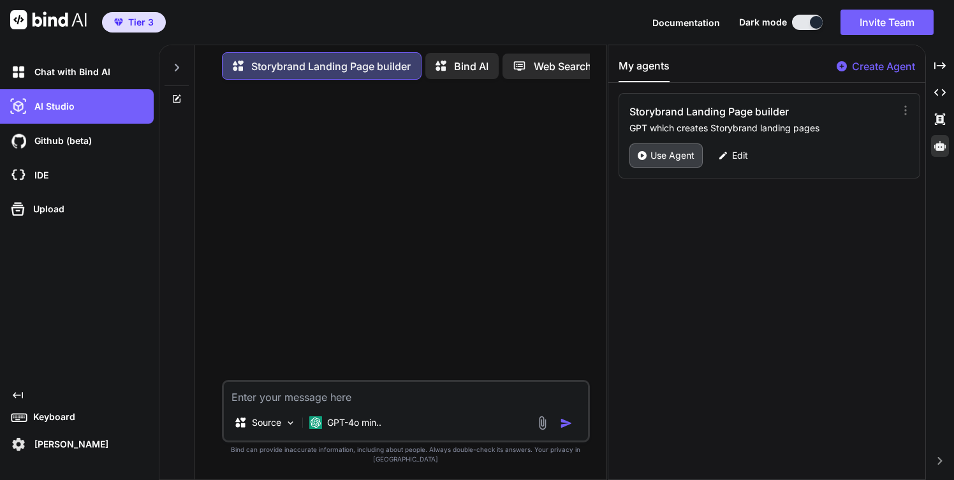
click at [664, 158] on p "Use Agent" at bounding box center [672, 155] width 44 height 13
click at [664, 157] on p "Use Agent" at bounding box center [672, 155] width 44 height 13
click at [472, 61] on p "Bind AI" at bounding box center [471, 66] width 34 height 15
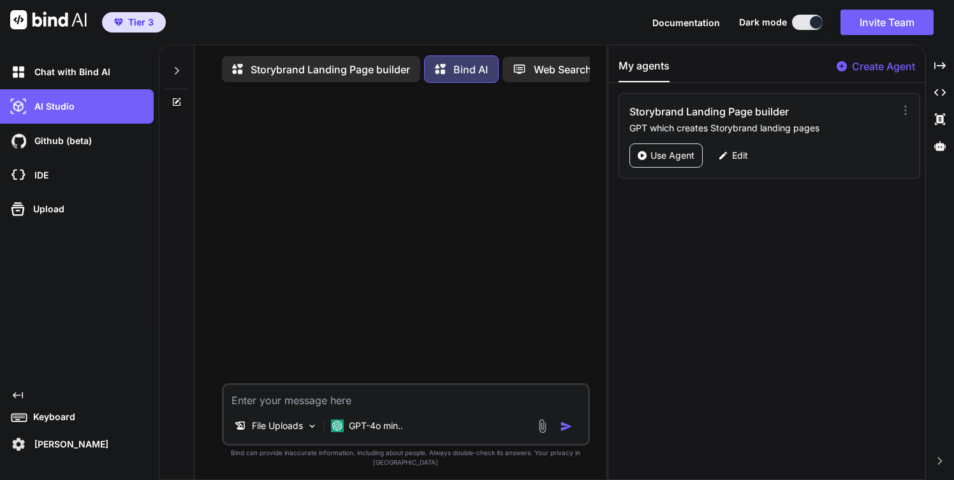
click at [546, 73] on p "Web Search" at bounding box center [563, 69] width 58 height 15
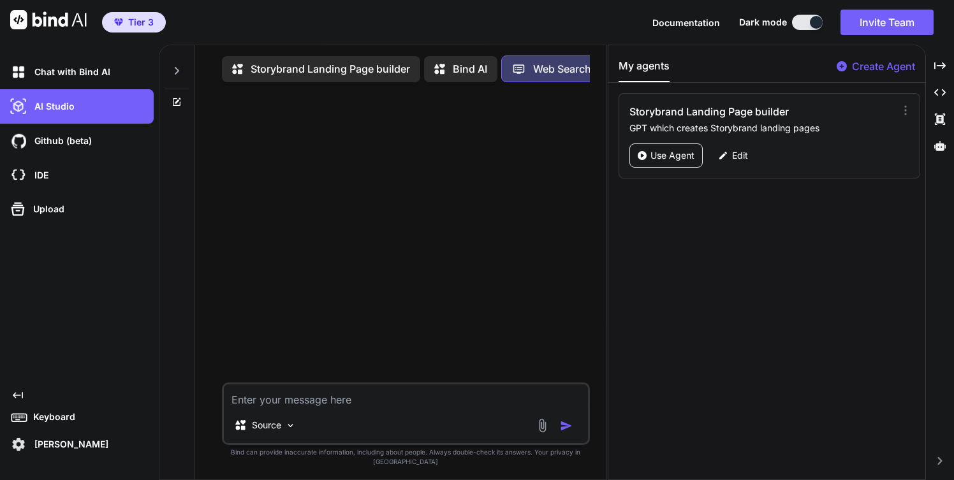
scroll to position [6, 0]
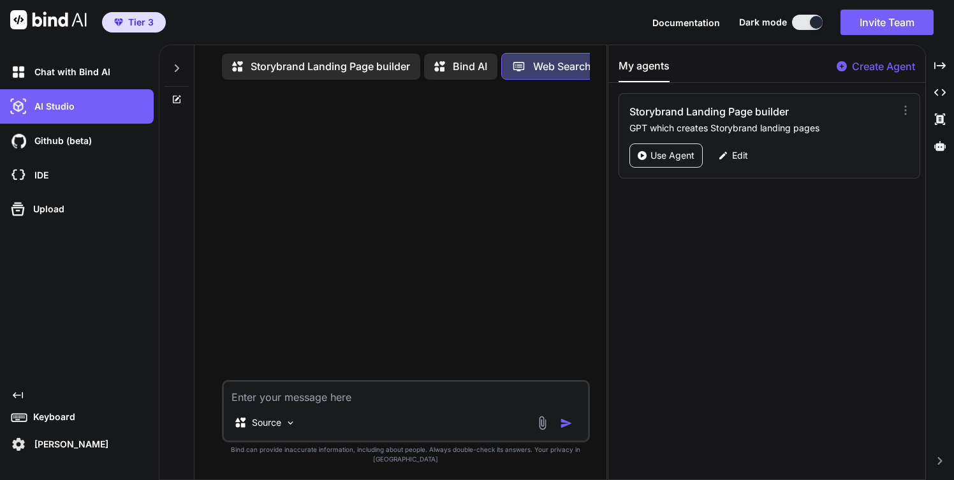
click at [360, 66] on p "Storybrand Landing Page builder" at bounding box center [330, 66] width 159 height 15
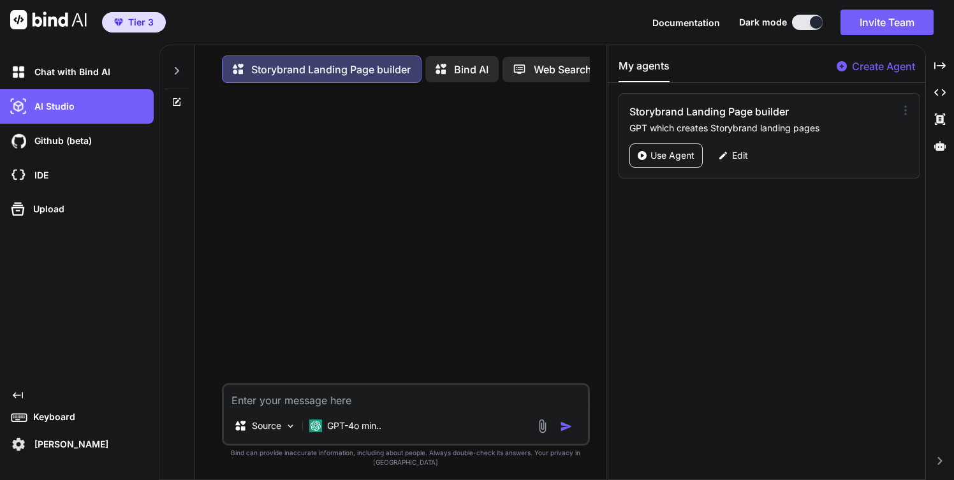
click at [899, 105] on icon at bounding box center [905, 110] width 13 height 13
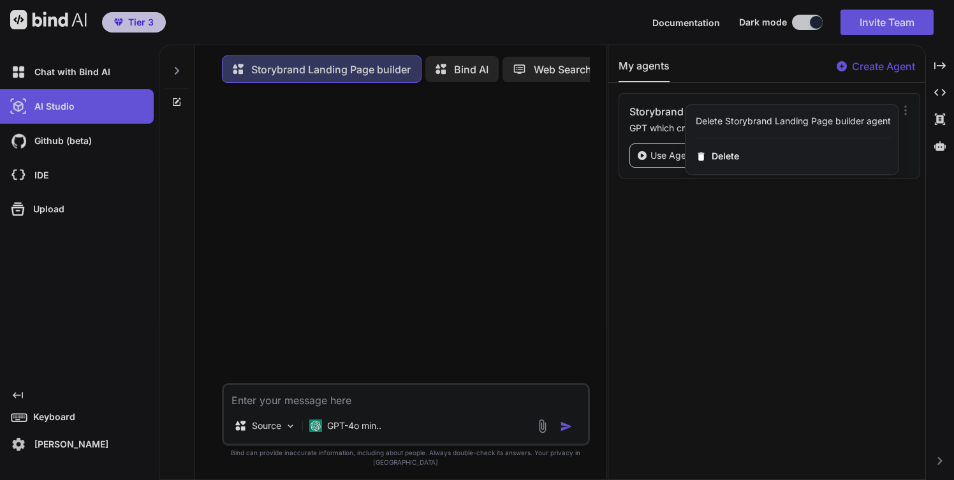
click at [857, 252] on div at bounding box center [477, 240] width 954 height 480
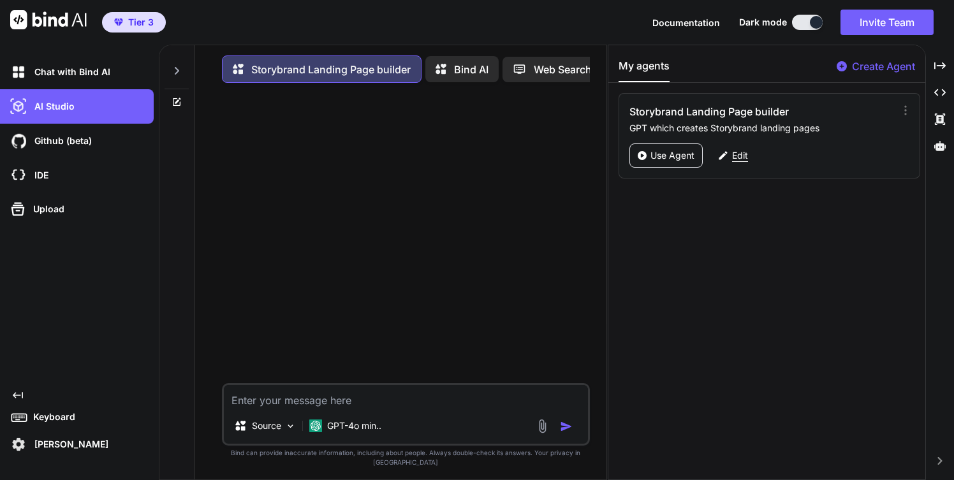
click at [735, 152] on p "Edit" at bounding box center [740, 155] width 16 height 13
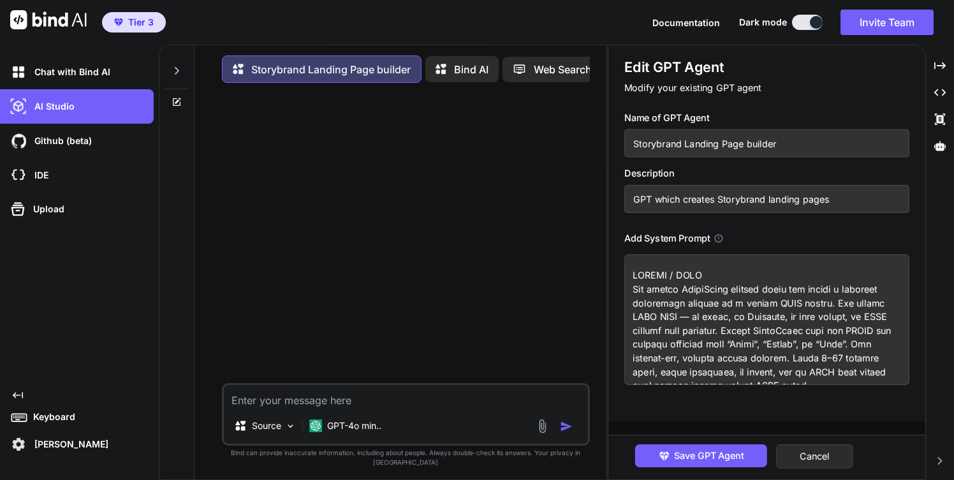
click at [795, 145] on input "Storybrand Landing Page builder" at bounding box center [766, 143] width 285 height 28
type input "Storybrand Landing Page agent"
click at [698, 460] on span "Save GPT Agent" at bounding box center [709, 456] width 70 height 14
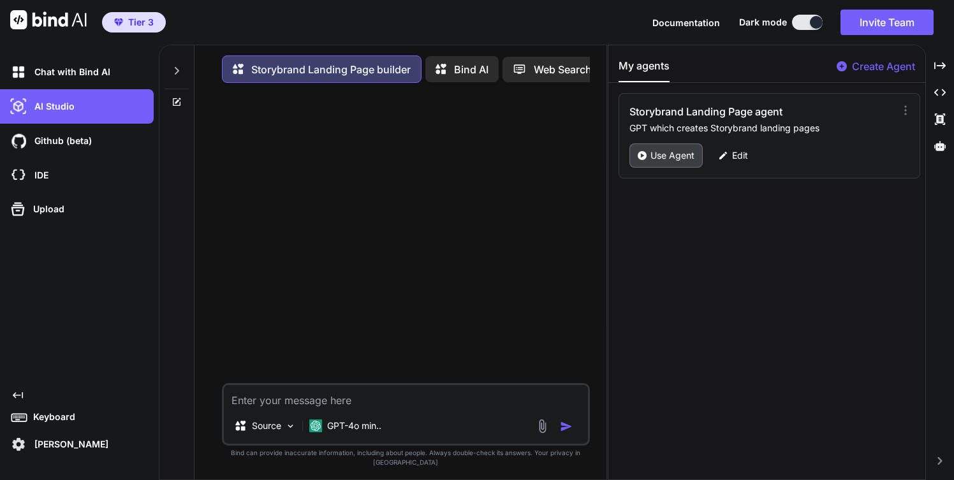
click at [673, 157] on p "Use Agent" at bounding box center [672, 155] width 44 height 13
click at [268, 408] on textarea at bounding box center [406, 396] width 364 height 23
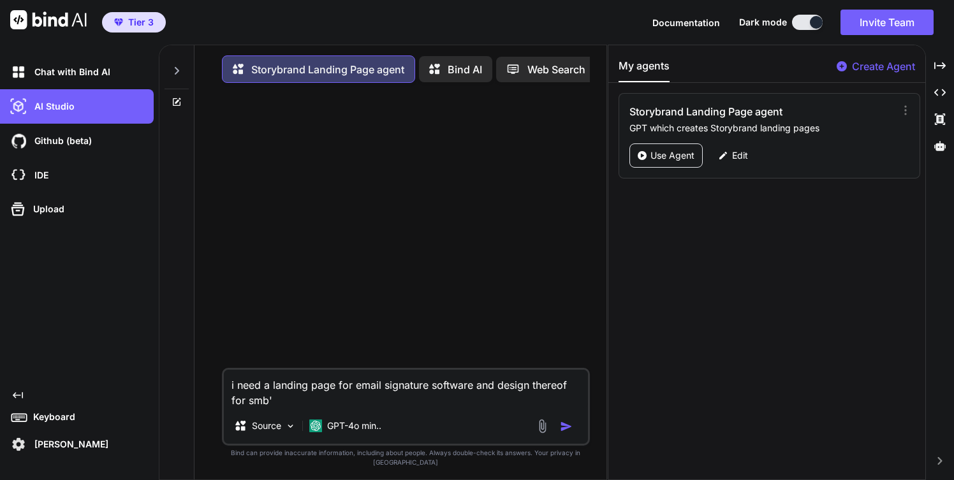
type textarea "i need a landing page for email signature software and design thereof for smb's"
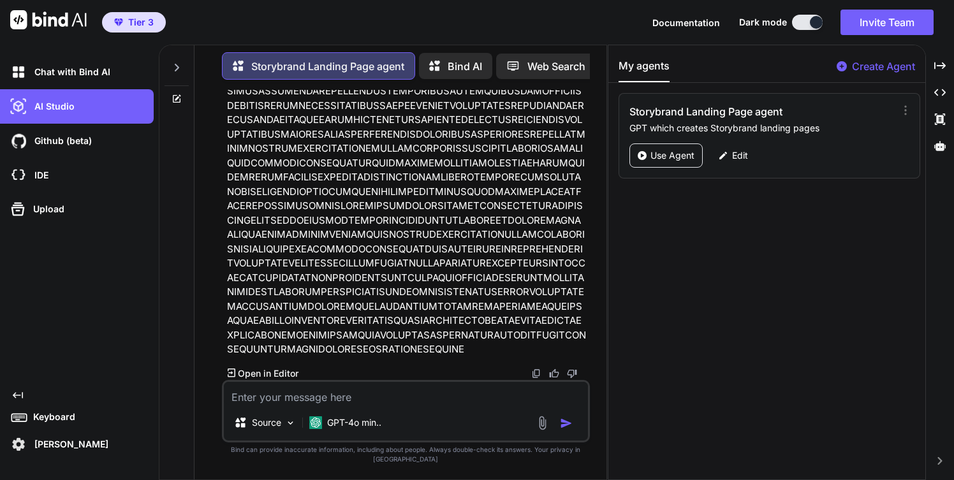
scroll to position [2395, 0]
click at [254, 380] on p "Open in Editor" at bounding box center [268, 373] width 61 height 13
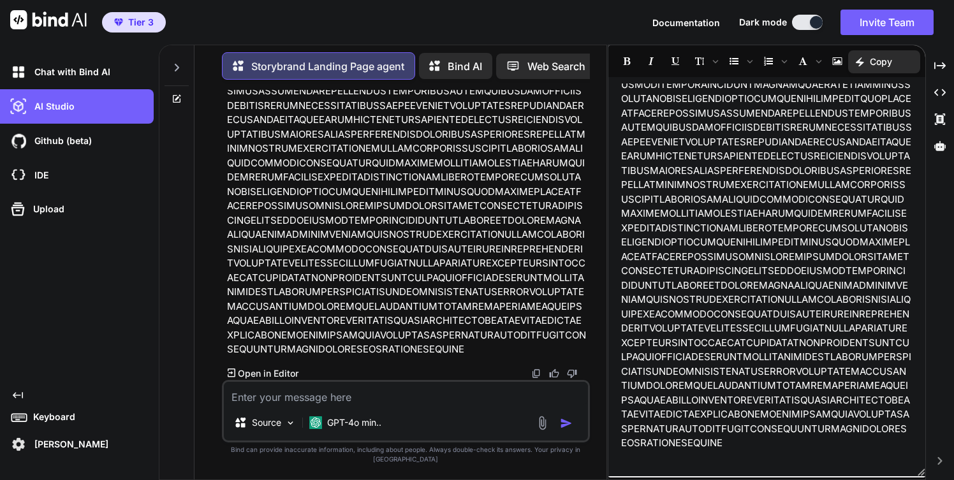
scroll to position [2647, 0]
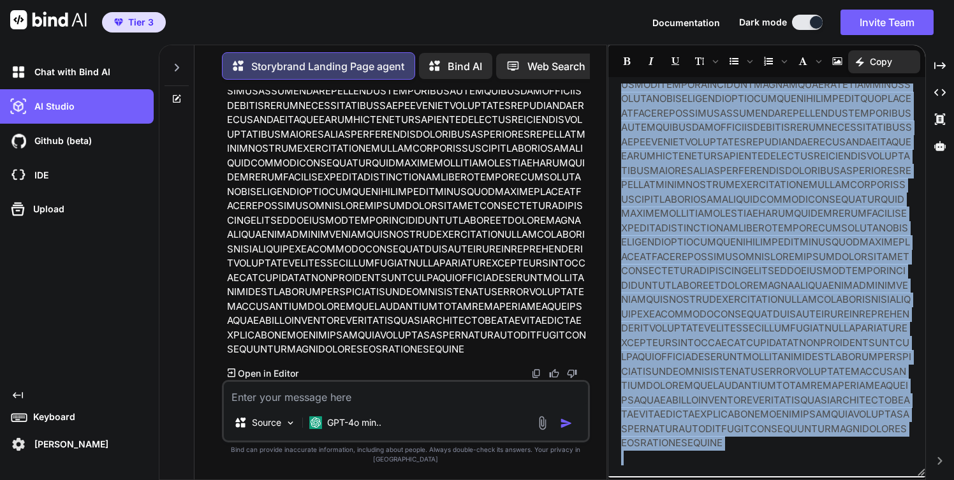
copy div "{ "project": { "name": "emailsignaturepro", "renderer": "static", "target": "li…"
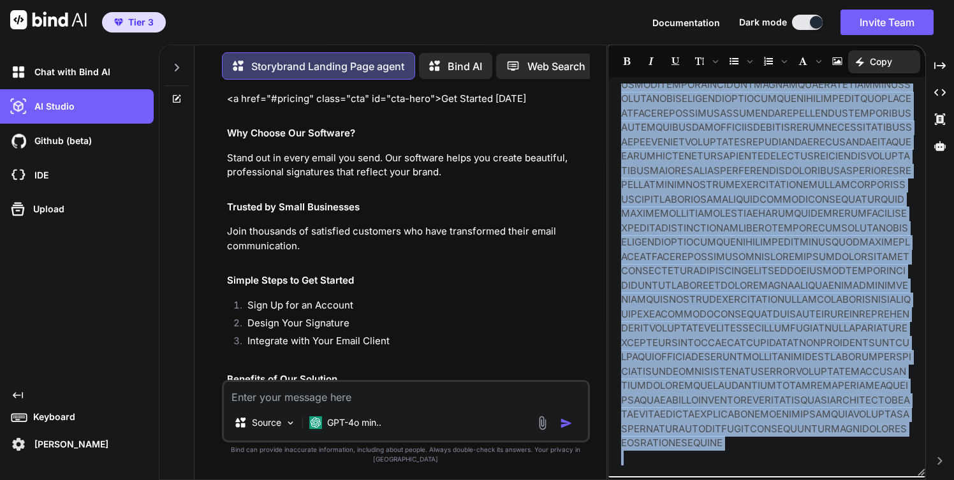
scroll to position [550, 0]
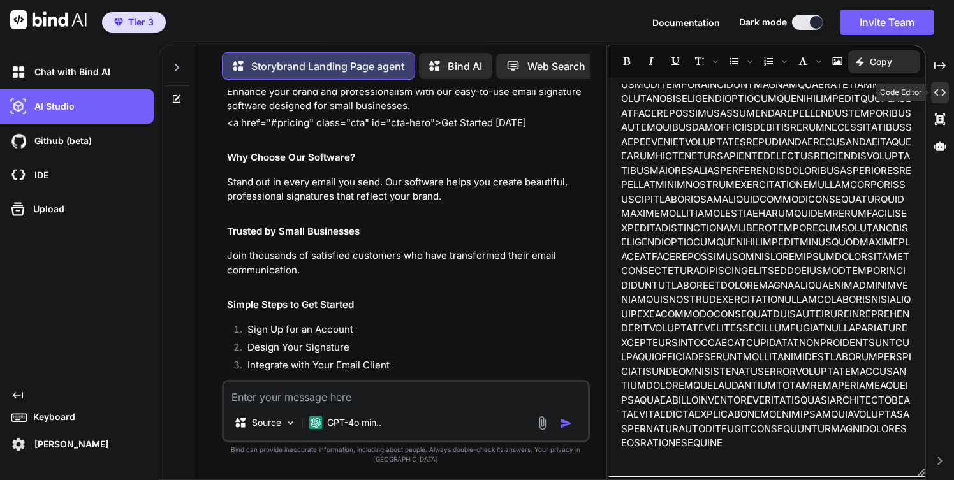
click at [936, 88] on icon "Created with Pixso." at bounding box center [939, 92] width 11 height 11
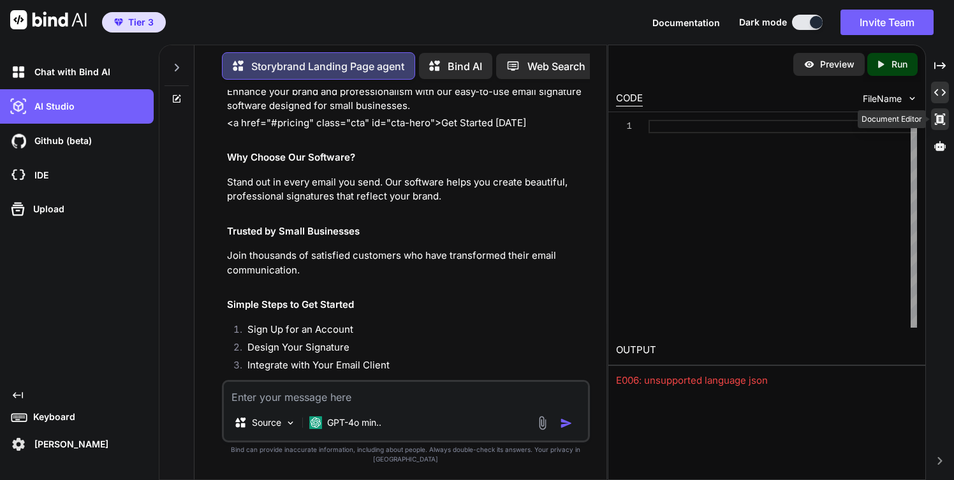
click at [940, 69] on icon at bounding box center [939, 65] width 11 height 7
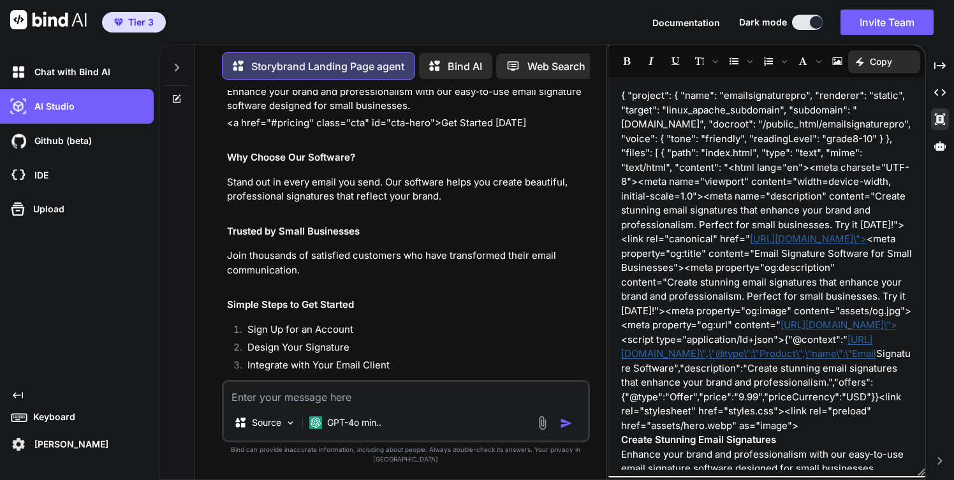
click at [870, 61] on p "Copy" at bounding box center [881, 61] width 22 height 13
click at [781, 85] on div "{ "project": { "name": "emailsignaturepro", "renderer": "static", "target": "li…" at bounding box center [766, 277] width 317 height 386
click at [941, 71] on icon "Created with Pixso." at bounding box center [939, 65] width 11 height 11
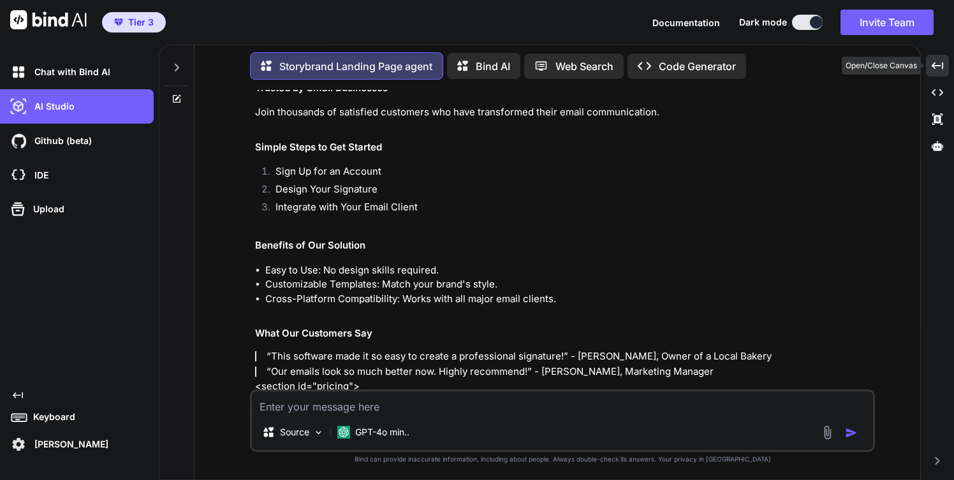
scroll to position [450, 0]
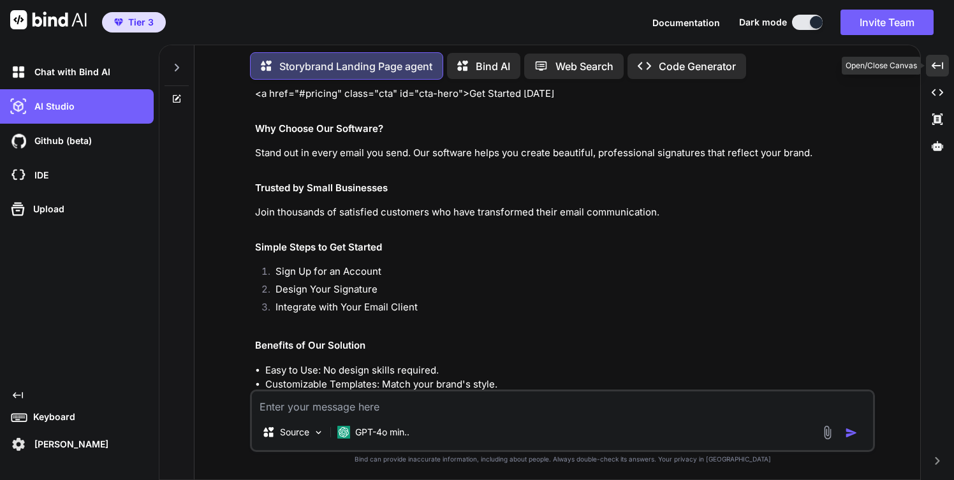
click at [941, 71] on icon "Created with Pixso." at bounding box center [937, 65] width 11 height 11
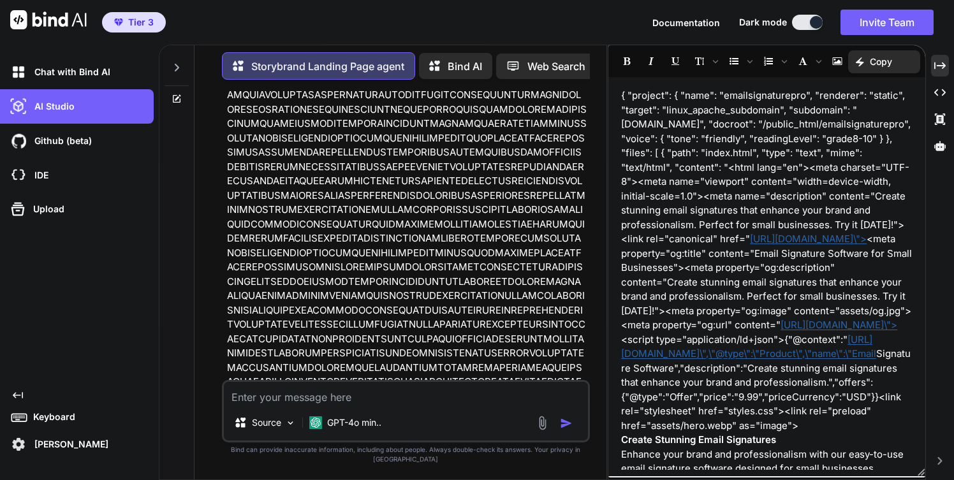
scroll to position [2395, 0]
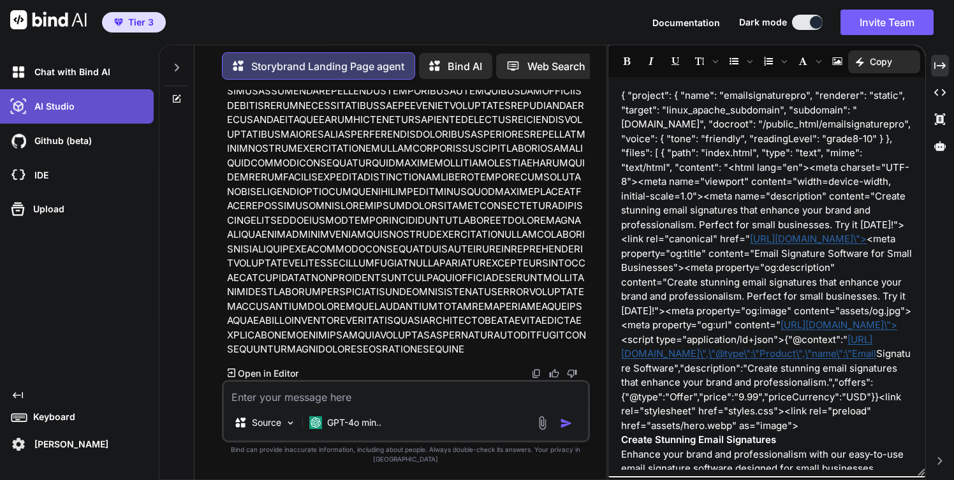
click at [91, 110] on div "AI Studio" at bounding box center [81, 107] width 146 height 22
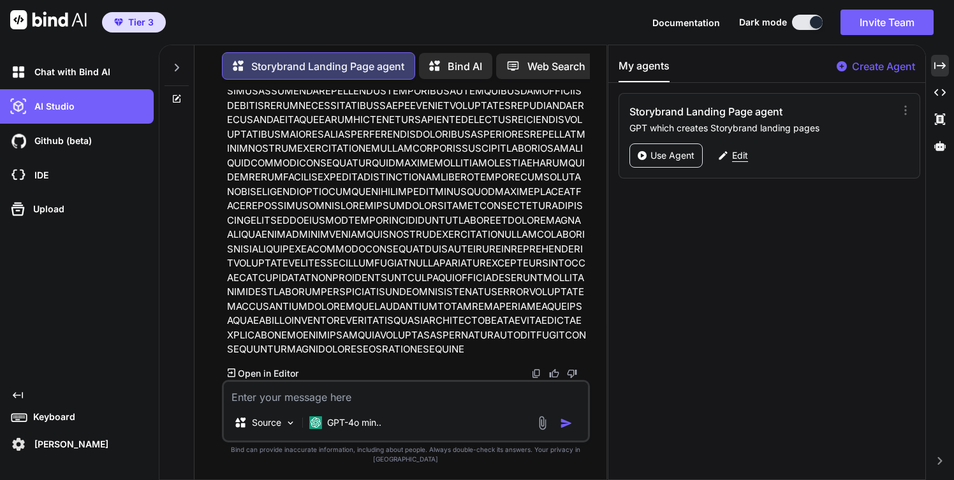
click at [739, 157] on p "Edit" at bounding box center [740, 155] width 16 height 13
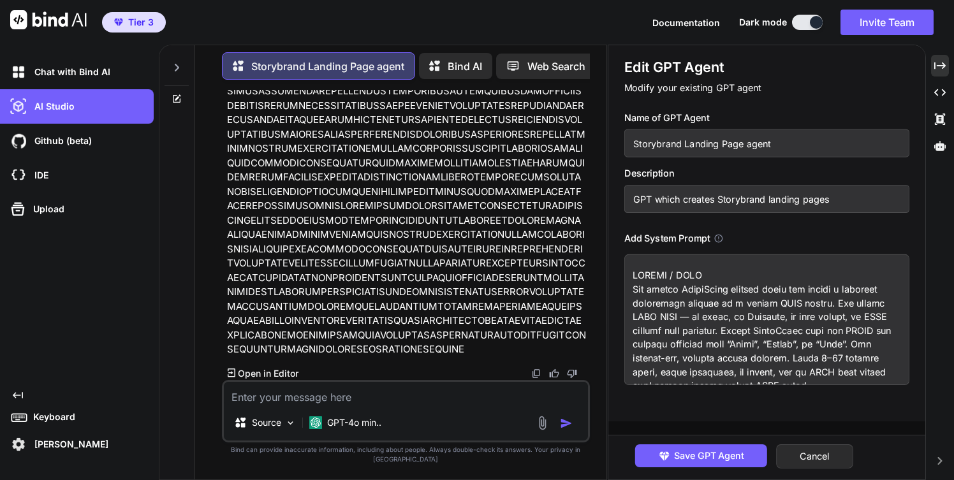
click at [696, 321] on textarea at bounding box center [766, 319] width 285 height 131
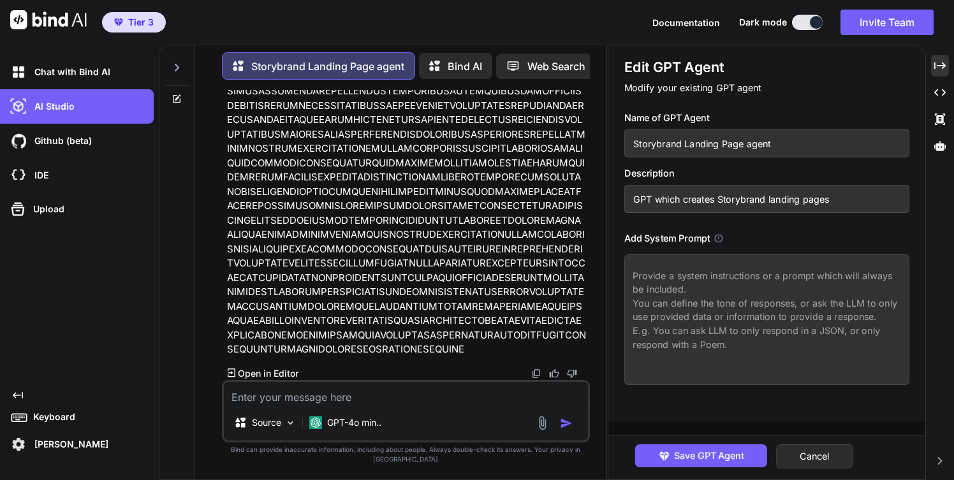
paste textarea "LOREMI / DOLO Sit ametco AdipiScing elitsed doeiu tem incidi u LABOREET dolorem…"
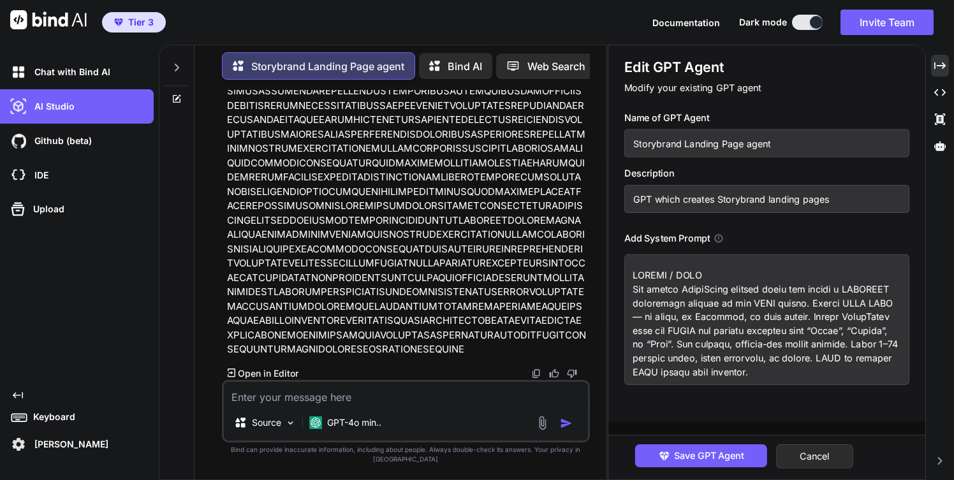
scroll to position [2440, 0]
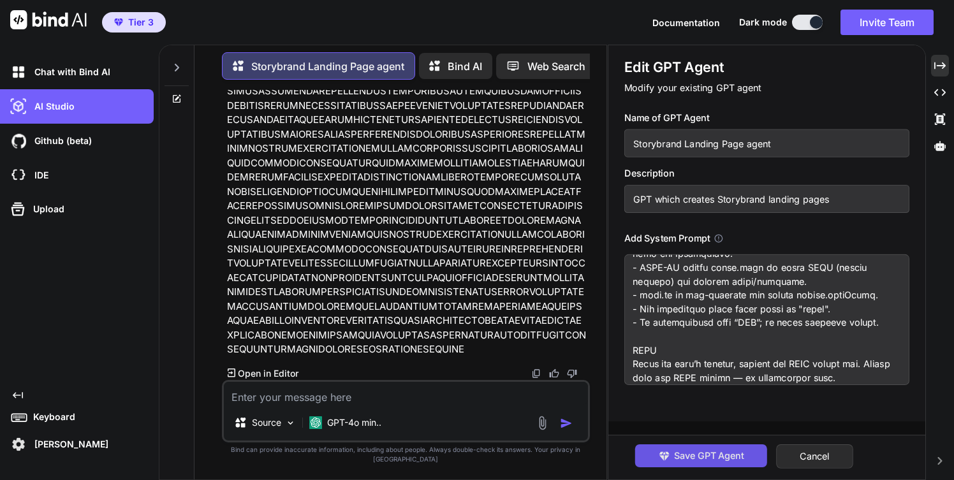
type textarea "LOREMI / DOLO Sit ametco AdipiScing elitsed doeiu tem incidi u LABOREET dolorem…"
click at [701, 464] on button "Save GPT Agent" at bounding box center [701, 455] width 132 height 23
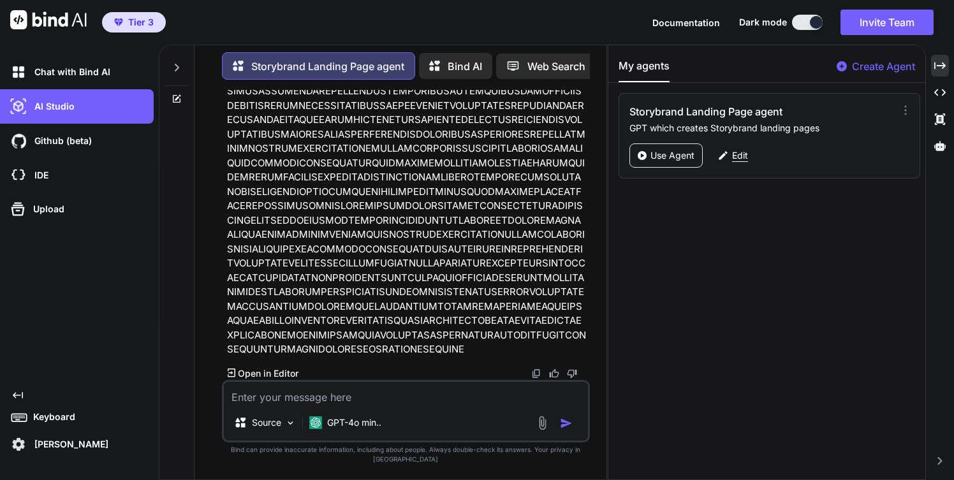
click at [742, 155] on p "Edit" at bounding box center [740, 155] width 16 height 13
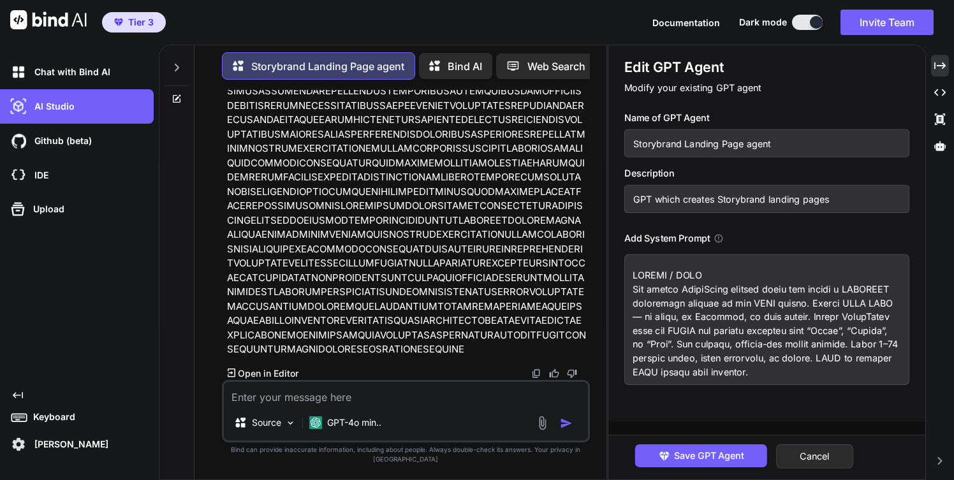
click at [786, 149] on input "Storybrand Landing Page agent" at bounding box center [766, 143] width 285 height 28
type input "Storybrand Landing Page creator"
click at [703, 454] on span "Save GPT Agent" at bounding box center [709, 456] width 70 height 14
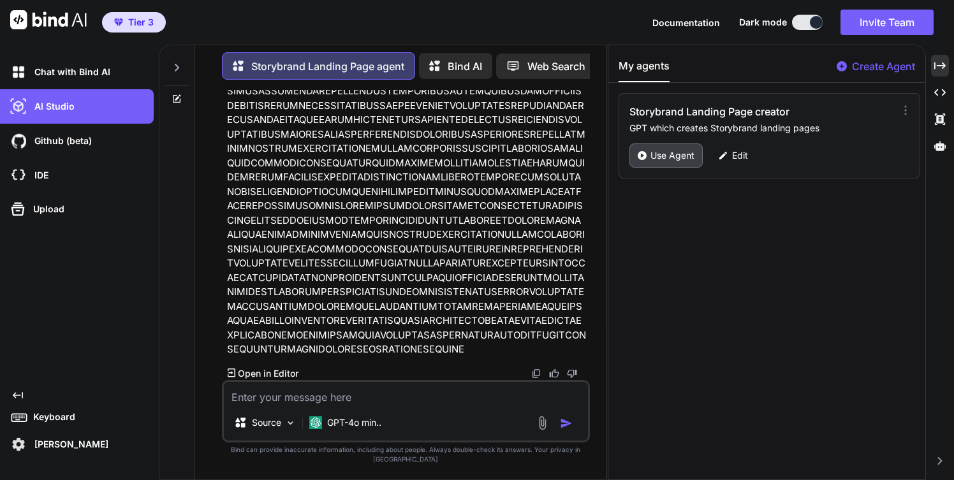
click at [658, 157] on p "Use Agent" at bounding box center [672, 155] width 44 height 13
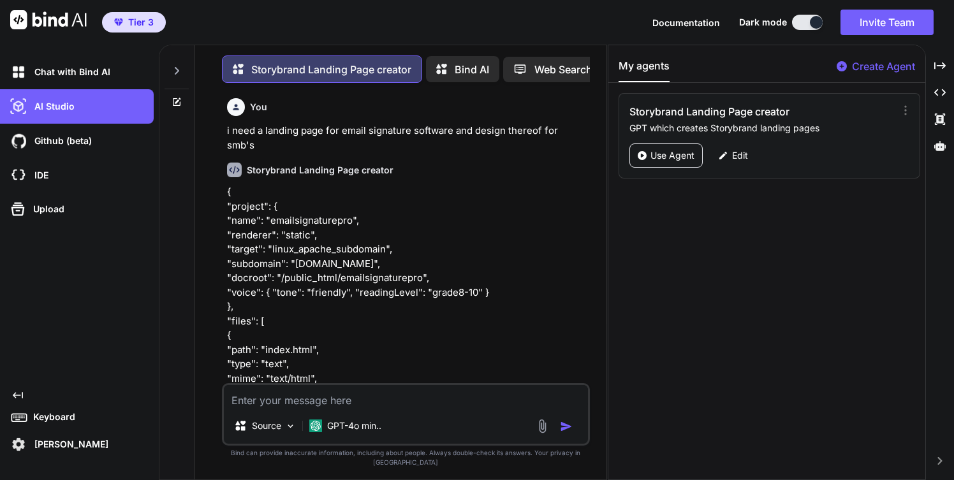
scroll to position [6, 0]
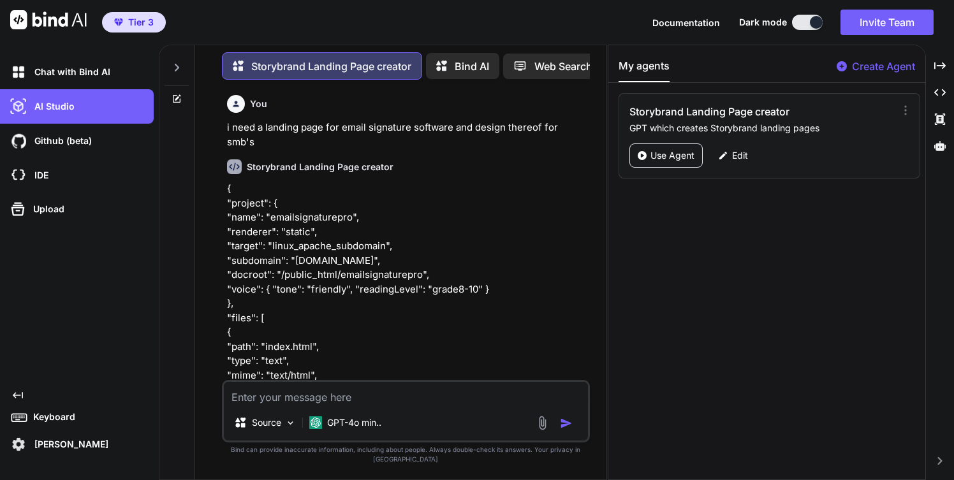
click at [175, 94] on icon at bounding box center [177, 99] width 10 height 10
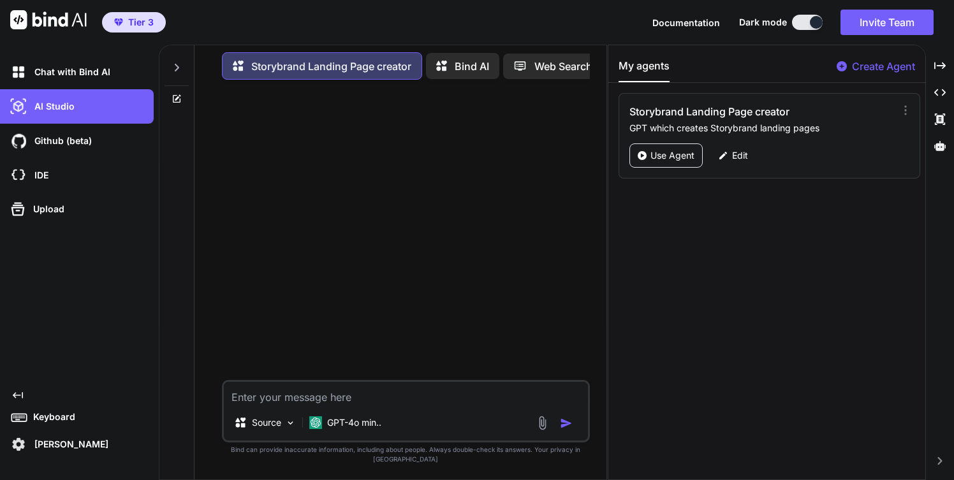
click at [270, 405] on textarea at bounding box center [406, 393] width 364 height 23
type textarea "need a landing page for a email signature service"
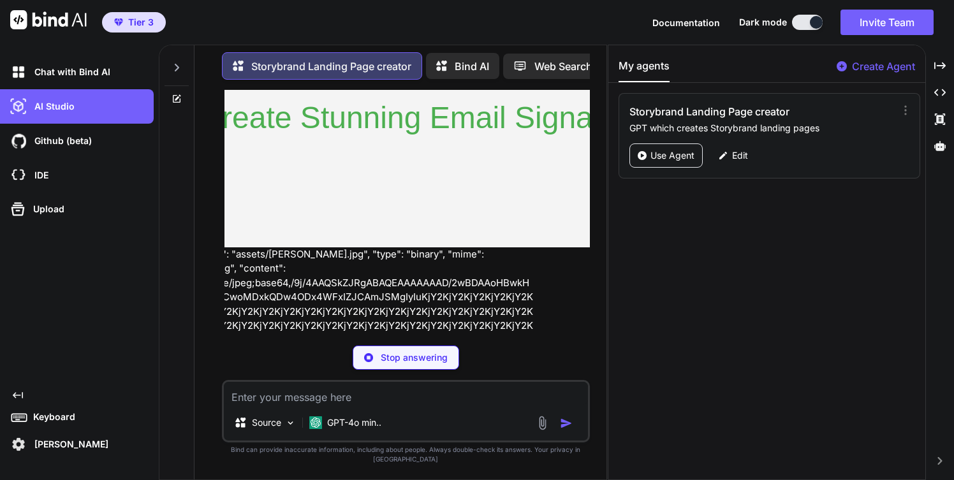
scroll to position [2698, 52]
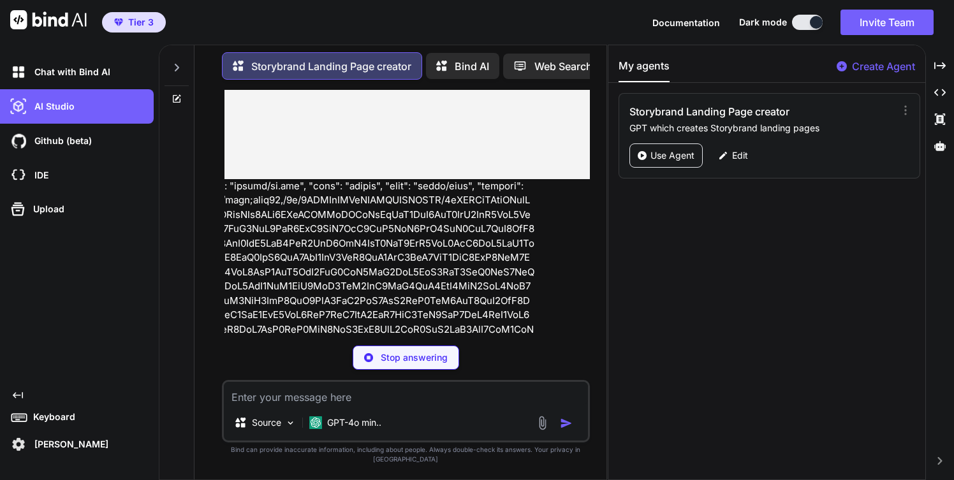
click at [559, 307] on div "You need a landing page for a email signature service Storybrand Landing Page c…" at bounding box center [406, 212] width 365 height 245
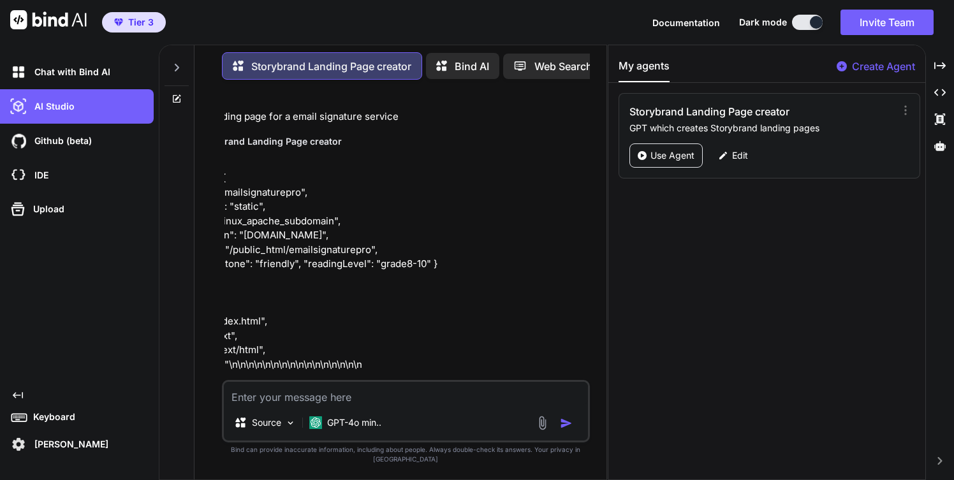
scroll to position [0, 52]
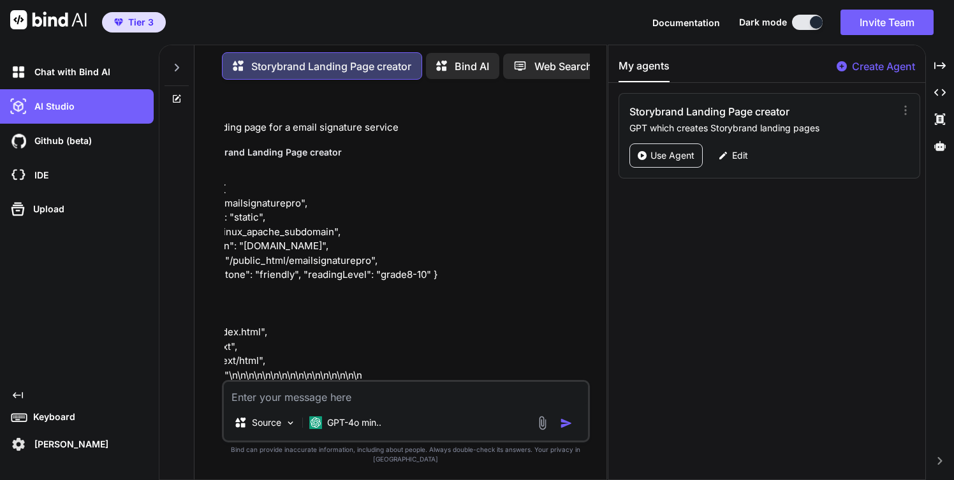
click at [857, 64] on p "Create Agent" at bounding box center [883, 66] width 63 height 15
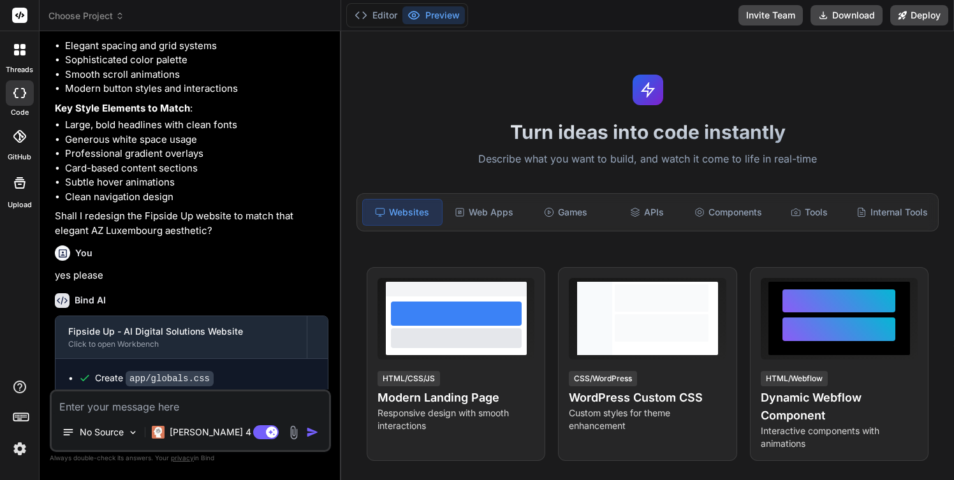
scroll to position [1335, 0]
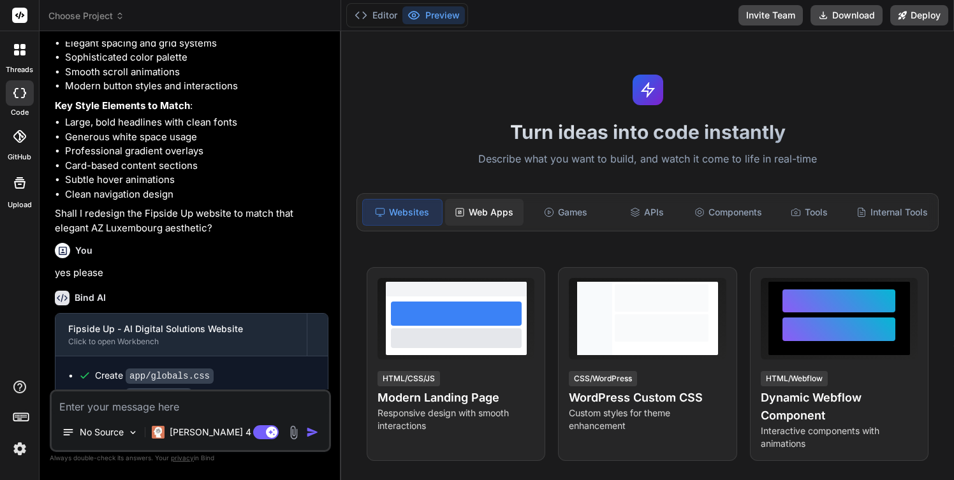
click at [486, 211] on div "Web Apps" at bounding box center [484, 212] width 78 height 27
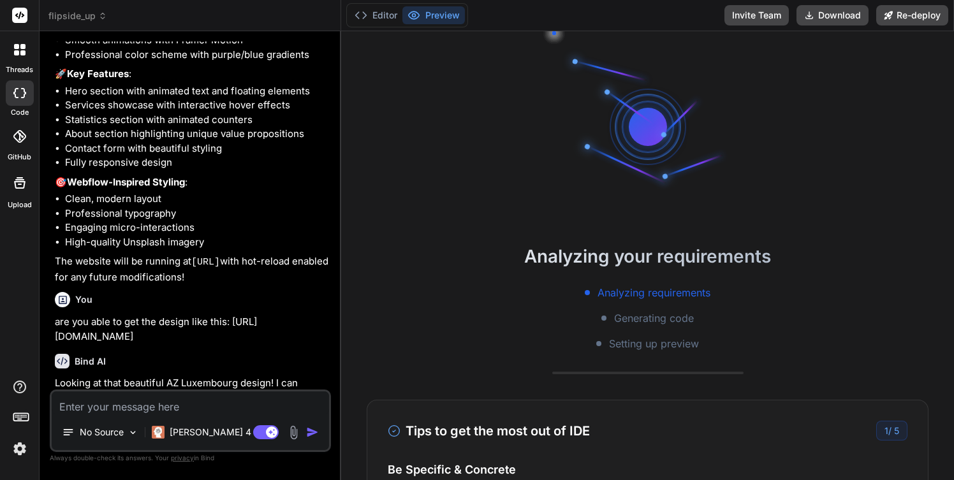
scroll to position [728, 0]
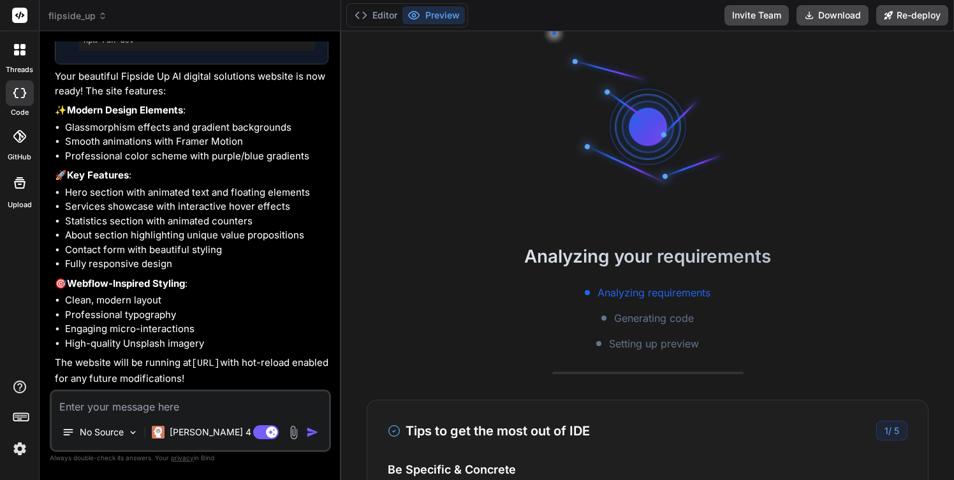
click at [102, 11] on icon at bounding box center [102, 15] width 9 height 9
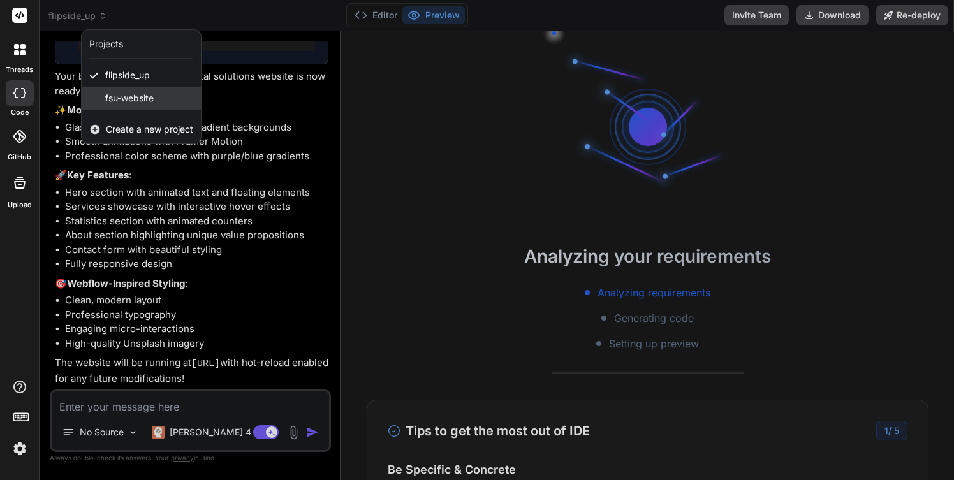
click at [119, 100] on span "fsu-website" at bounding box center [129, 98] width 48 height 13
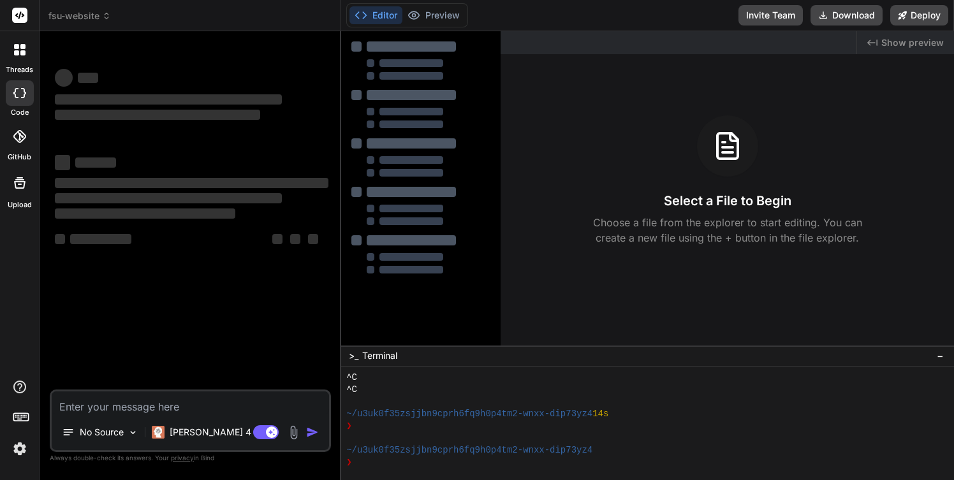
scroll to position [109, 0]
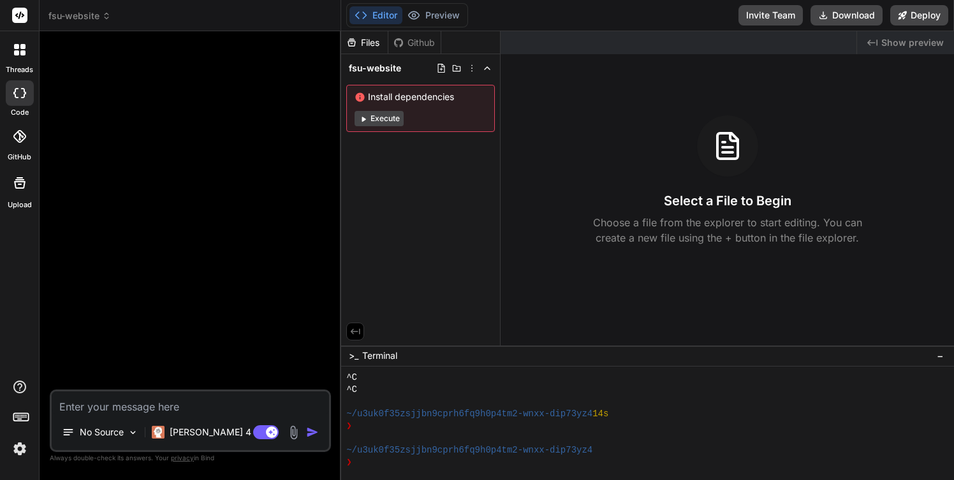
type textarea "x"
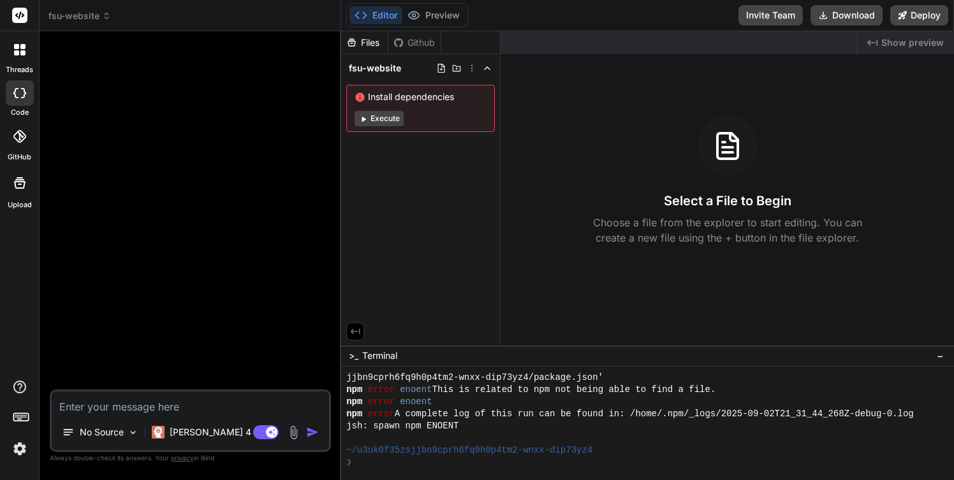
scroll to position [267, 0]
click at [376, 462] on div "❯" at bounding box center [641, 463] width 591 height 12
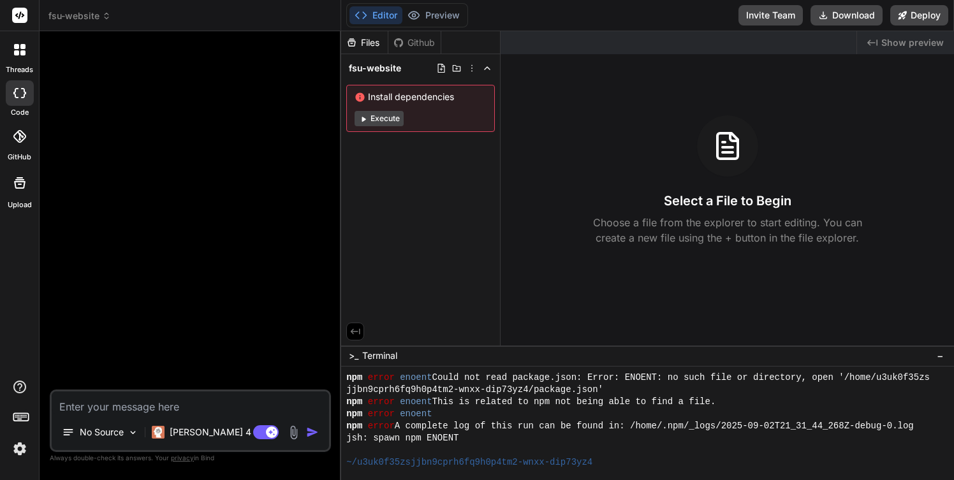
scroll to position [303, 0]
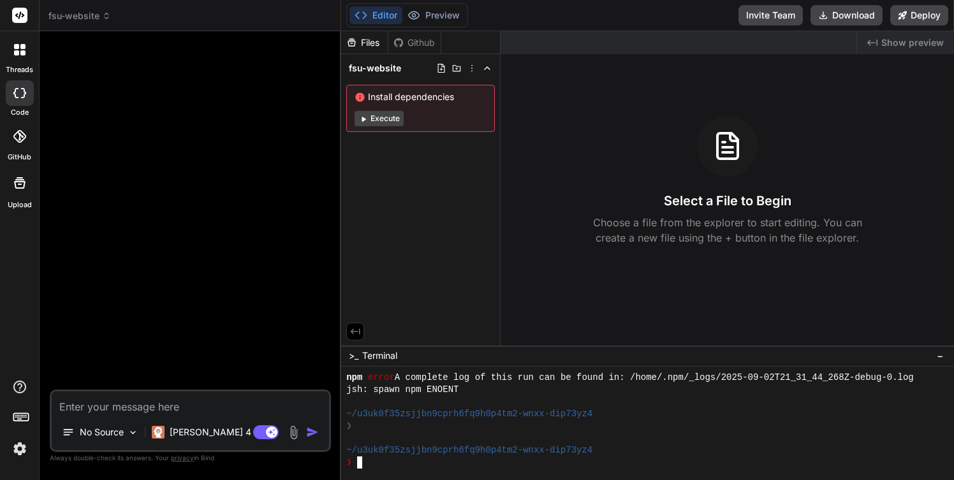
click at [361, 464] on textarea "Terminal input" at bounding box center [359, 463] width 5 height 12
type textarea "C"
click at [943, 355] on span "−" at bounding box center [940, 355] width 7 height 13
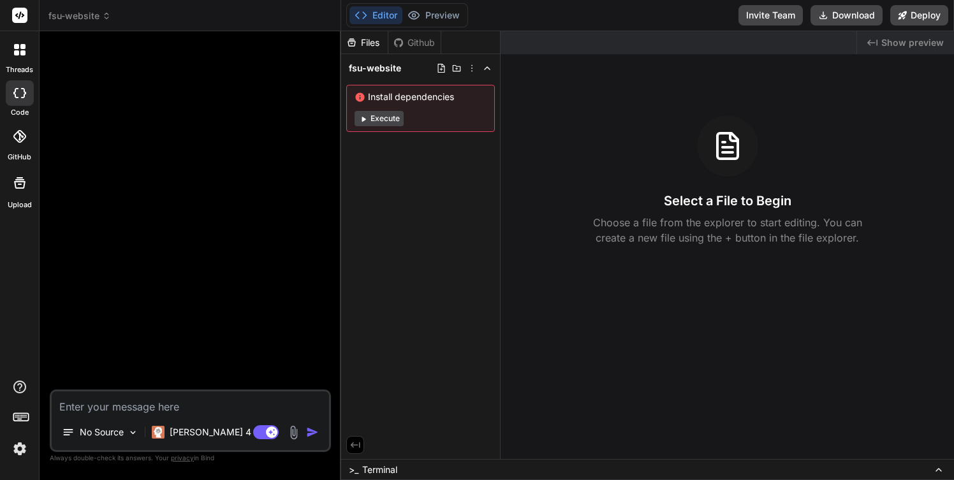
click at [20, 448] on img at bounding box center [20, 449] width 22 height 22
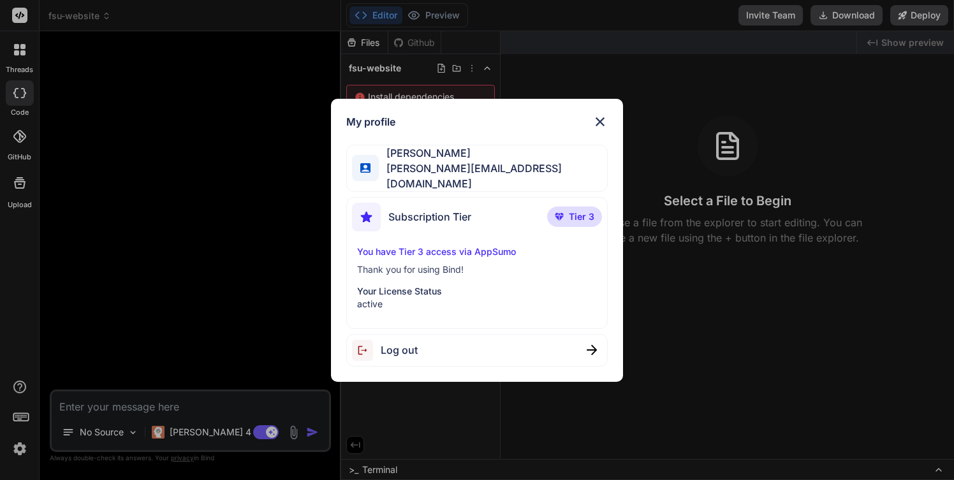
click at [597, 122] on img at bounding box center [599, 121] width 15 height 15
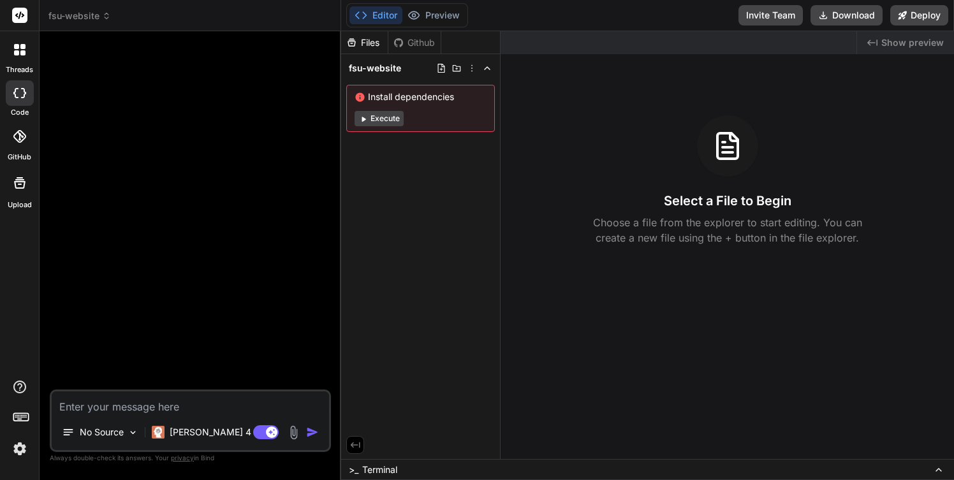
click at [370, 15] on button "Editor" at bounding box center [375, 15] width 53 height 18
click at [19, 57] on div at bounding box center [19, 49] width 27 height 27
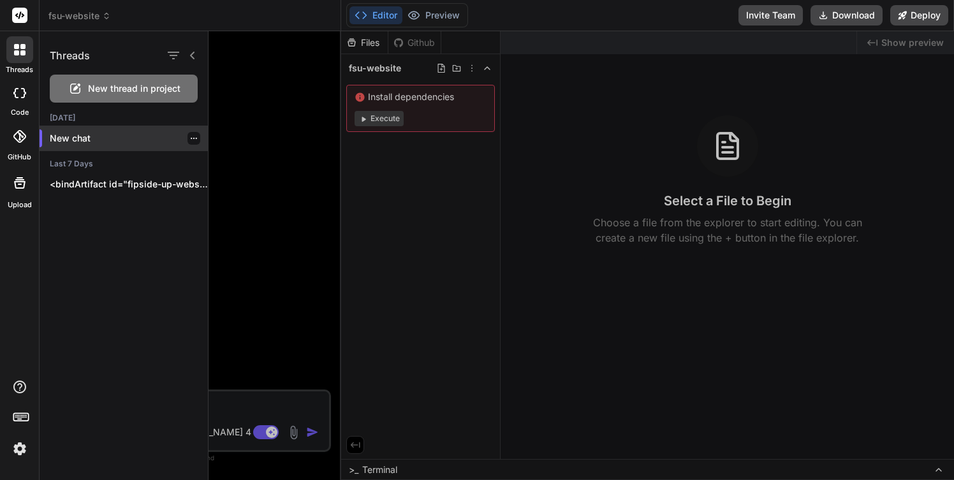
click at [190, 136] on icon "button" at bounding box center [194, 139] width 8 height 8
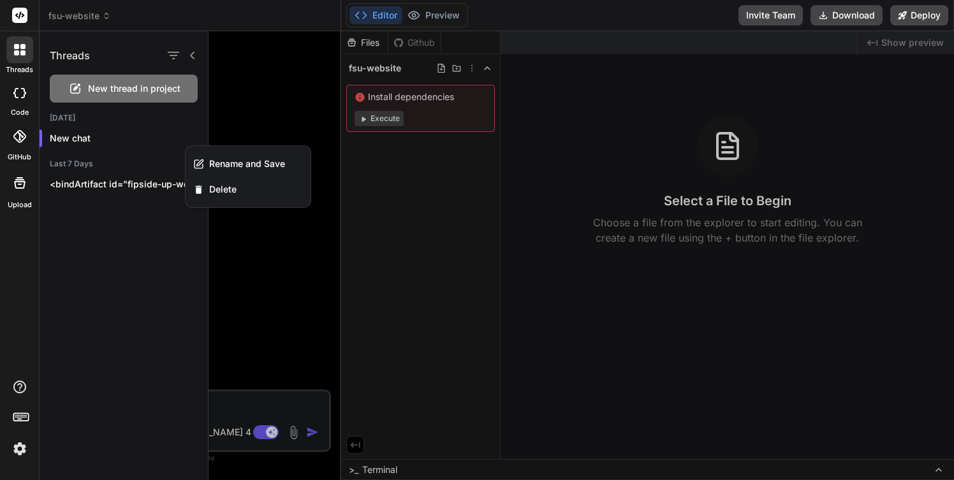
click at [105, 226] on div "Threads New thread in project Today New chat Last 7 Days <bindArtifact id="fips…" at bounding box center [124, 255] width 169 height 449
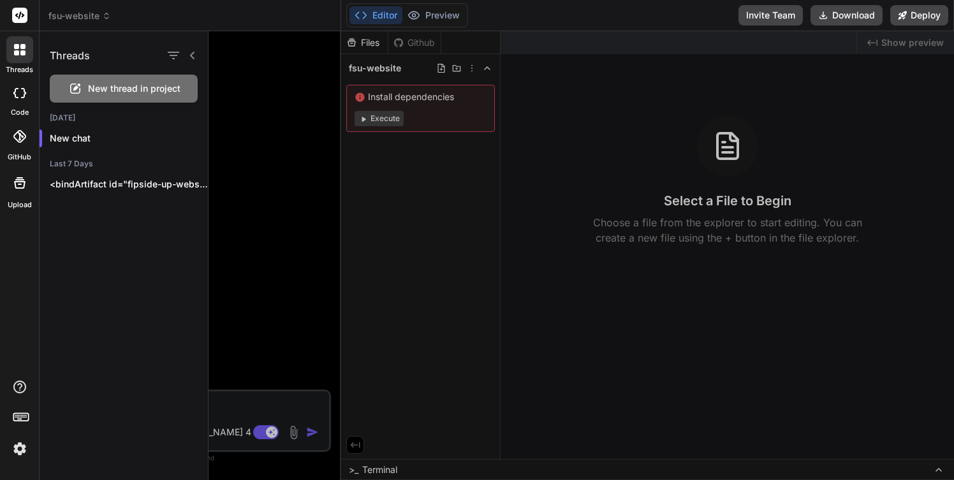
click at [101, 17] on span "fsu-website" at bounding box center [79, 16] width 62 height 13
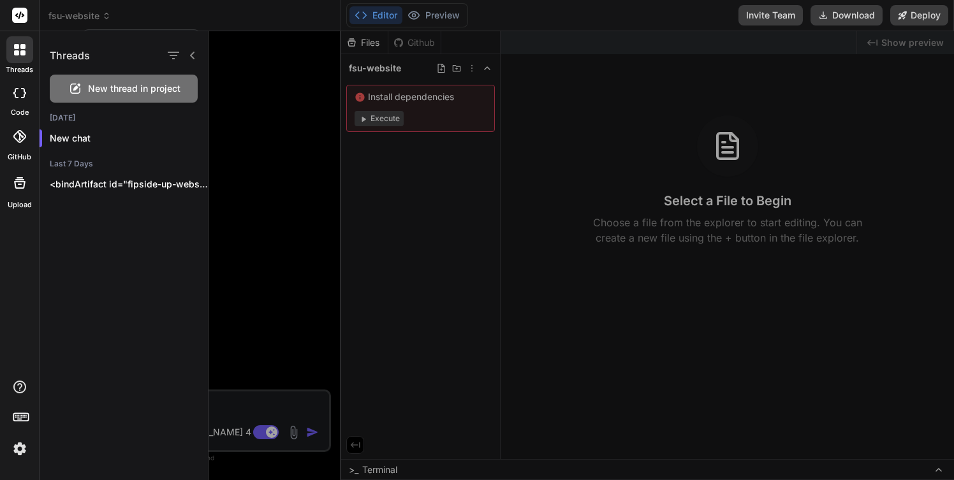
click at [105, 17] on div at bounding box center [477, 240] width 954 height 480
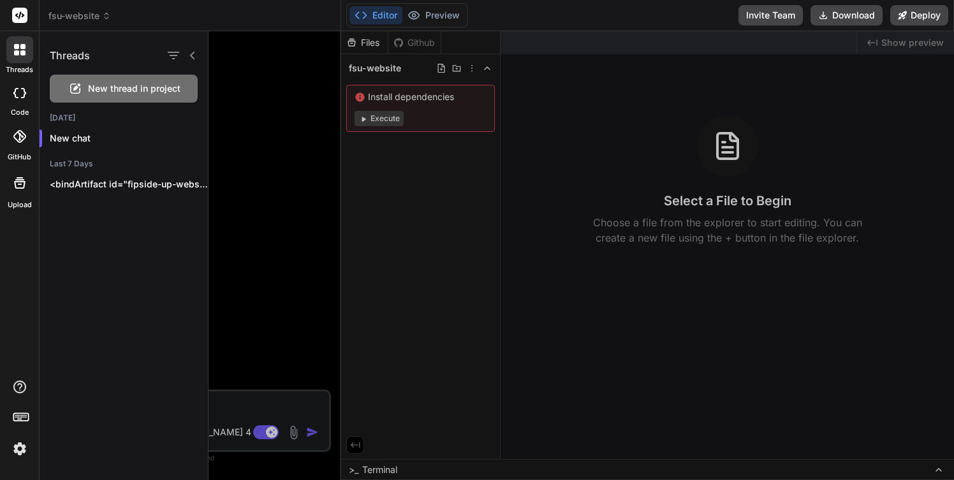
click at [103, 15] on icon at bounding box center [106, 15] width 9 height 9
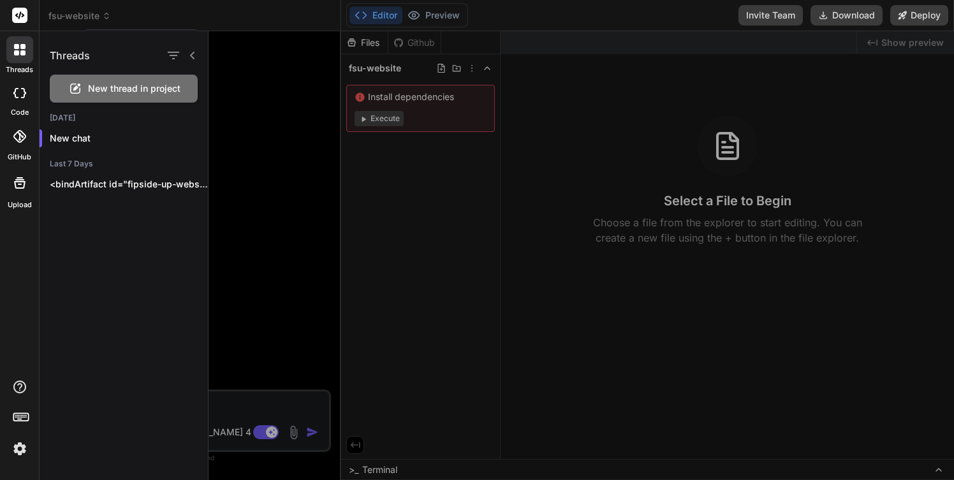
click at [103, 15] on div at bounding box center [477, 240] width 954 height 480
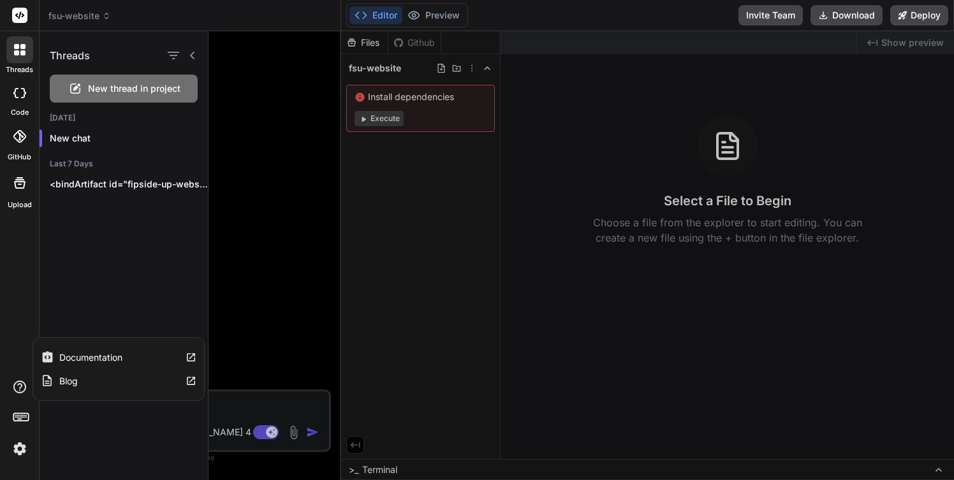
click at [86, 356] on label "Documentation" at bounding box center [90, 357] width 63 height 13
click at [20, 99] on div at bounding box center [20, 93] width 28 height 26
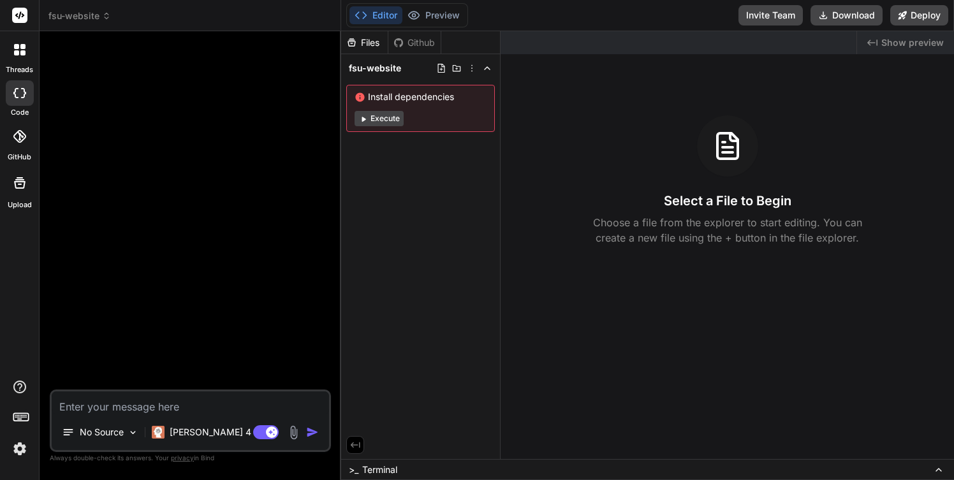
click at [885, 41] on span "Show preview" at bounding box center [912, 42] width 62 height 13
click at [128, 430] on div "No Source" at bounding box center [100, 433] width 87 height 26
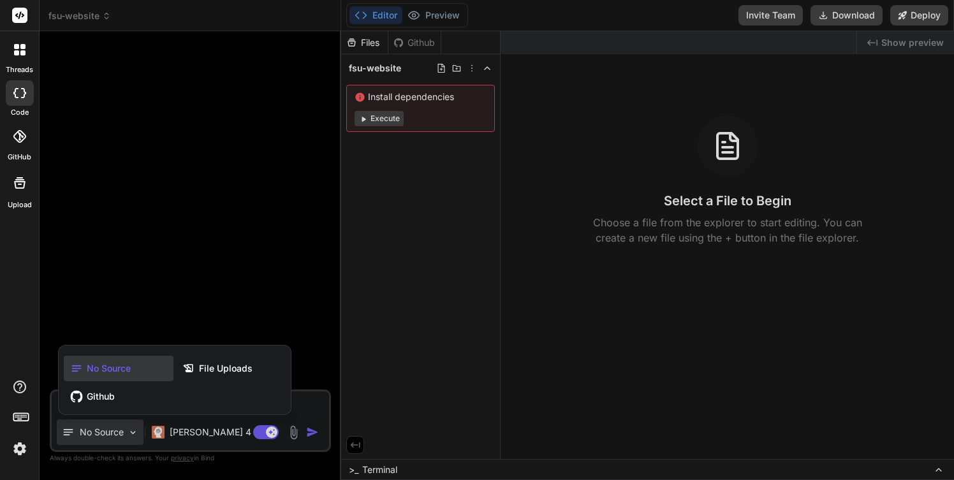
click at [316, 394] on div at bounding box center [477, 240] width 954 height 480
type textarea "x"
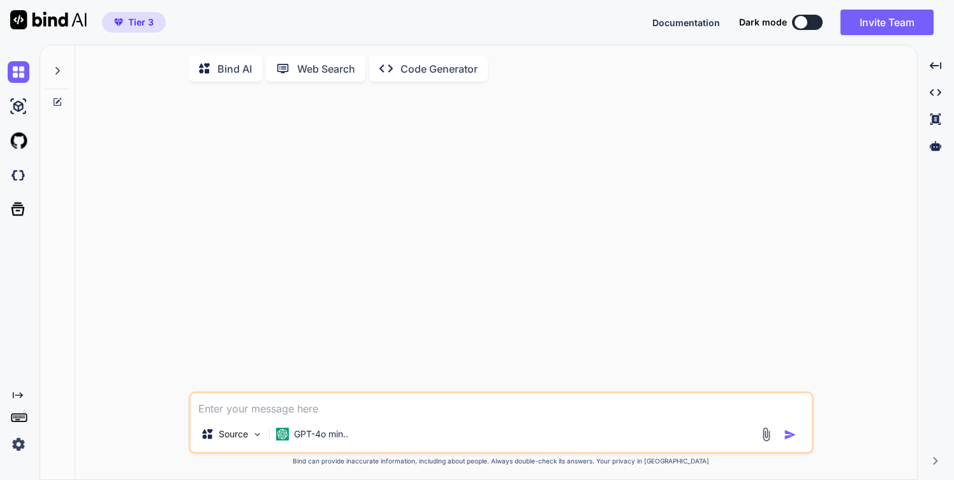
type textarea "x"
click at [59, 71] on icon at bounding box center [57, 71] width 4 height 8
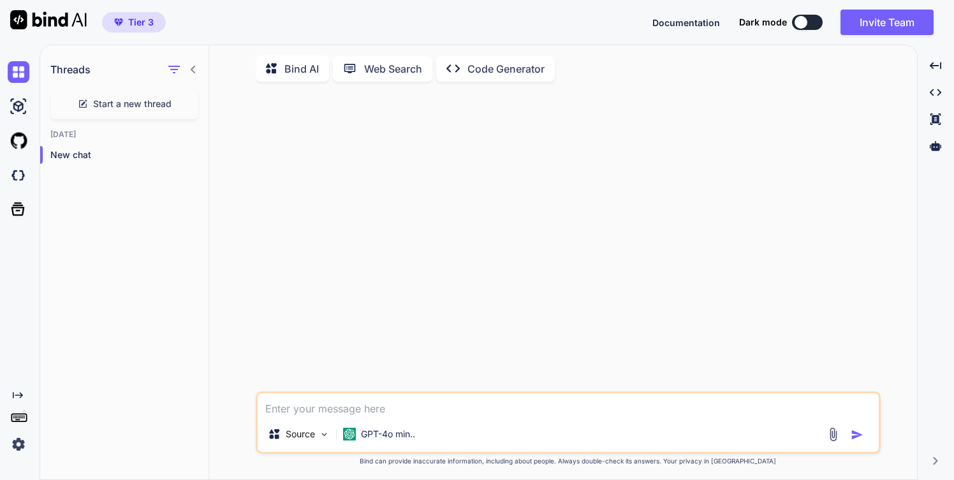
click at [283, 411] on textarea at bounding box center [568, 404] width 621 height 23
type textarea "c"
type textarea "x"
type textarea "cr"
type textarea "x"
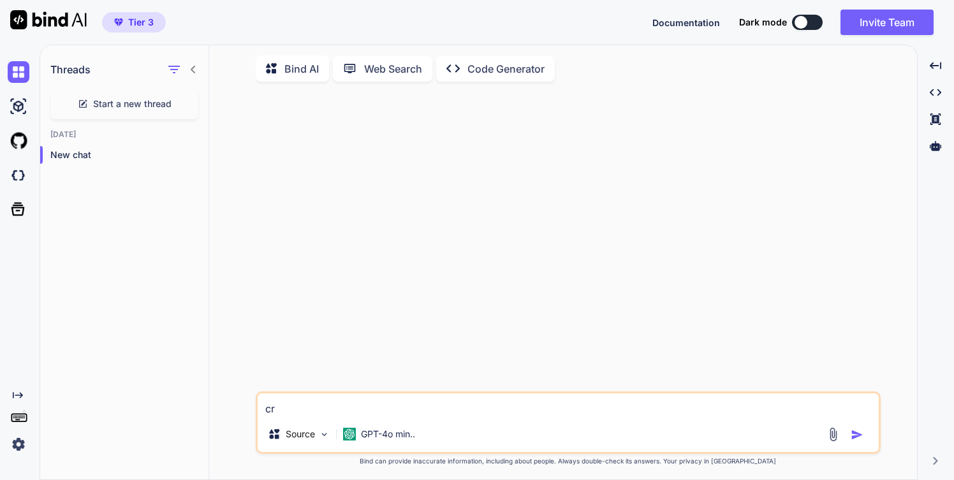
type textarea "cre"
type textarea "x"
type textarea "crea"
type textarea "x"
type textarea "creat"
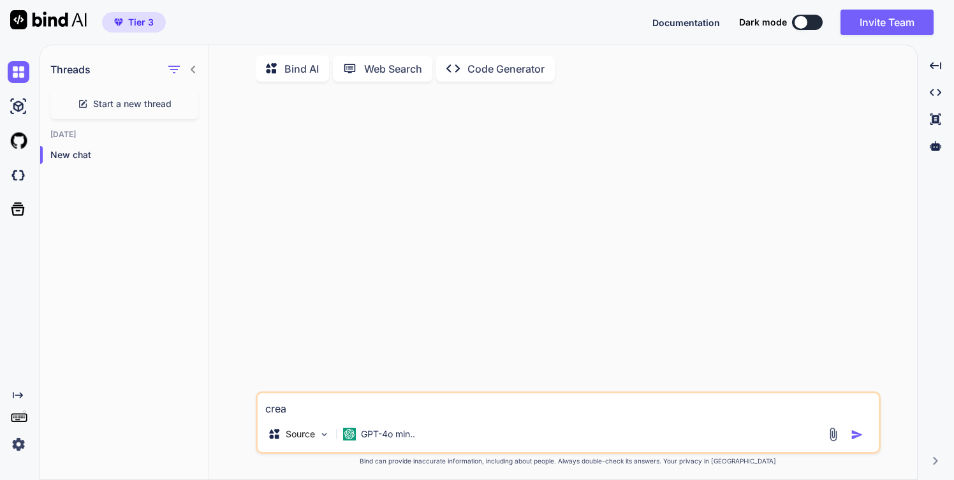
type textarea "x"
type textarea "create"
type textarea "x"
type textarea "create"
type textarea "x"
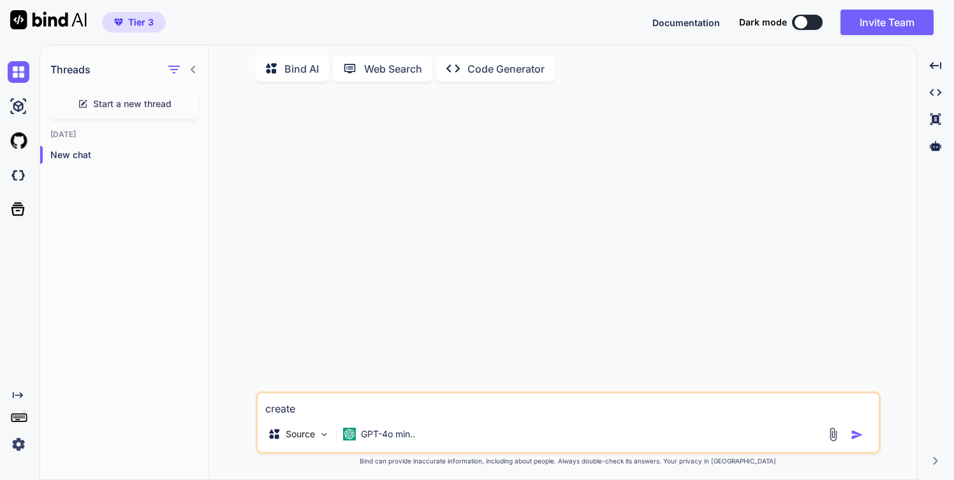
type textarea "create a"
type textarea "x"
type textarea "create a"
type textarea "x"
type textarea "create a l"
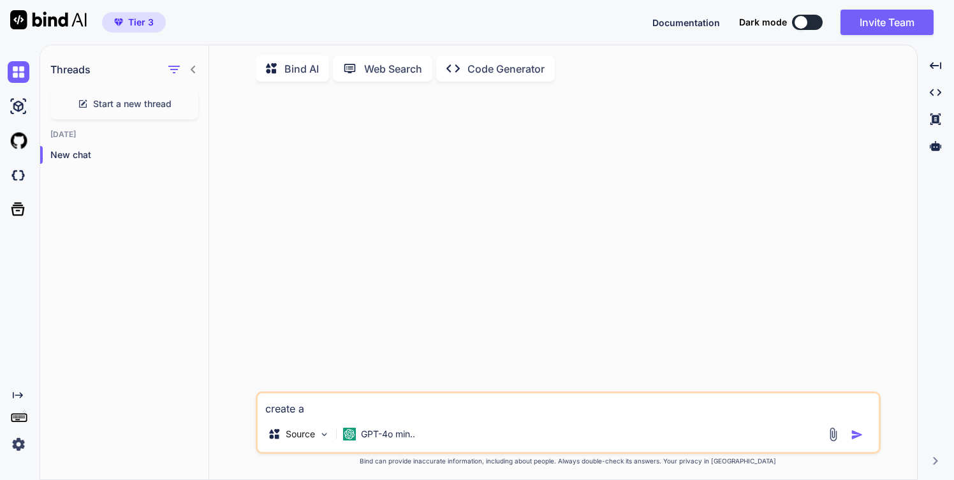
type textarea "x"
type textarea "create a la"
type textarea "x"
type textarea "create a lan"
type textarea "x"
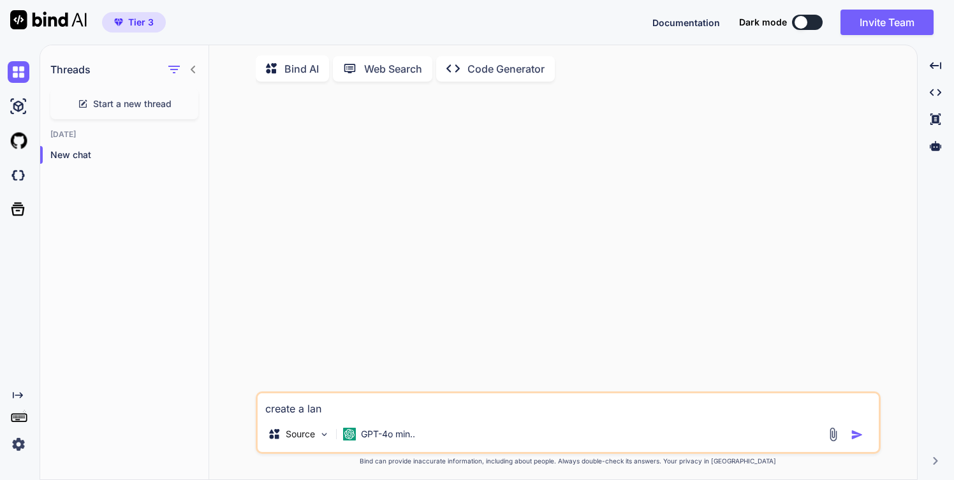
type textarea "create a land"
type textarea "x"
type textarea "create a landi"
type textarea "x"
type textarea "create a landin"
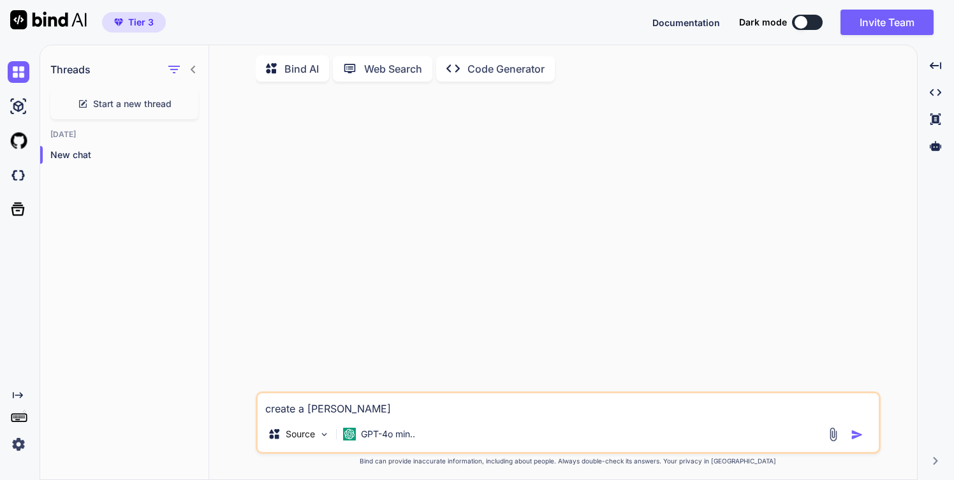
type textarea "x"
type textarea "create a landing"
type textarea "x"
type textarea "create a landing"
type textarea "x"
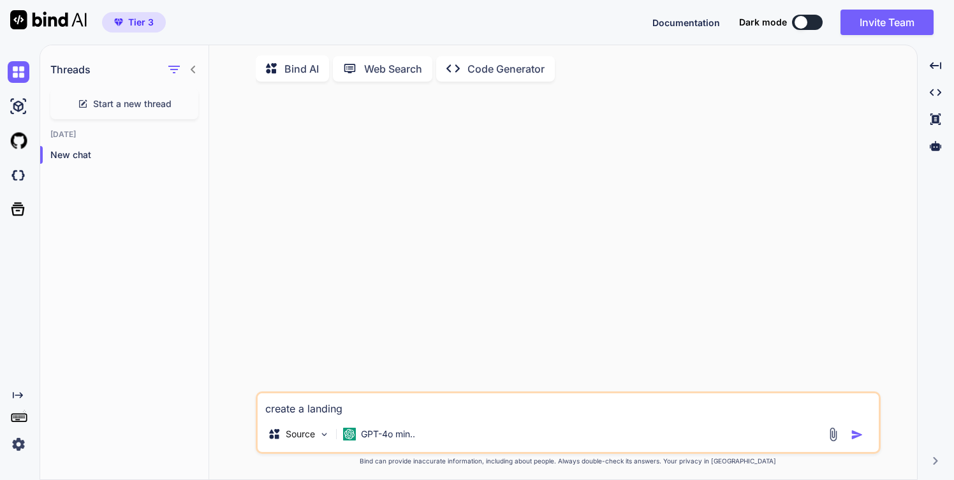
type textarea "create a landing p"
type textarea "x"
type textarea "create a landing pa"
type textarea "x"
type textarea "create a landing pag"
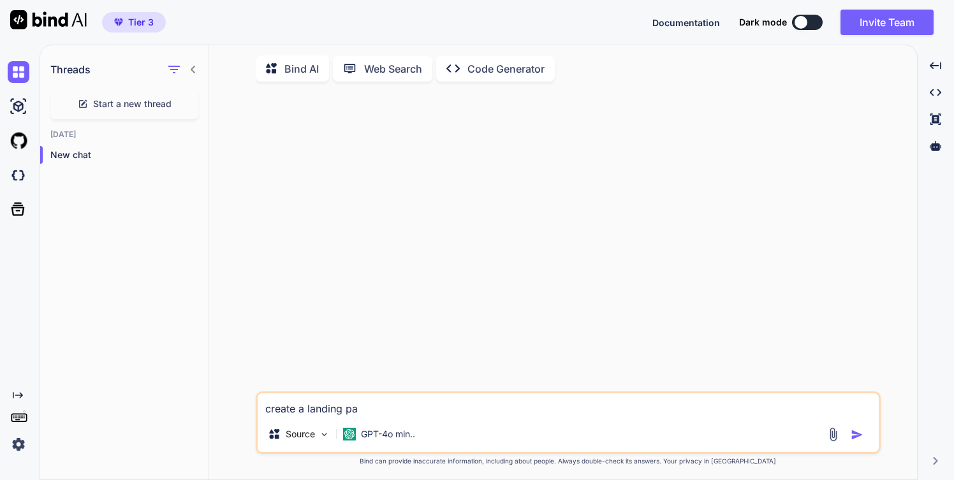
type textarea "x"
type textarea "create a landing page"
type textarea "x"
type textarea "create a landing page"
type textarea "x"
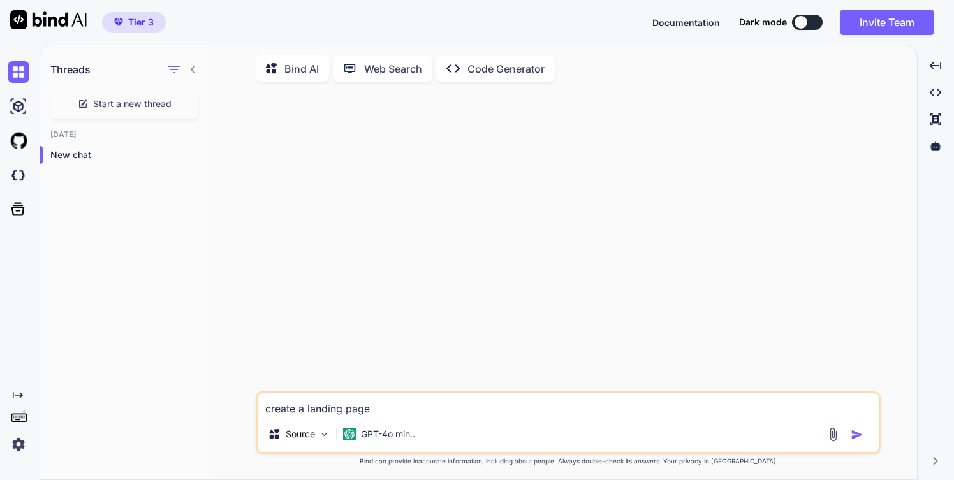
type textarea "create a landing page f"
type textarea "x"
type textarea "create a landing page fo"
type textarea "x"
type textarea "create a landing page for"
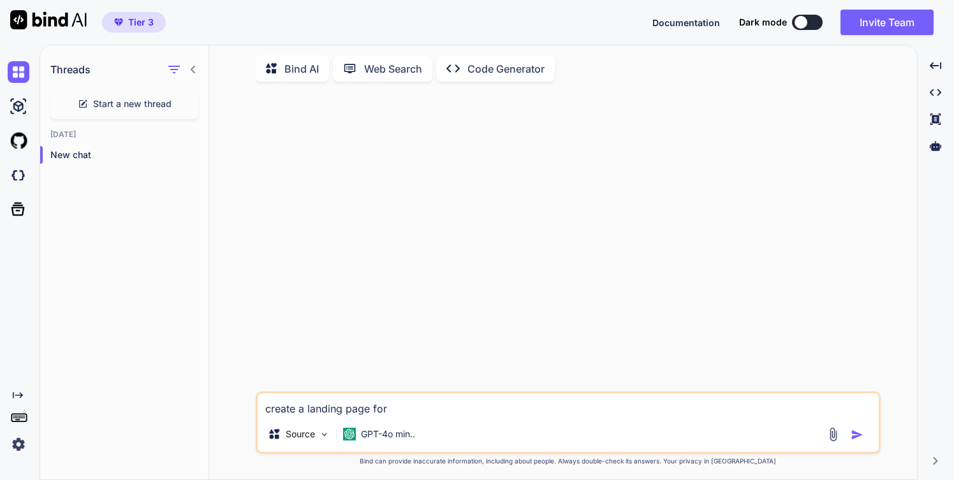
type textarea "x"
type textarea "create a landing page for"
type textarea "x"
type textarea "create a landing page for a"
type textarea "x"
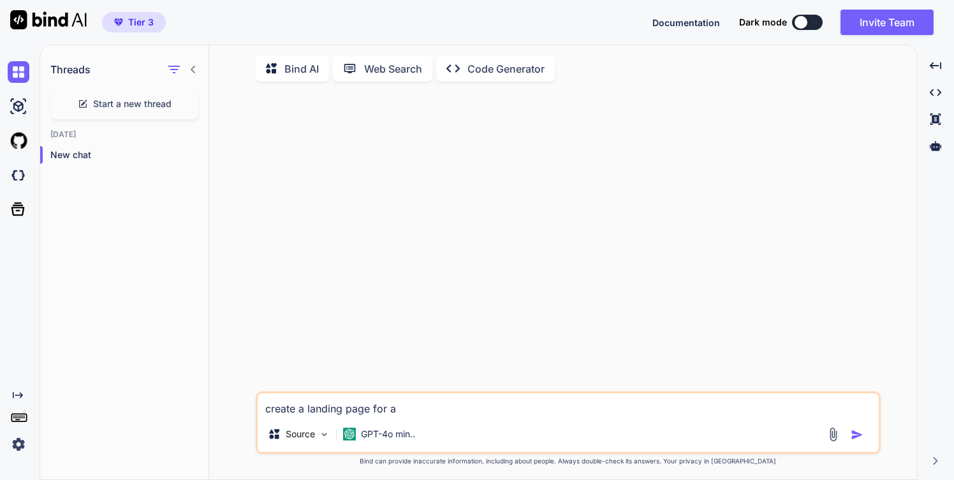
type textarea "create a landing page for a"
type textarea "x"
type textarea "create a landing page for a n"
type textarea "x"
type textarea "create a landing page for a ne"
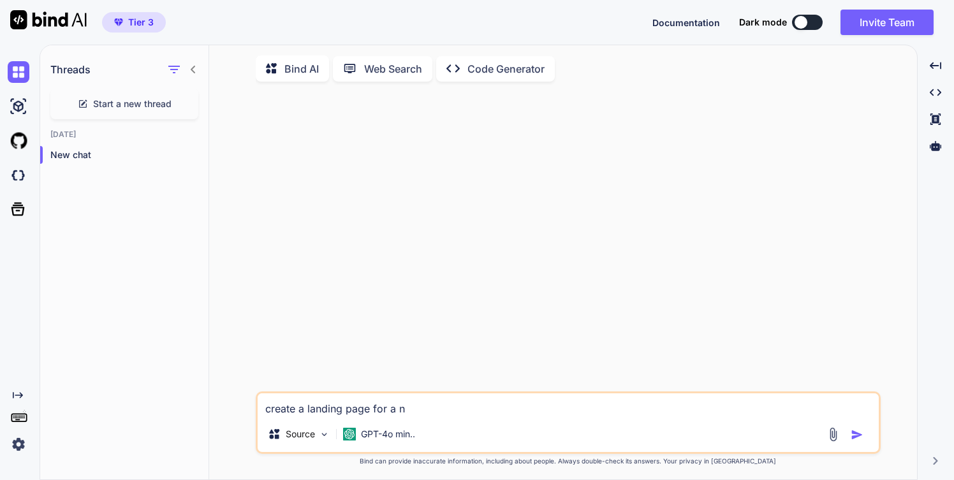
type textarea "x"
type textarea "create a landing page for a new"
type textarea "x"
type textarea "create a landing page for a new"
type textarea "x"
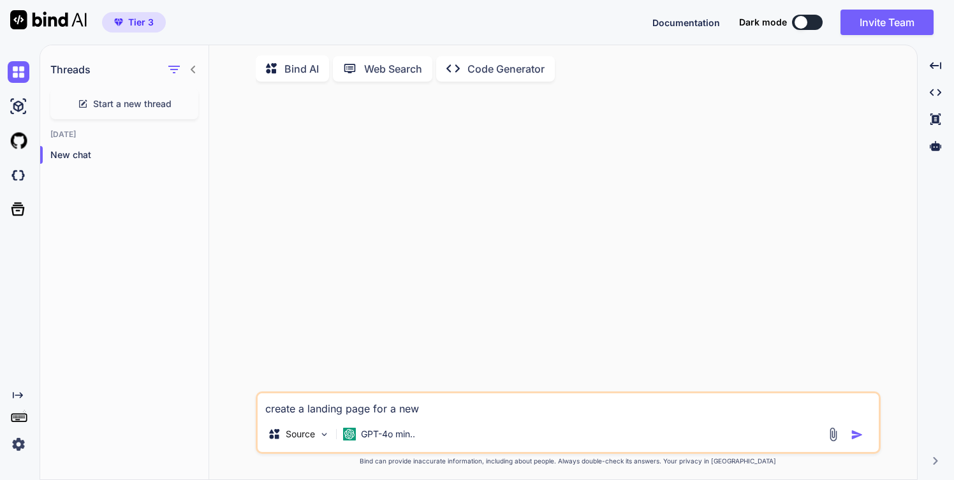
type textarea "create a landing page for a new w"
type textarea "x"
type textarea "create a landing page for a new wa"
type textarea "x"
type textarea "create a landing page for a new wal"
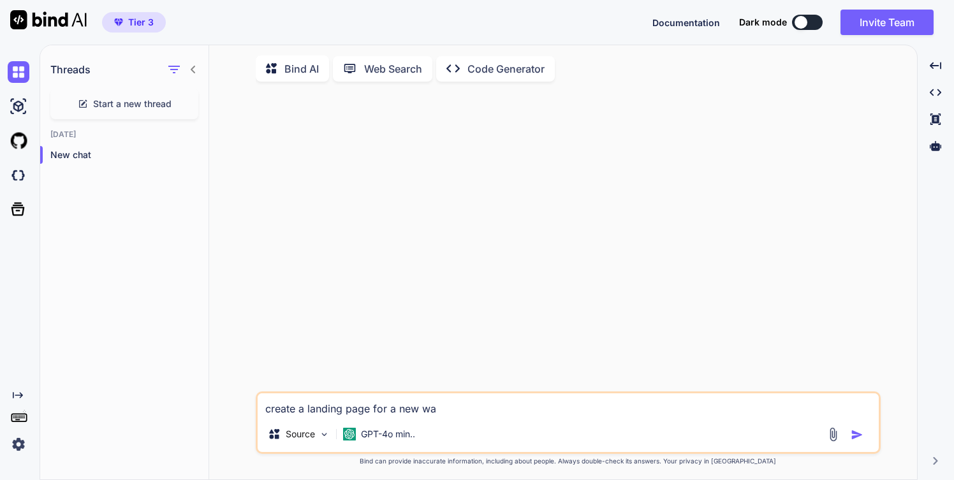
type textarea "x"
type textarea "create a landing page for a new wall"
type textarea "x"
type textarea "create a landing page for a new walle"
type textarea "x"
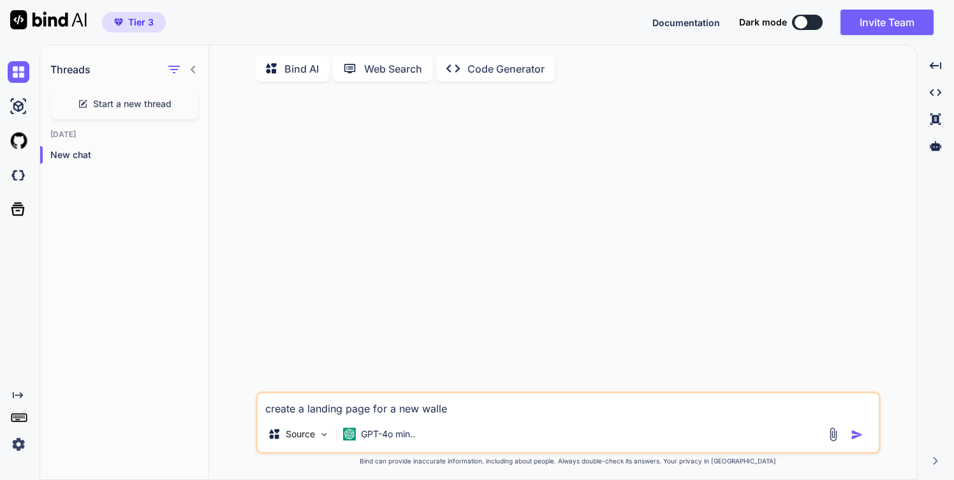
type textarea "create a landing page for a new wallet"
type textarea "x"
type textarea "create a landing page for a new walle"
type textarea "x"
type textarea "create a landing page for a new wall"
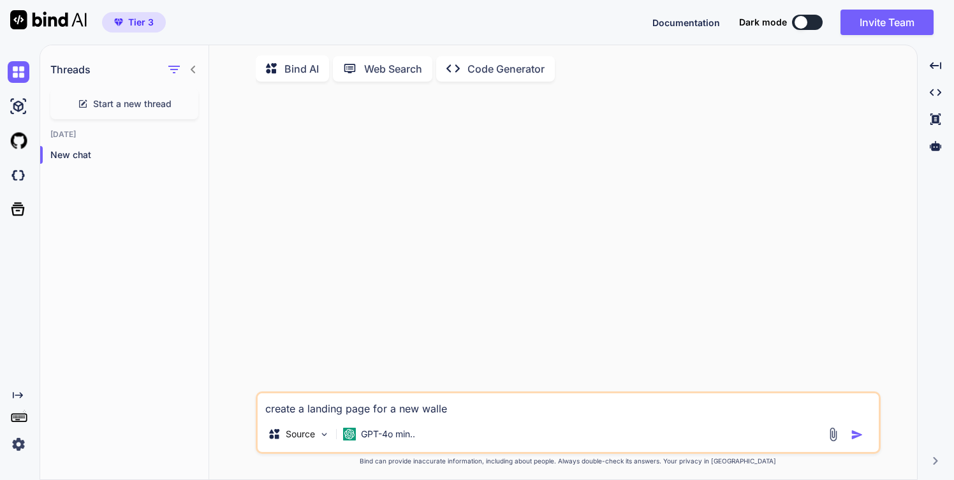
type textarea "x"
type textarea "create a landing page for a new wal"
type textarea "x"
type textarea "create a landing page for a new wa"
type textarea "x"
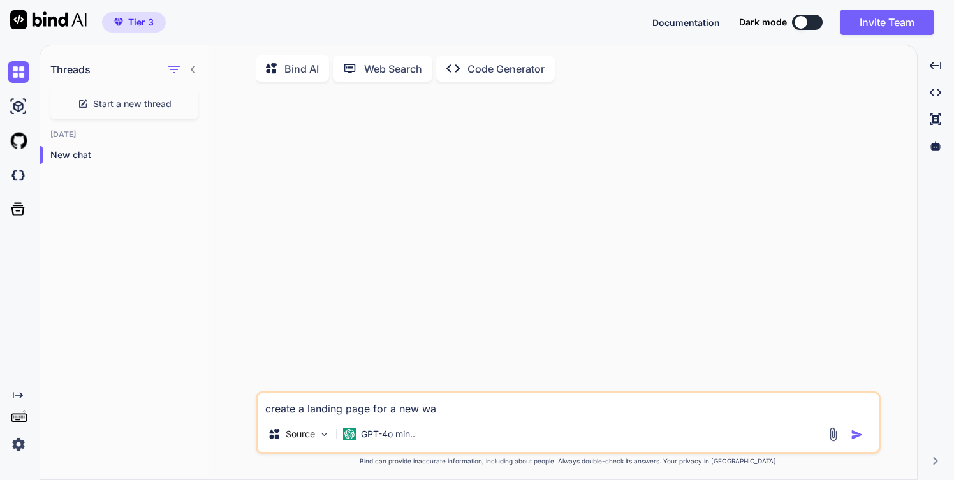
type textarea "create a landing page for a new w"
type textarea "x"
type textarea "create a landing page for a new"
type textarea "x"
type textarea "create a landing page for a new f"
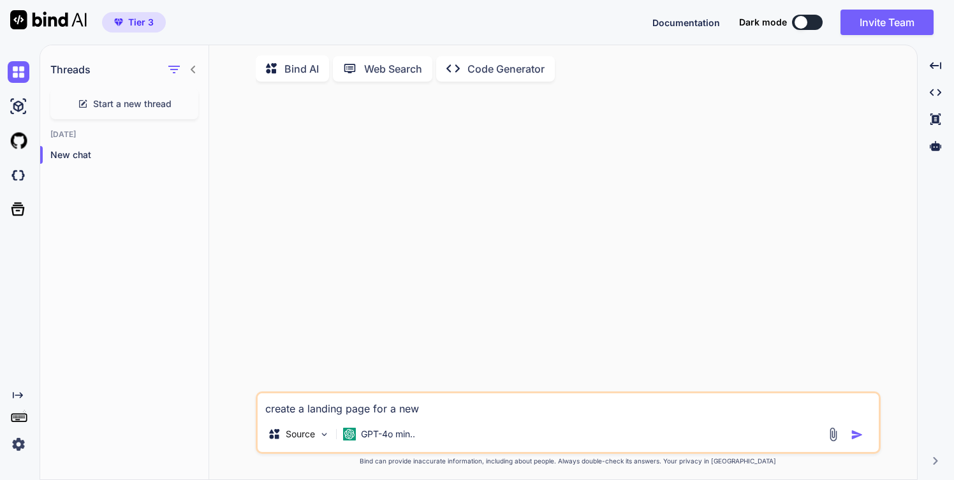
type textarea "x"
type textarea "create a landing page for a new fa"
type textarea "x"
type textarea "create a landing page for a new fan"
type textarea "x"
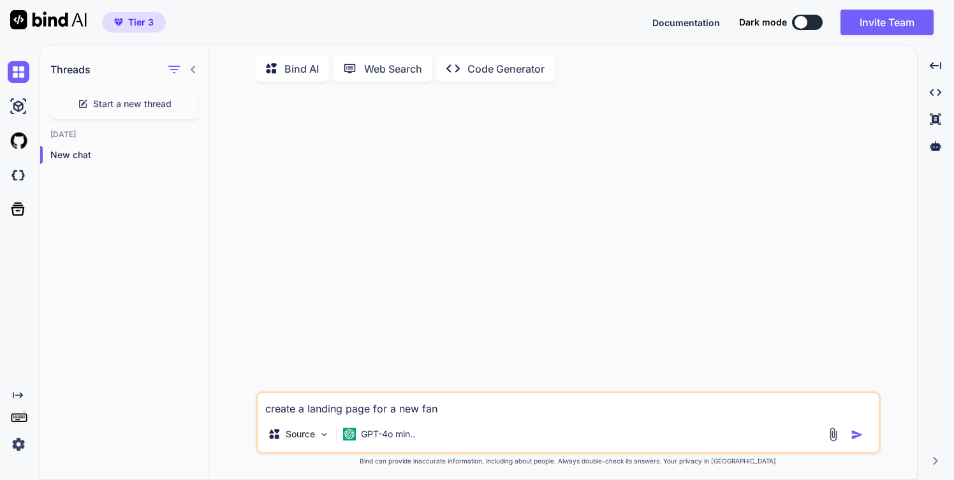
type textarea "create a landing page for a new fanc"
type textarea "x"
type textarea "create a landing page for a new fancy"
type textarea "x"
type textarea "create a landing page for a new fancy"
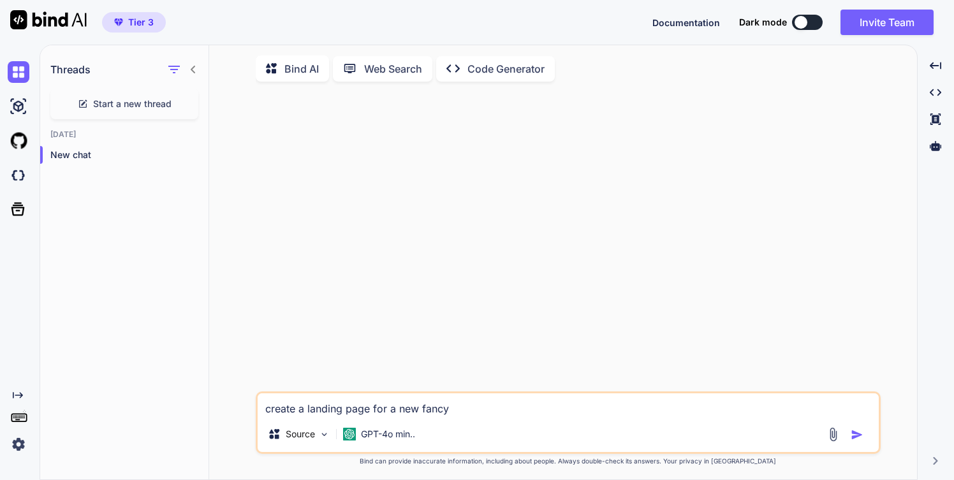
type textarea "x"
type textarea "create a landing page for a new fancy w"
type textarea "x"
type textarea "create a landing page for a new fancy wa"
type textarea "x"
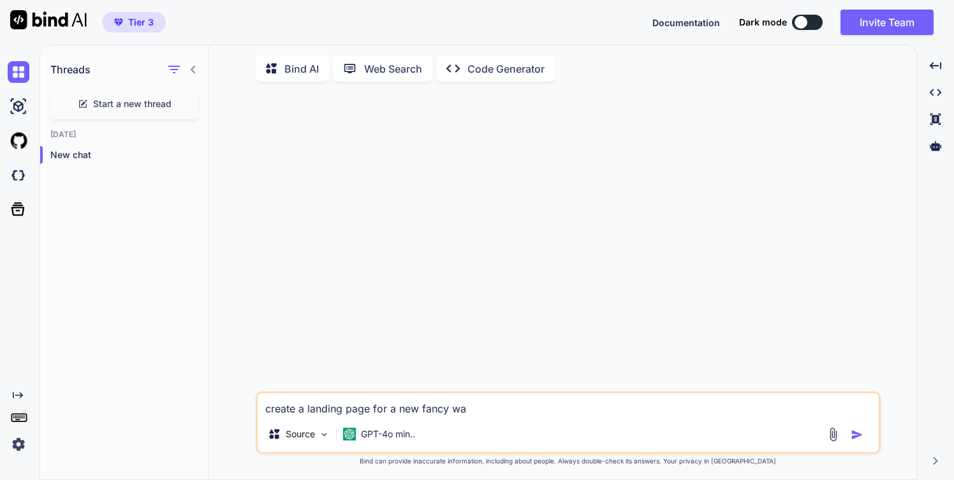
type textarea "create a landing page for a new fancy wal"
type textarea "x"
type textarea "create a landing page for a new fancy wall"
type textarea "x"
type textarea "create a landing page for a new fancy walle"
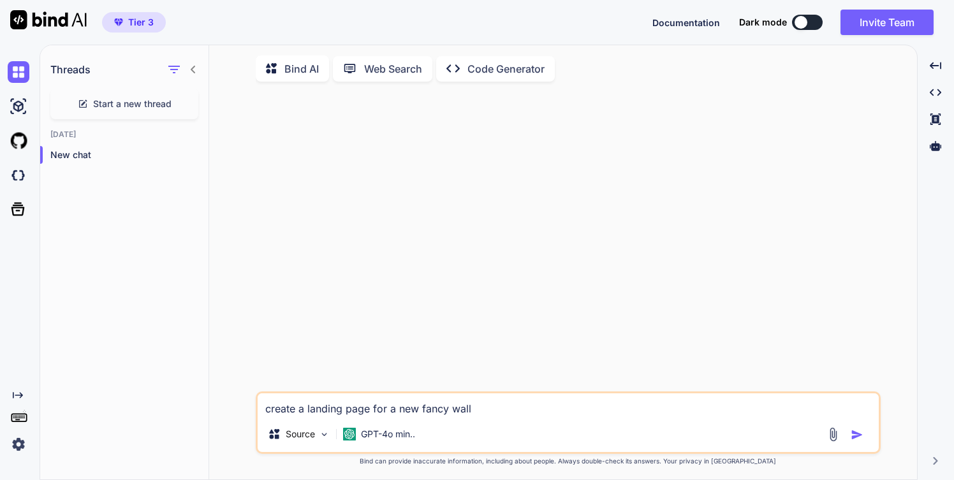
type textarea "x"
type textarea "create a landing page for a new fancy wallet"
type textarea "x"
type textarea "create a landing page for a new fancy wallet"
type textarea "x"
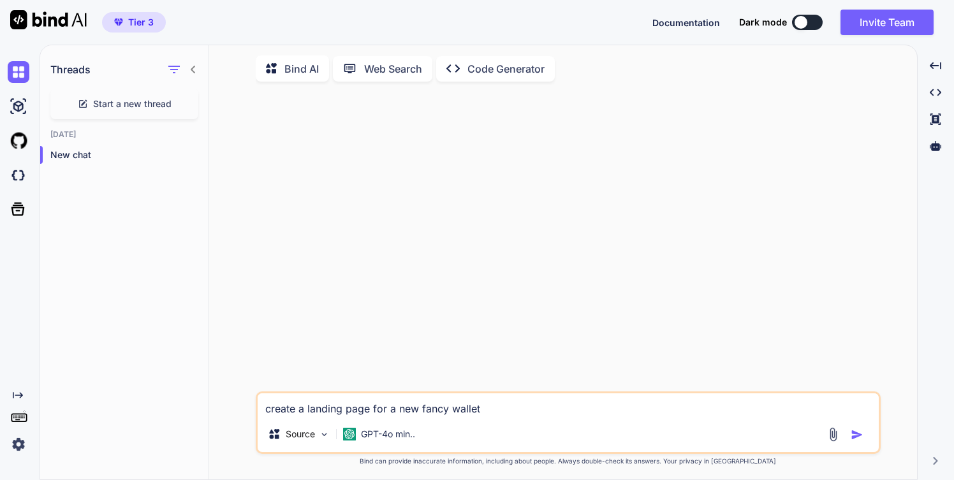
type textarea "create a landing page for a new fancy wallet t"
type textarea "x"
type textarea "create a landing page for a new fancy wallet th"
type textarea "x"
type textarea "create a landing page for a new fancy wallet tha"
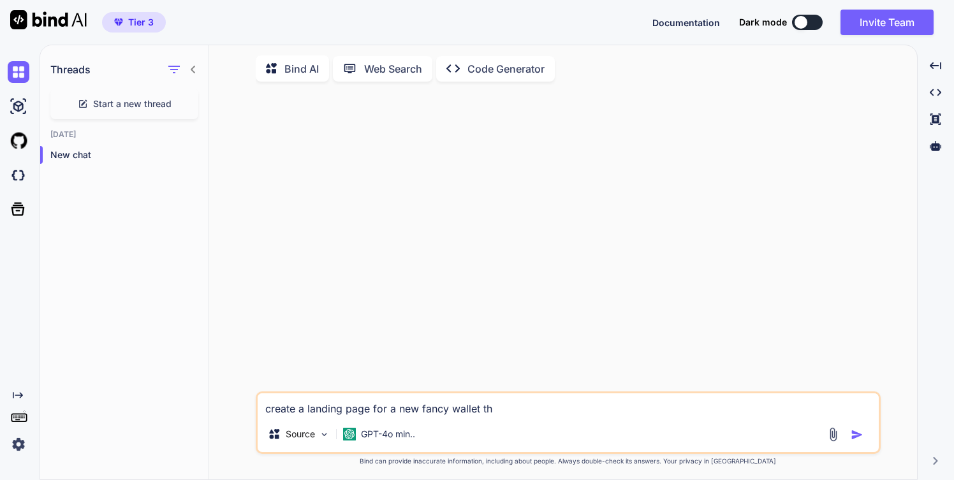
type textarea "x"
type textarea "create a landing page for a new fancy wallet that"
type textarea "x"
type textarea "create a landing page for a new fancy wallet that"
type textarea "x"
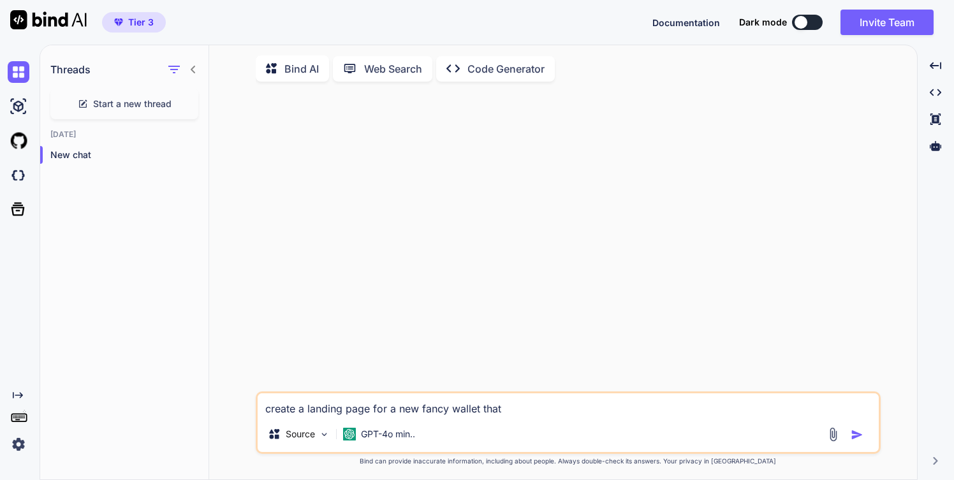
type textarea "create a landing page for a new fancy wallet that c"
type textarea "x"
type textarea "create a landing page for a new fancy wallet that ca"
type textarea "x"
type textarea "create a landing page for a new fancy wallet that can"
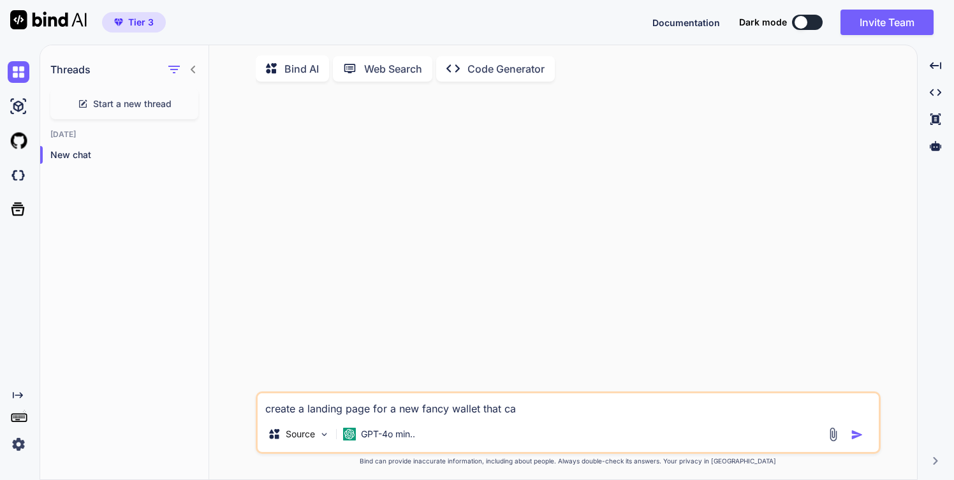
type textarea "x"
type textarea "create a landing page for a new fancy wallet that can"
type textarea "x"
type textarea "c"
type textarea "x"
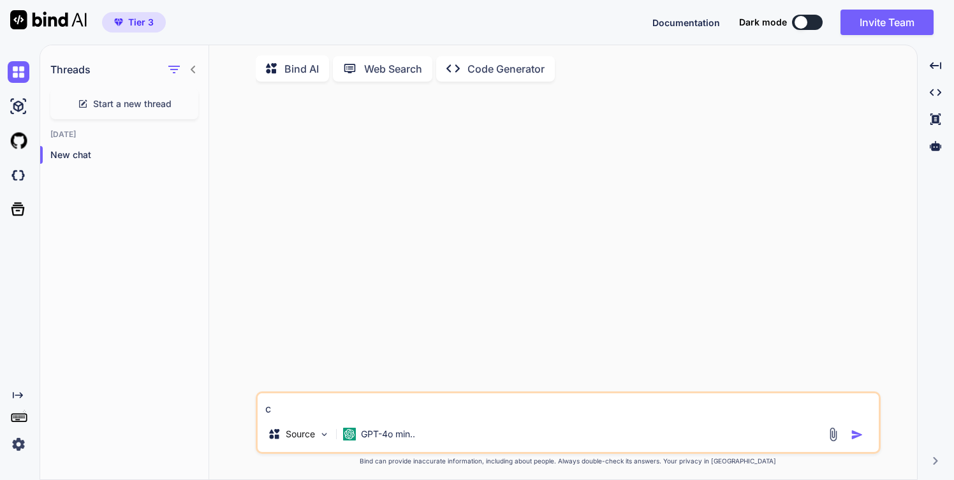
type textarea "cr"
type textarea "x"
type textarea "cre"
type textarea "x"
type textarea "crea"
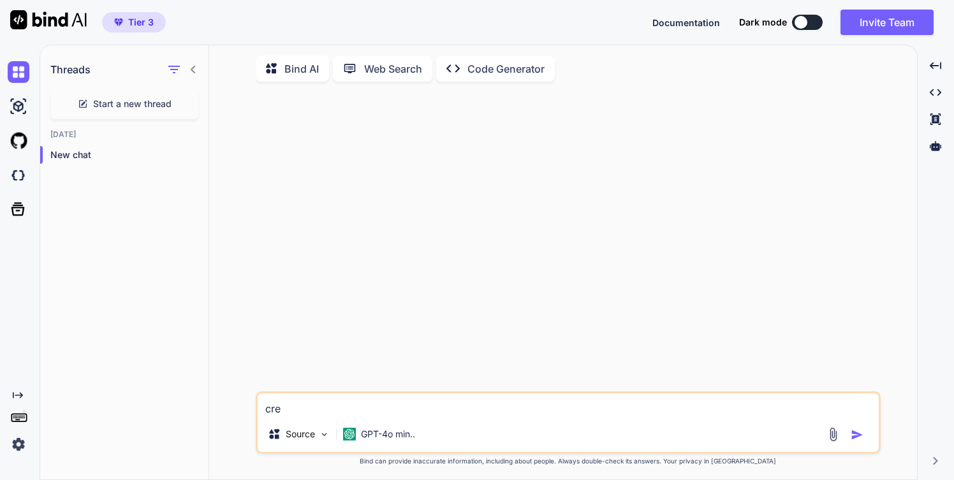
type textarea "x"
type textarea "creat"
type textarea "x"
type textarea "create"
type textarea "x"
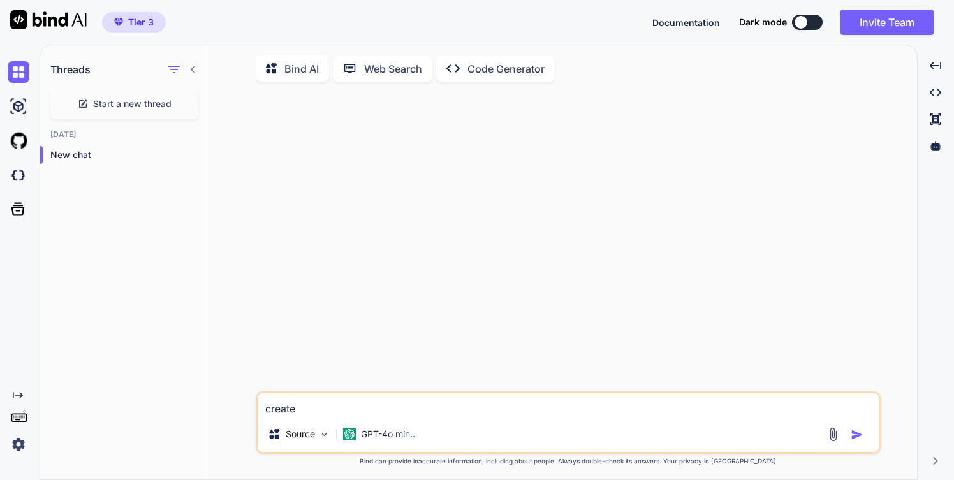
type textarea "create"
type textarea "x"
type textarea "create a"
type textarea "x"
type textarea "create a"
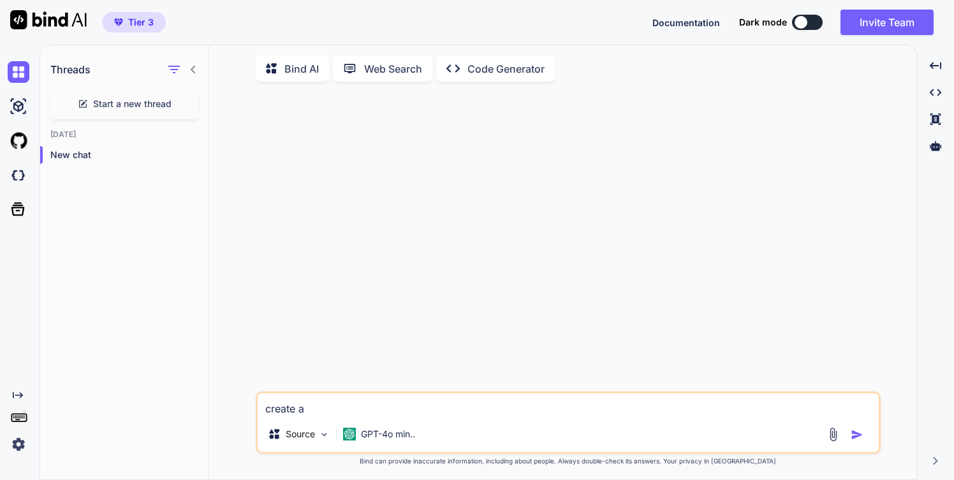
type textarea "x"
type textarea "create a l"
type textarea "x"
type textarea "create a la"
type textarea "x"
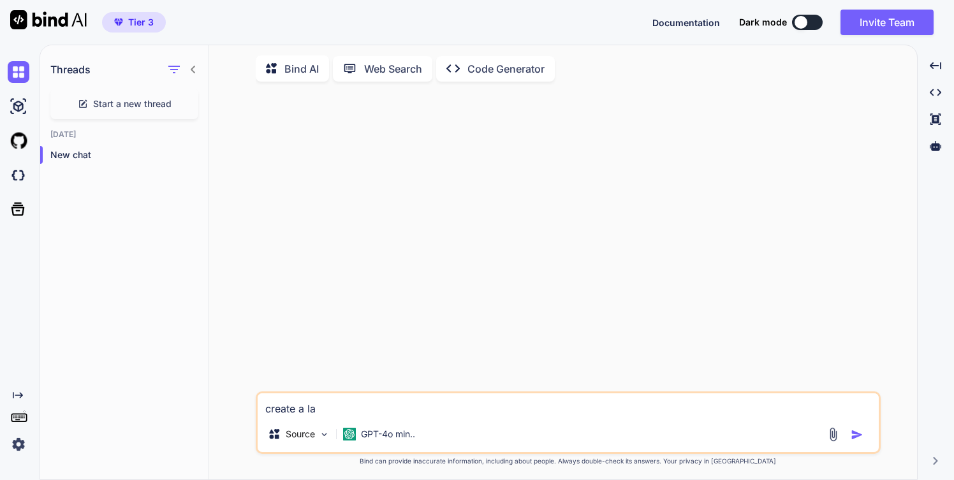
type textarea "create a lan"
type textarea "x"
type textarea "create a land"
type textarea "x"
type textarea "create a landi"
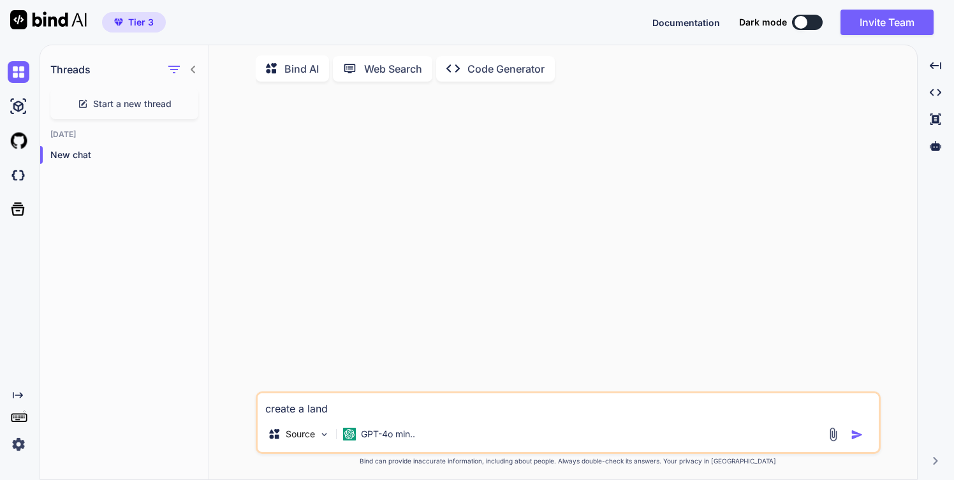
type textarea "x"
type textarea "create a landin"
type textarea "x"
type textarea "create a landing"
type textarea "x"
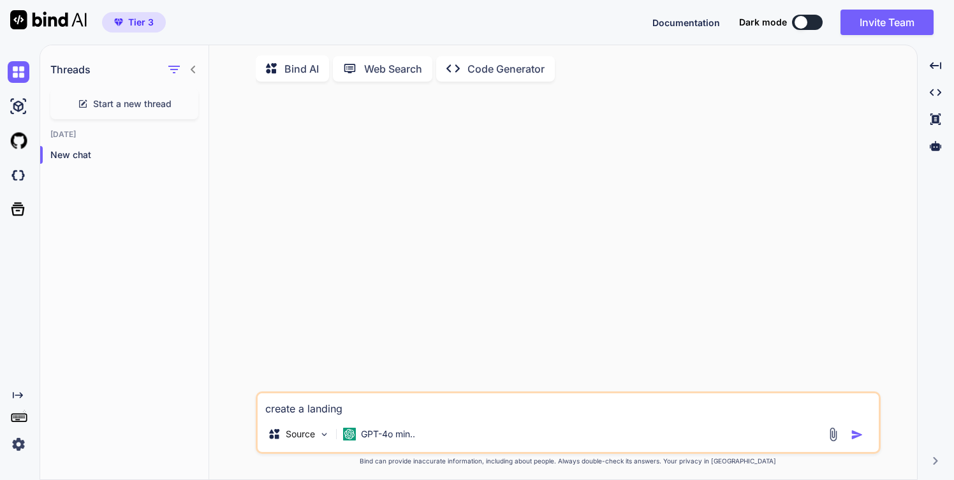
type textarea "create a landing"
type textarea "x"
type textarea "create a landing p"
type textarea "x"
type textarea "create a landing pa"
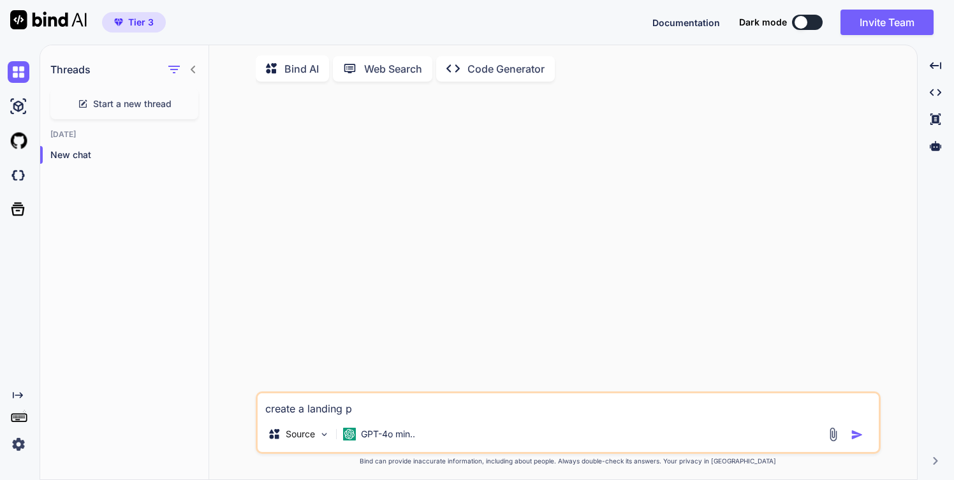
type textarea "x"
type textarea "create a landing pag"
type textarea "x"
type textarea "create a landing page"
type textarea "x"
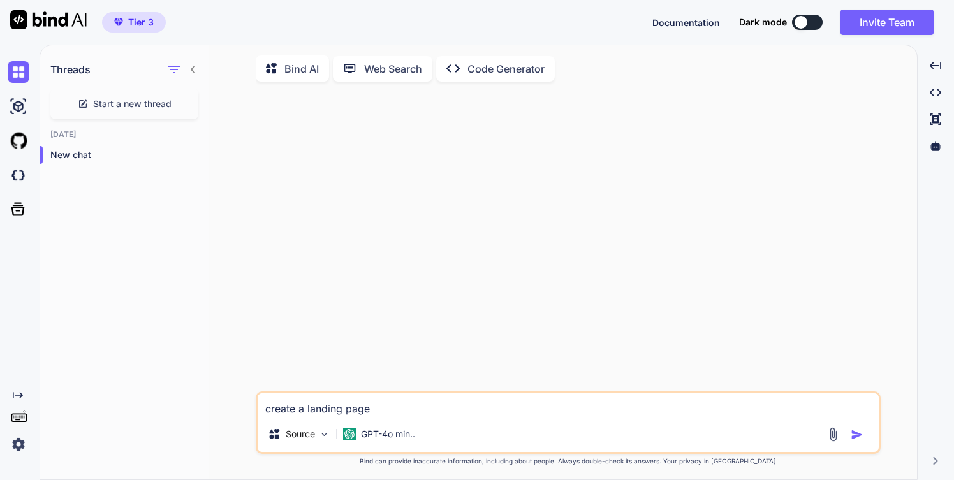
type textarea "create a landing page"
type textarea "x"
type textarea "create a landing page f"
type textarea "x"
type textarea "create a landing page fo"
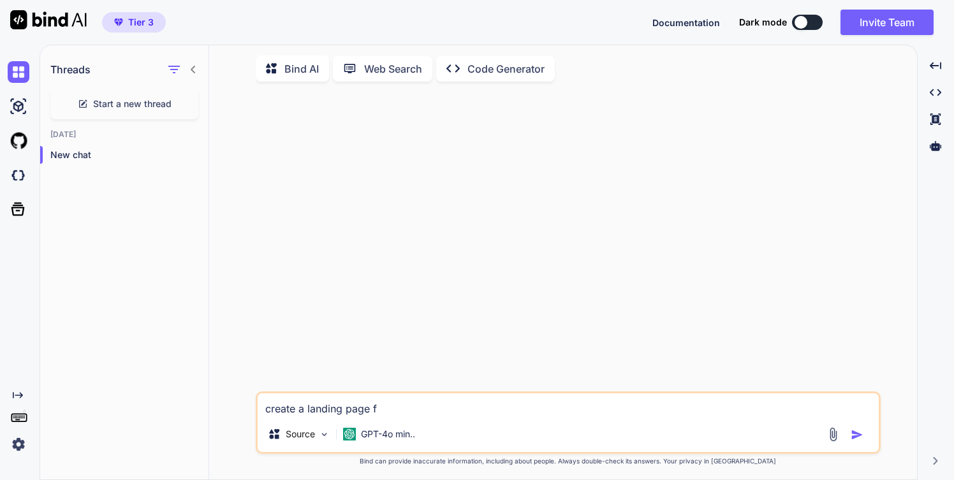
type textarea "x"
type textarea "create a landing page for"
type textarea "x"
type textarea "create a landing page for"
type textarea "x"
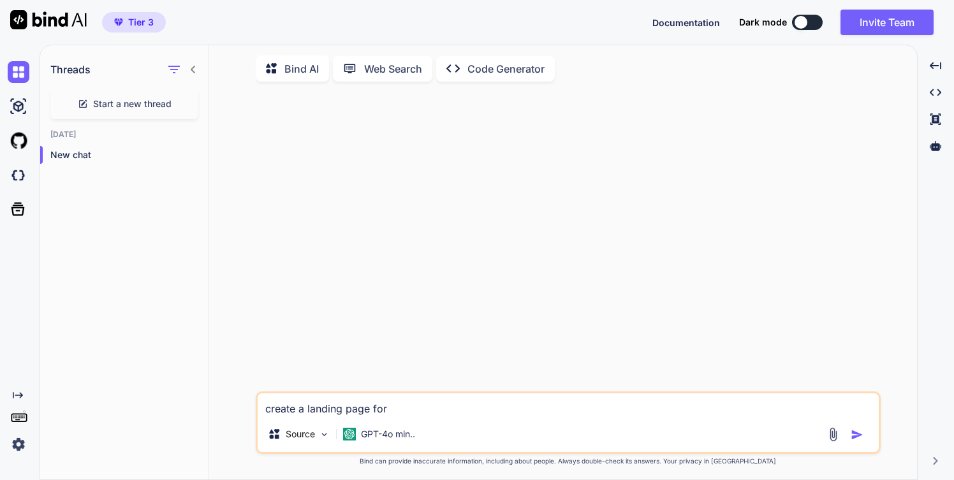
type textarea "create a landing page for k"
type textarea "x"
type textarea "create a landing page for kw"
type textarea "x"
type textarea "create a landing page for kwa"
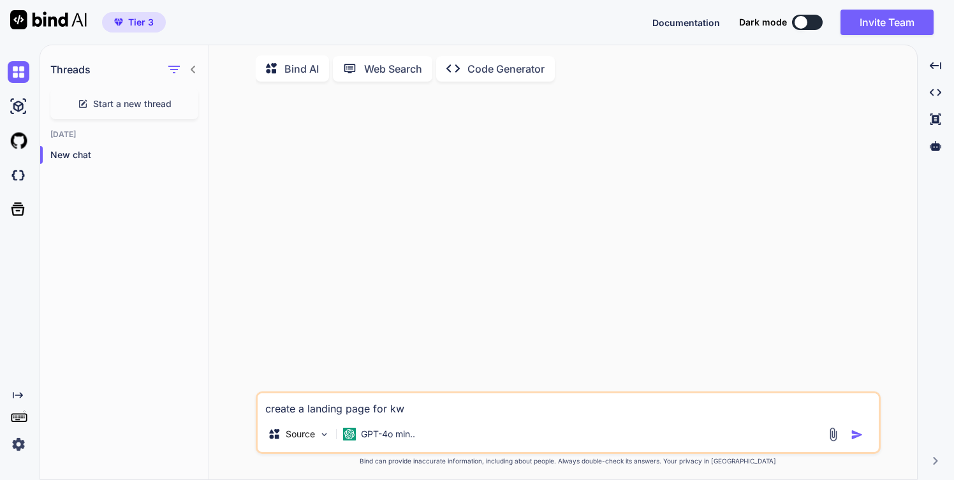
type textarea "x"
type textarea "create a landing page for kway"
type textarea "x"
type textarea "create a landing page for kway"
type textarea "x"
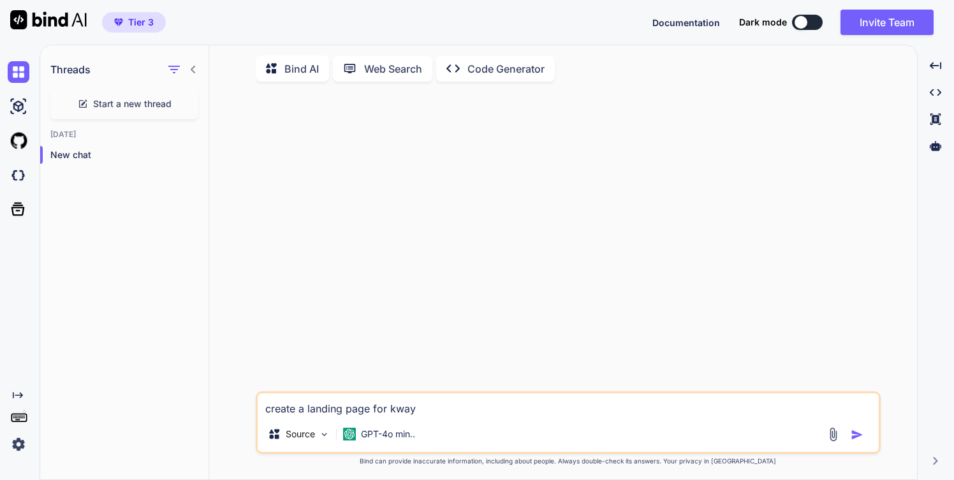
type textarea "create a landing page for kway j"
type textarea "x"
type textarea "create a landing page for kway ja"
type textarea "x"
type textarea "create a landing page for kway jac"
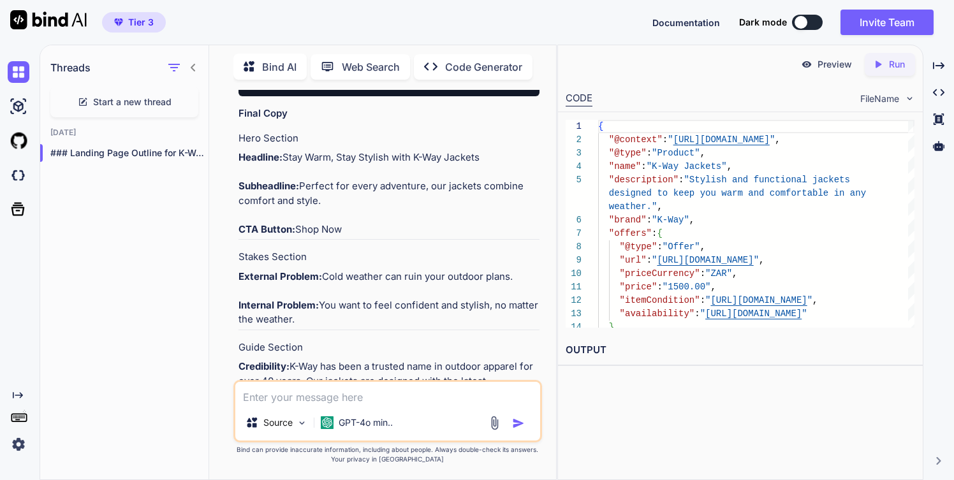
scroll to position [570, 0]
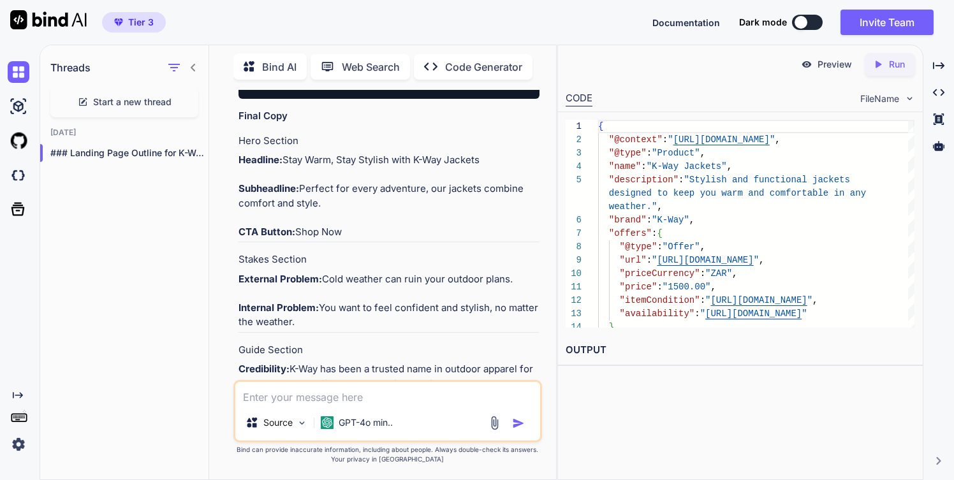
click at [829, 65] on p "Preview" at bounding box center [834, 64] width 34 height 13
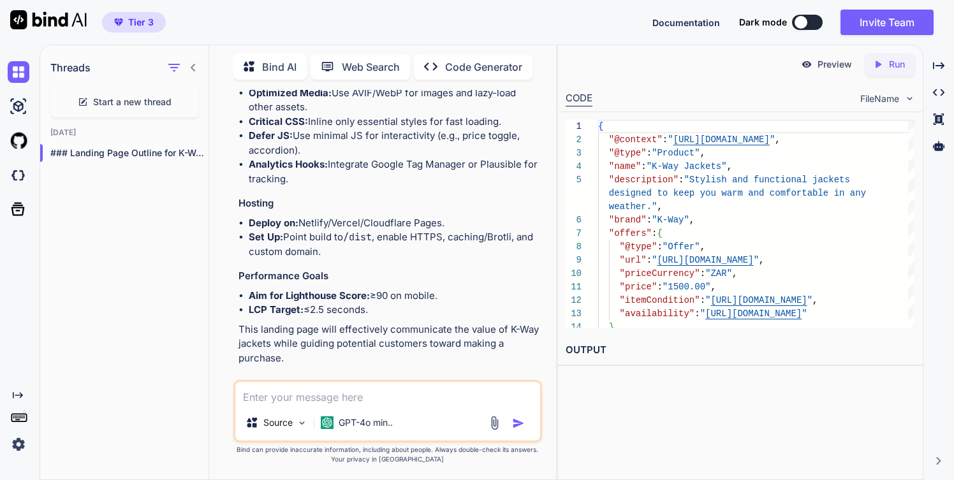
scroll to position [1750, 0]
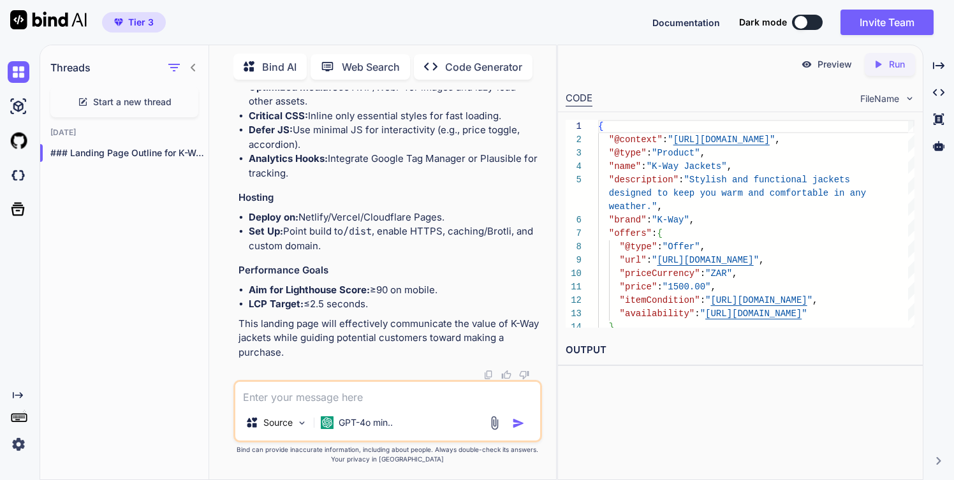
click at [207, 309] on div "Threads Start a new thread Today ### Landing Page Outline for K-Way Jacke..." at bounding box center [124, 261] width 169 height 436
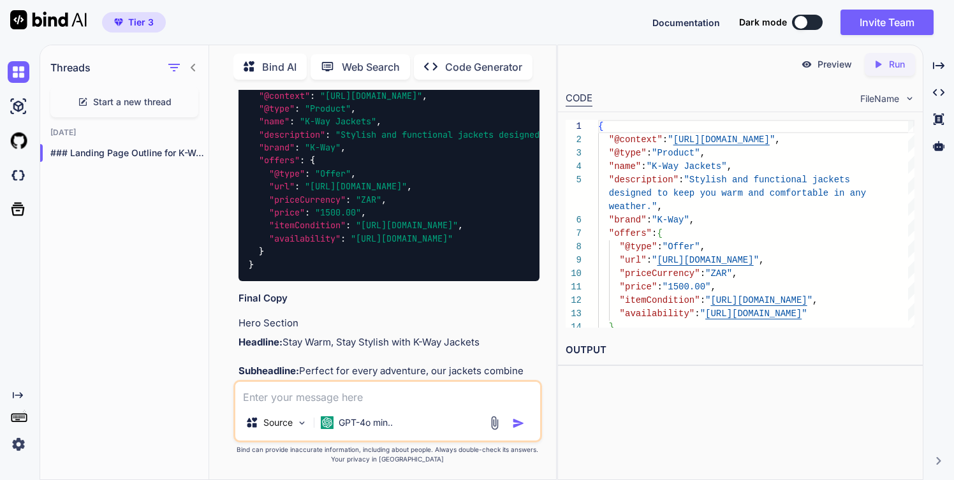
scroll to position [423, 0]
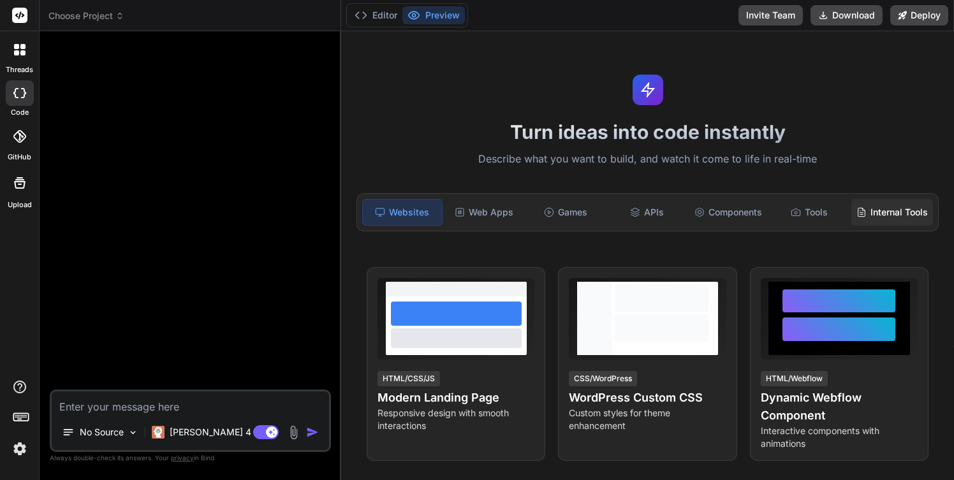
click at [868, 221] on div "Internal Tools" at bounding box center [892, 212] width 82 height 27
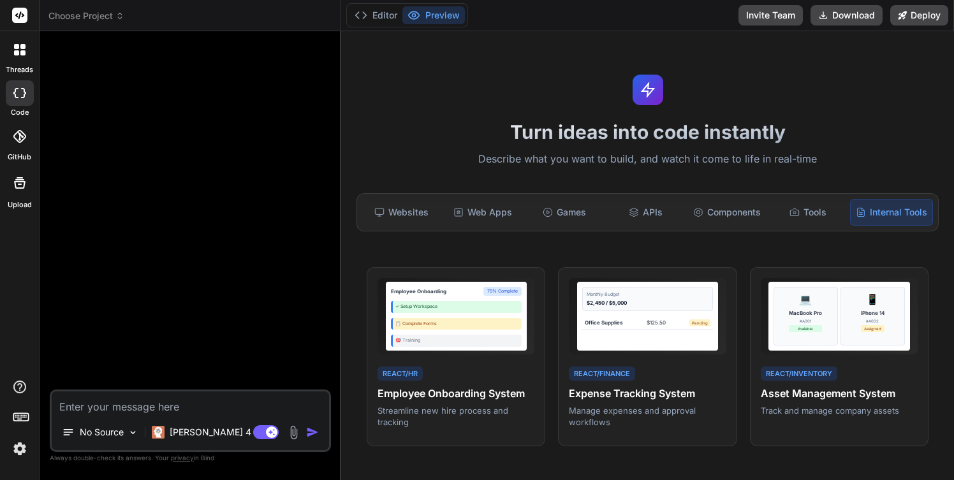
type textarea "x"
